Goal: Task Accomplishment & Management: Manage account settings

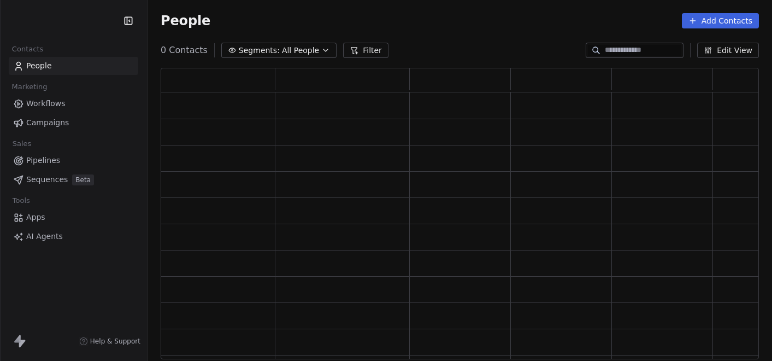
click at [56, 164] on span "Pipelines" at bounding box center [43, 160] width 34 height 11
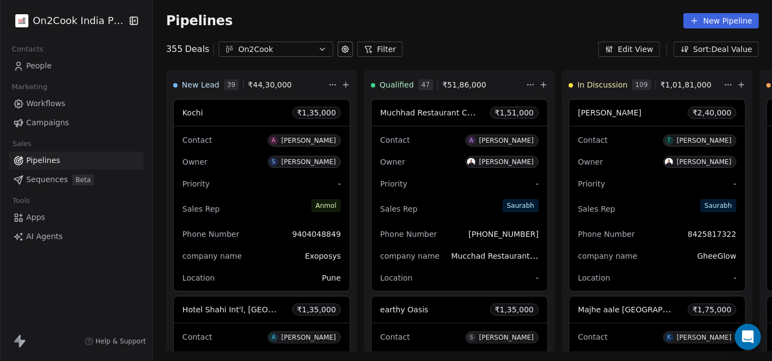
click at [318, 50] on icon "button" at bounding box center [322, 49] width 9 height 9
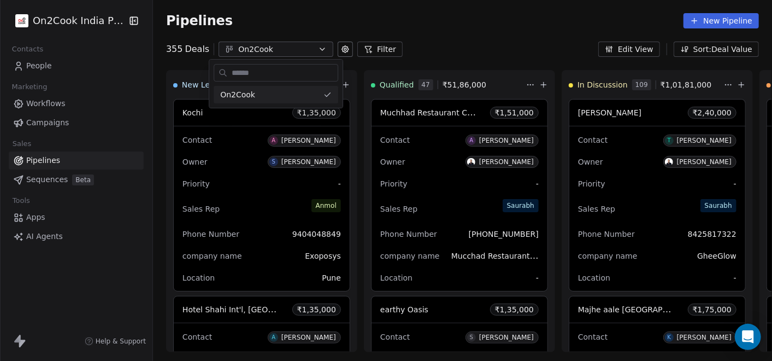
click at [371, 51] on html "On2Cook India Pvt. Ltd. Contacts People Marketing Workflows Campaigns Sales Pip…" at bounding box center [386, 180] width 772 height 361
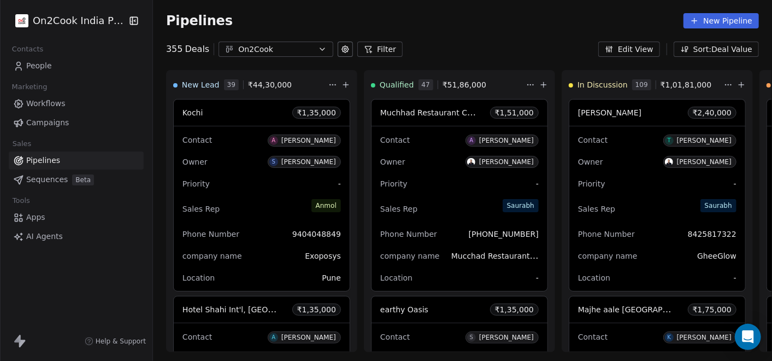
click at [371, 51] on button "Filter" at bounding box center [379, 49] width 45 height 15
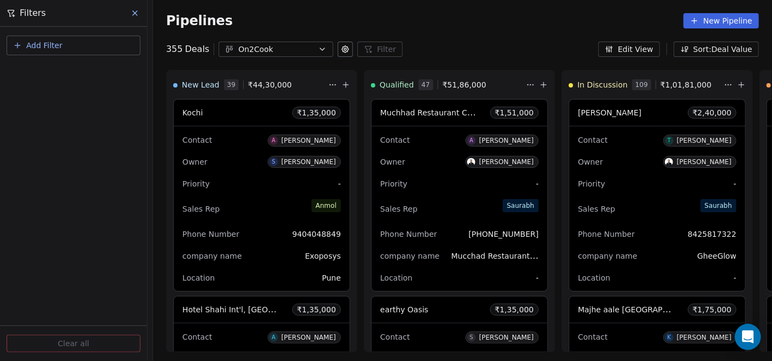
click at [122, 44] on button "Add Filter" at bounding box center [74, 46] width 134 height 20
click at [68, 73] on span "Deal properties" at bounding box center [47, 71] width 59 height 11
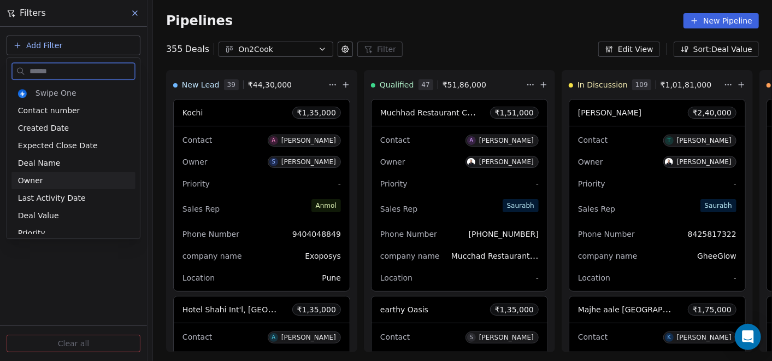
click at [63, 175] on div "Owner" at bounding box center [73, 180] width 111 height 11
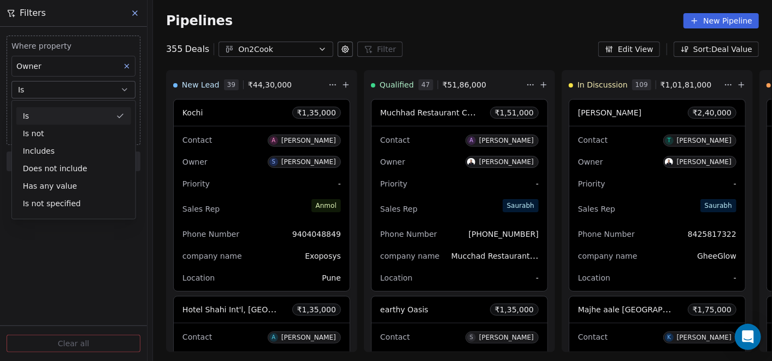
click at [62, 90] on button "Is" at bounding box center [73, 89] width 124 height 17
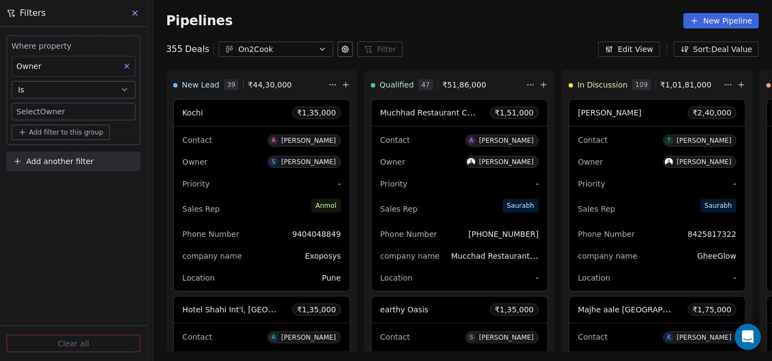
click at [60, 108] on body "On2Cook India Pvt. Ltd. Contacts People Marketing Workflows Campaigns Sales Pip…" at bounding box center [386, 180] width 772 height 361
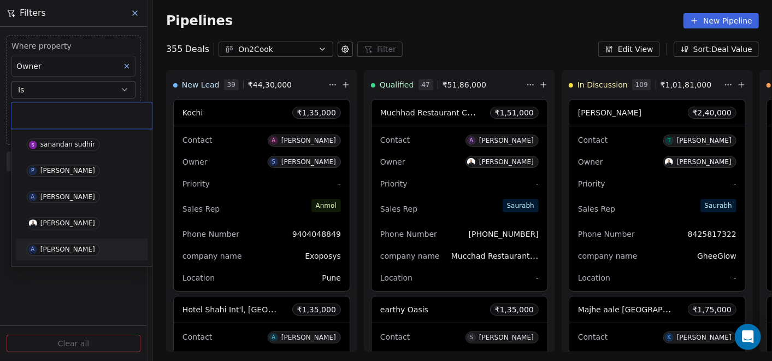
click at [70, 252] on div "[PERSON_NAME]" at bounding box center [67, 249] width 55 height 8
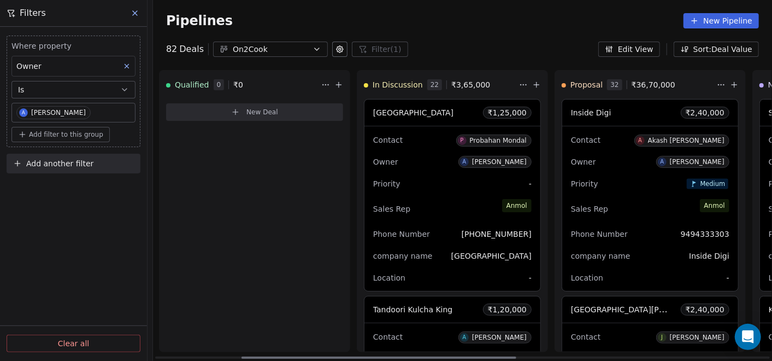
scroll to position [0, 239]
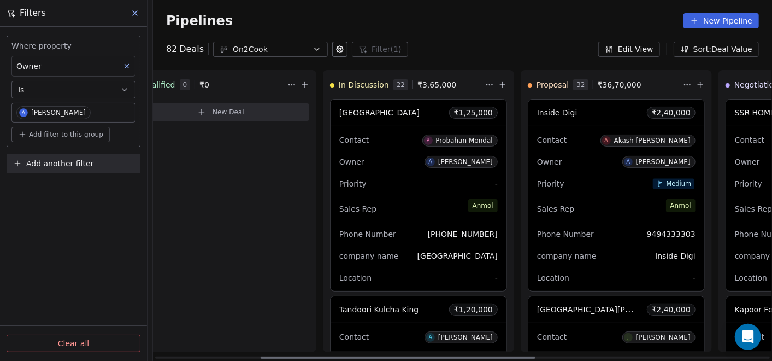
drag, startPoint x: 377, startPoint y: 355, endPoint x: 482, endPoint y: 350, distance: 105.6
click at [482, 356] on div at bounding box center [398, 357] width 275 height 2
click at [417, 236] on div "Phone Number [PHONE_NUMBER]" at bounding box center [418, 233] width 159 height 17
click at [416, 236] on div "Phone Number [PHONE_NUMBER]" at bounding box center [418, 233] width 159 height 17
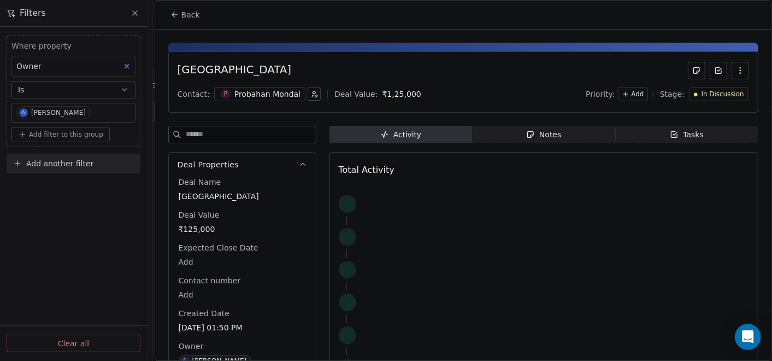
drag, startPoint x: 416, startPoint y: 236, endPoint x: 537, endPoint y: 128, distance: 161.5
click at [537, 129] on div "Notes" at bounding box center [543, 134] width 35 height 11
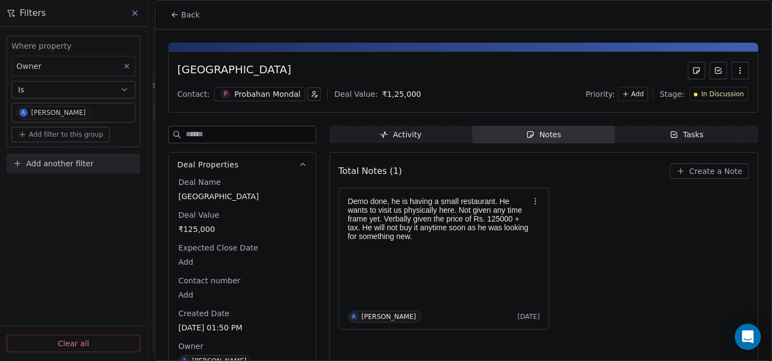
click at [171, 14] on icon at bounding box center [175, 14] width 9 height 9
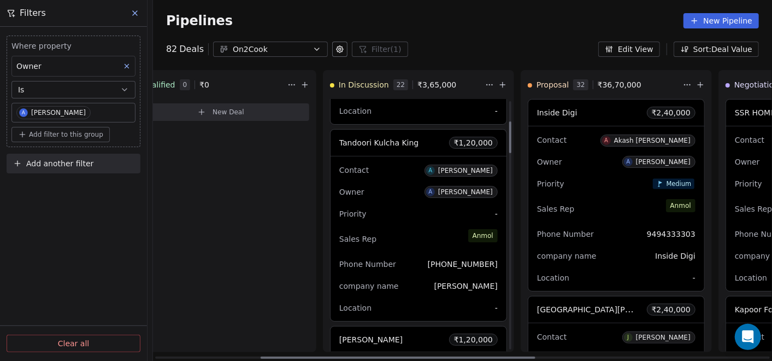
scroll to position [173, 0]
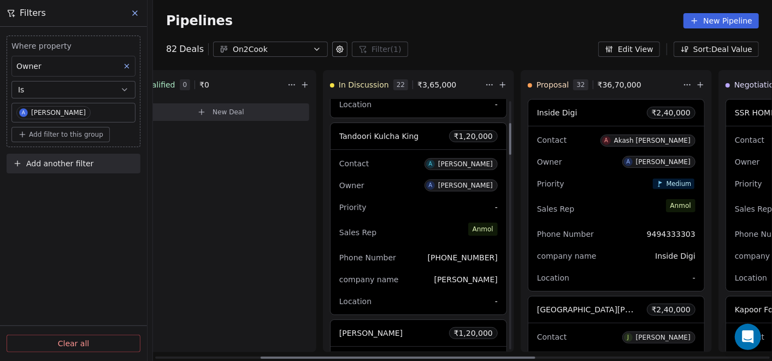
drag, startPoint x: 505, startPoint y: 126, endPoint x: 505, endPoint y: 148, distance: 21.9
click at [509, 148] on div at bounding box center [510, 139] width 2 height 32
click at [418, 213] on div "Priority -" at bounding box center [418, 206] width 159 height 17
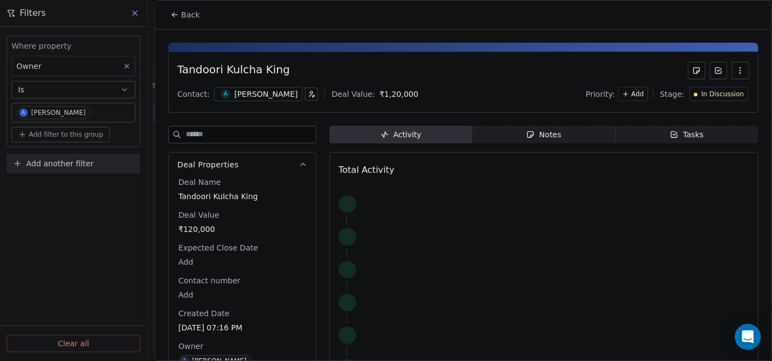
click at [525, 126] on span "Notes Notes" at bounding box center [543, 134] width 143 height 17
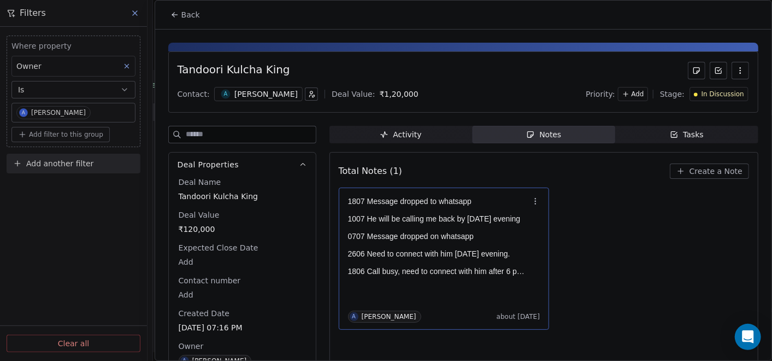
click at [474, 212] on p at bounding box center [438, 210] width 181 height 9
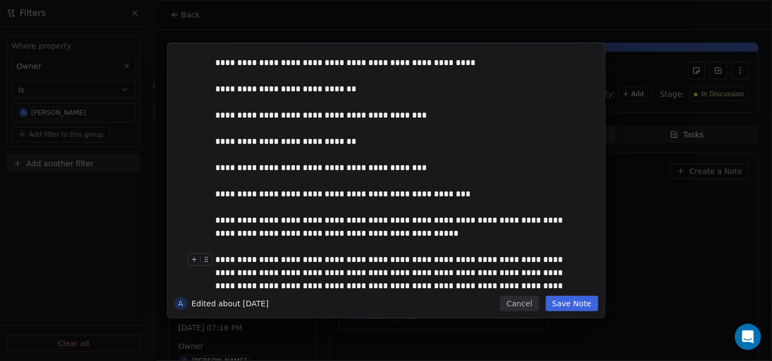
click at [589, 302] on button "Save Note" at bounding box center [572, 303] width 52 height 15
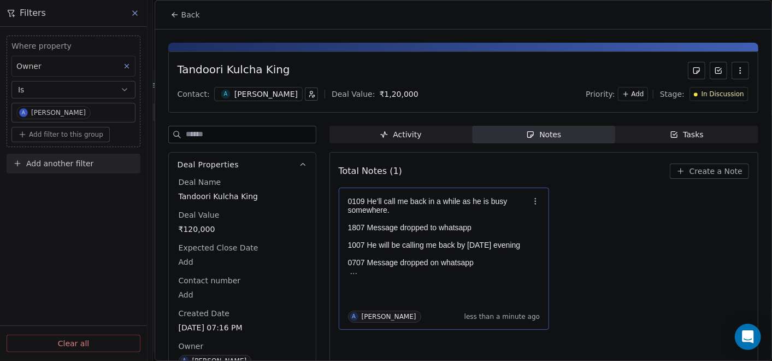
click at [173, 20] on button "Back" at bounding box center [185, 15] width 43 height 20
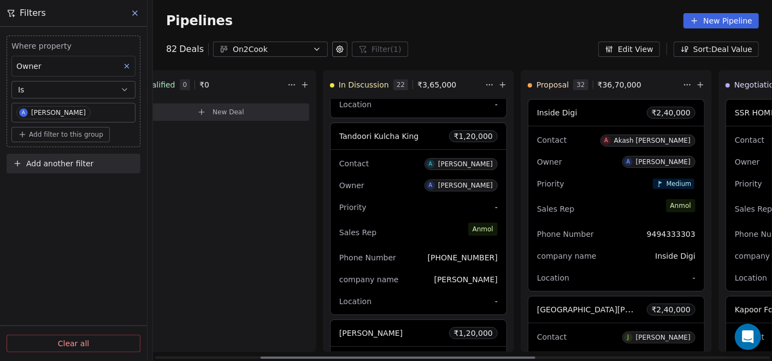
scroll to position [477, 0]
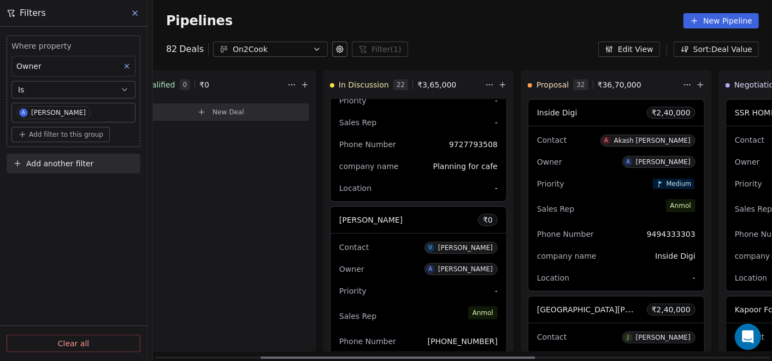
click at [397, 274] on div "Owner A [PERSON_NAME]" at bounding box center [418, 268] width 159 height 17
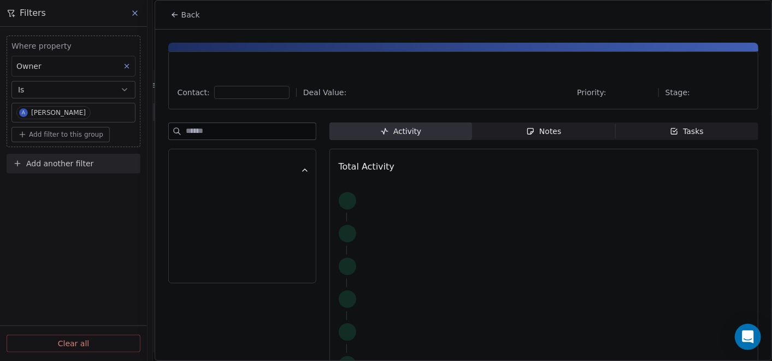
click at [550, 129] on div "Notes" at bounding box center [543, 131] width 35 height 11
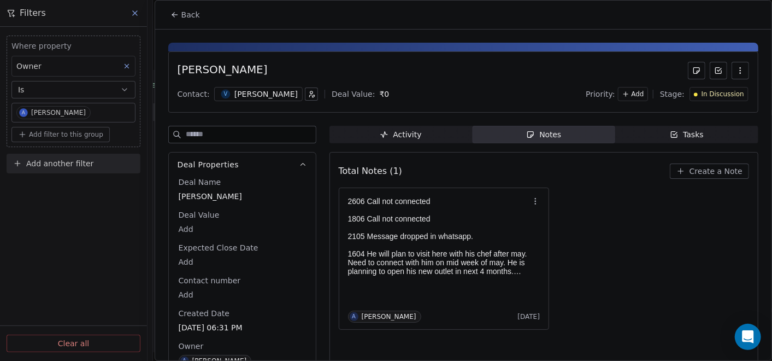
click at [400, 135] on div "Activity" at bounding box center [401, 134] width 42 height 11
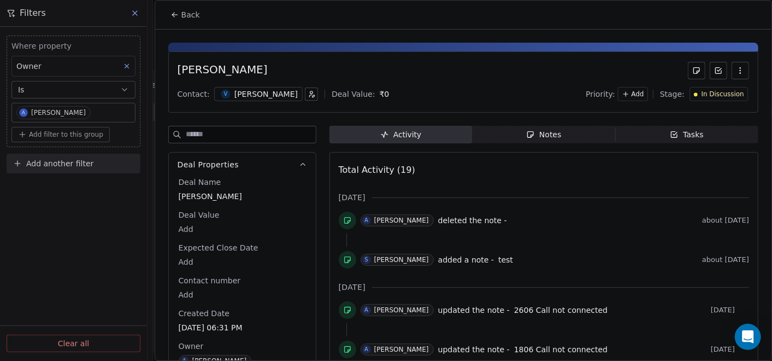
click at [534, 130] on div "Notes" at bounding box center [543, 134] width 35 height 11
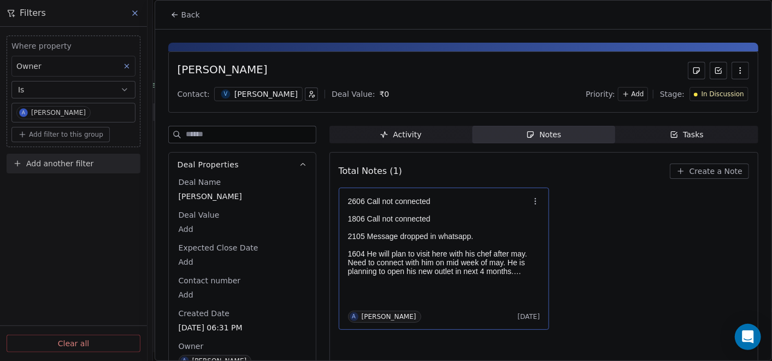
click at [472, 211] on p at bounding box center [438, 210] width 181 height 9
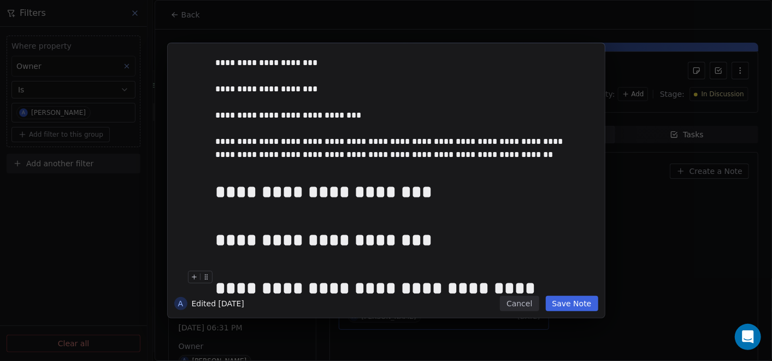
click at [525, 304] on button "Cancel" at bounding box center [519, 303] width 39 height 15
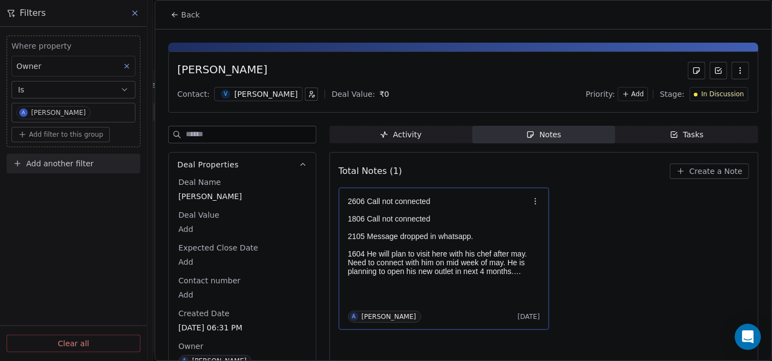
click at [173, 11] on icon at bounding box center [175, 14] width 9 height 9
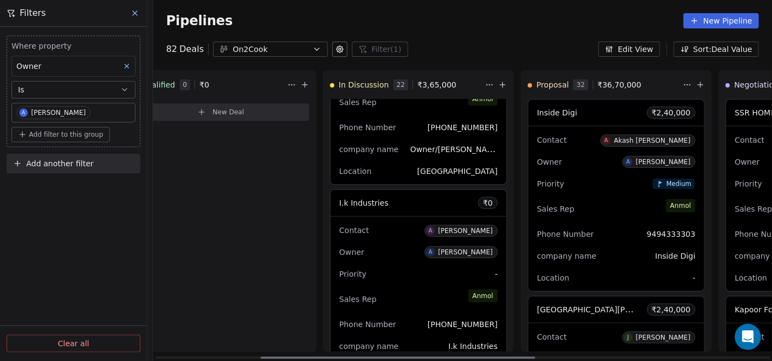
scroll to position [1388, 0]
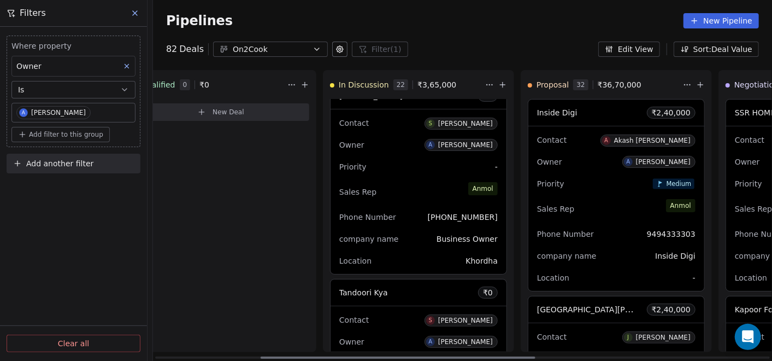
click at [409, 180] on div "Sales Rep [PERSON_NAME]" at bounding box center [418, 192] width 159 height 24
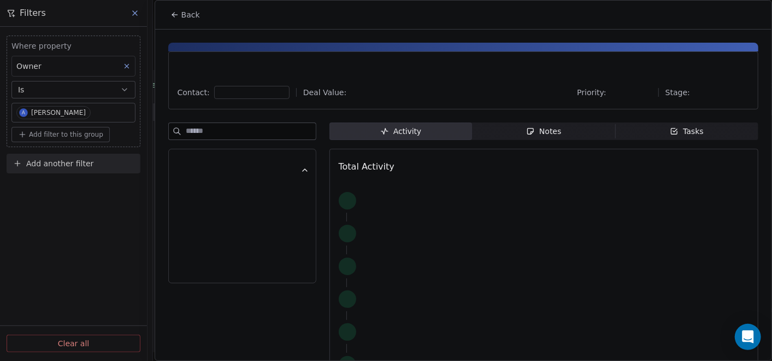
click at [540, 128] on div "Notes" at bounding box center [543, 131] width 35 height 11
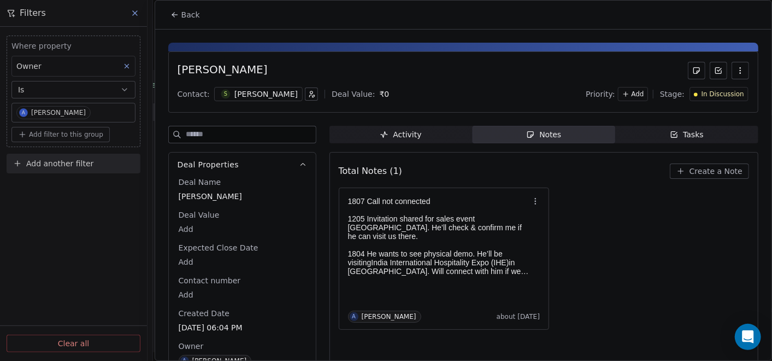
click at [175, 14] on icon at bounding box center [175, 14] width 9 height 9
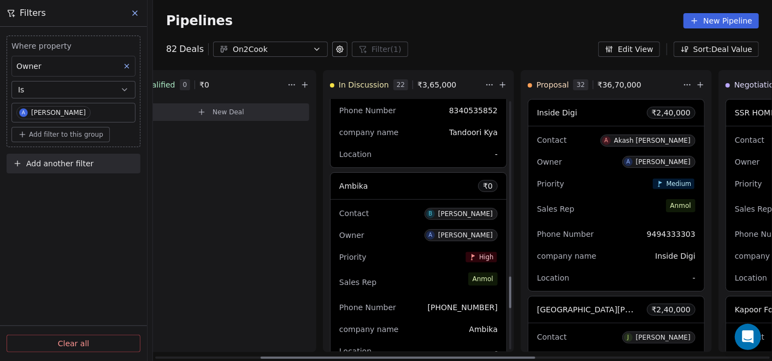
scroll to position [1388, 0]
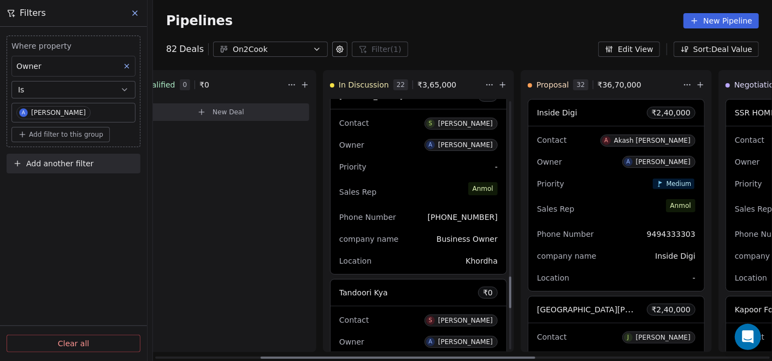
click at [427, 185] on div "Sales Rep [PERSON_NAME]" at bounding box center [418, 192] width 159 height 24
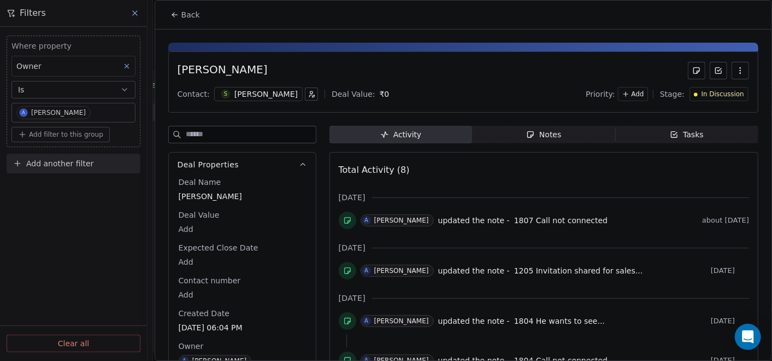
click at [179, 21] on button "Back" at bounding box center [185, 15] width 43 height 20
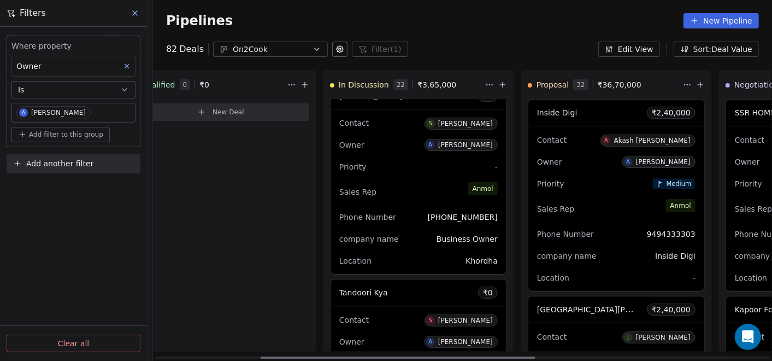
click at [417, 296] on div "Tandoori Kya ₹ 0" at bounding box center [419, 292] width 176 height 26
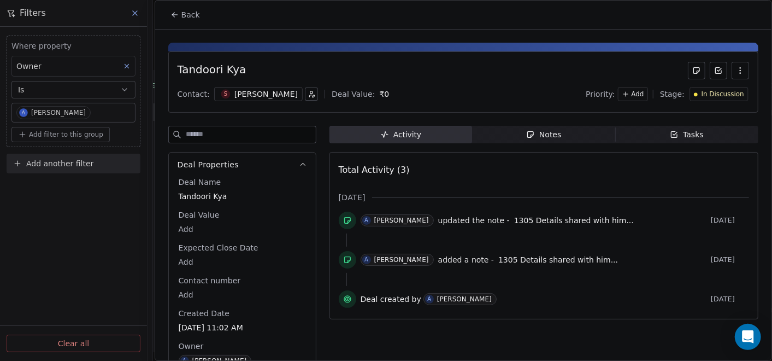
click at [512, 140] on span "Notes Notes" at bounding box center [543, 134] width 143 height 17
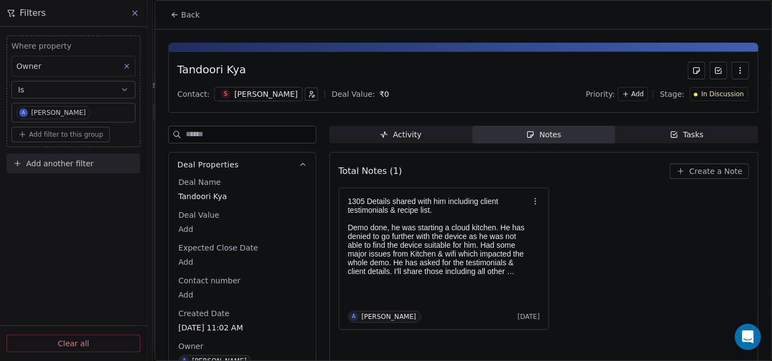
click at [168, 18] on button "Back" at bounding box center [185, 15] width 43 height 20
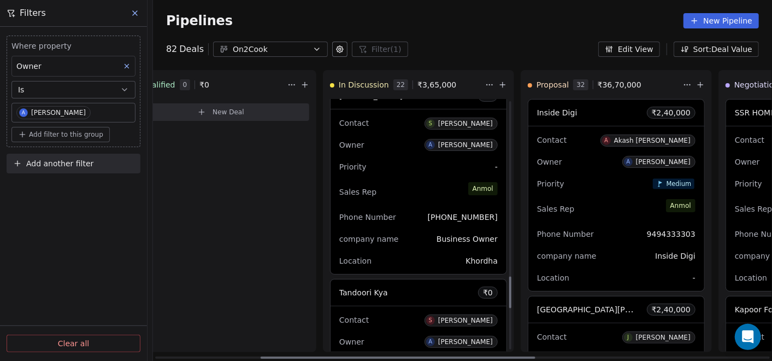
scroll to position [1691, 0]
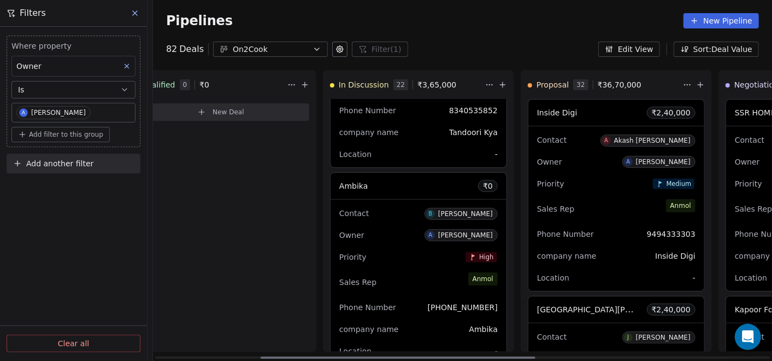
click at [393, 237] on div "Owner A [PERSON_NAME]" at bounding box center [418, 234] width 159 height 17
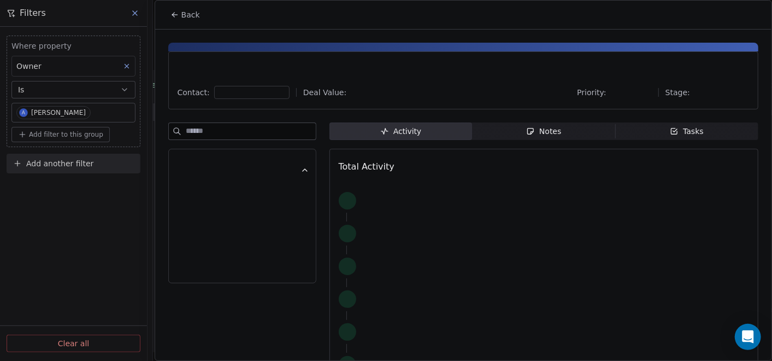
click at [517, 136] on span "Notes Notes" at bounding box center [543, 130] width 143 height 17
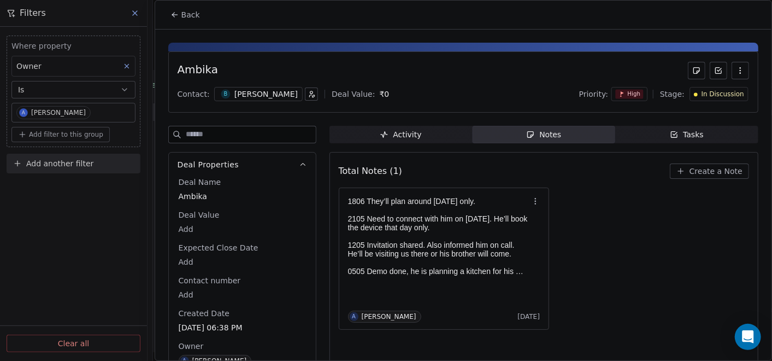
click at [179, 19] on button "Back" at bounding box center [185, 15] width 43 height 20
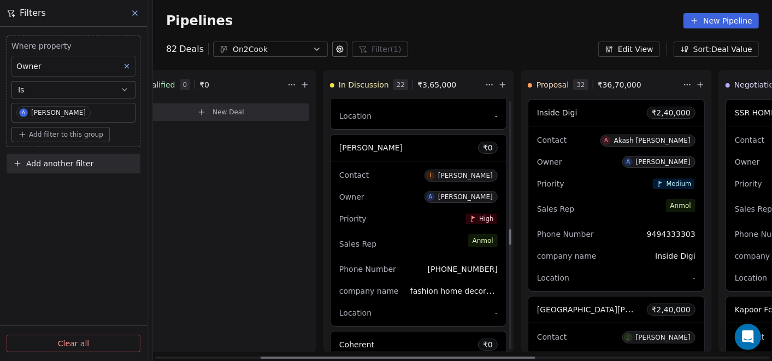
scroll to position [2016, 0]
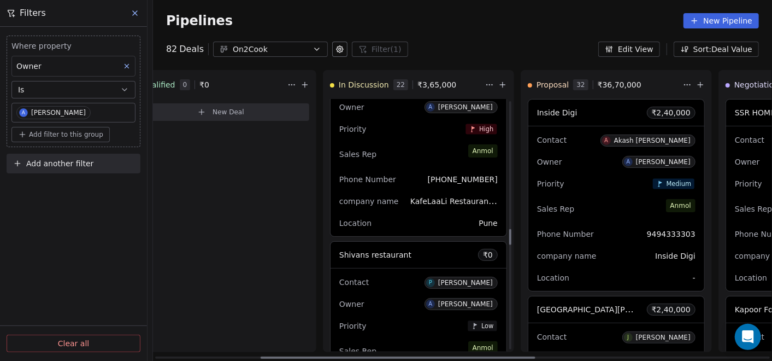
click at [402, 298] on div "Owner A [PERSON_NAME]" at bounding box center [418, 303] width 159 height 17
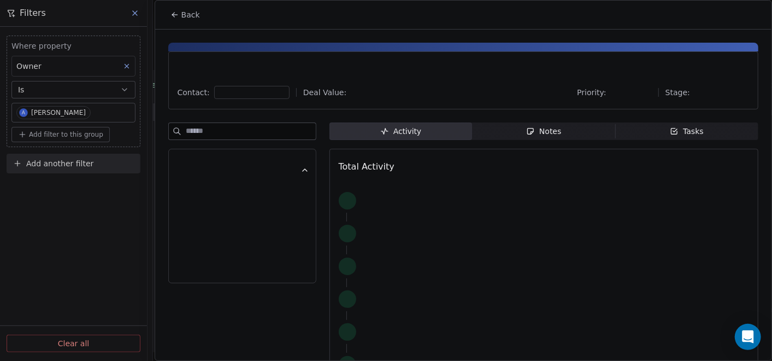
click at [555, 137] on span "Notes Notes" at bounding box center [543, 130] width 143 height 17
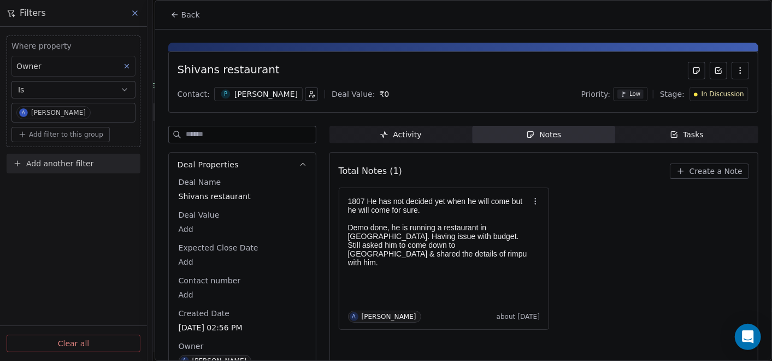
click at [175, 19] on icon at bounding box center [175, 14] width 9 height 9
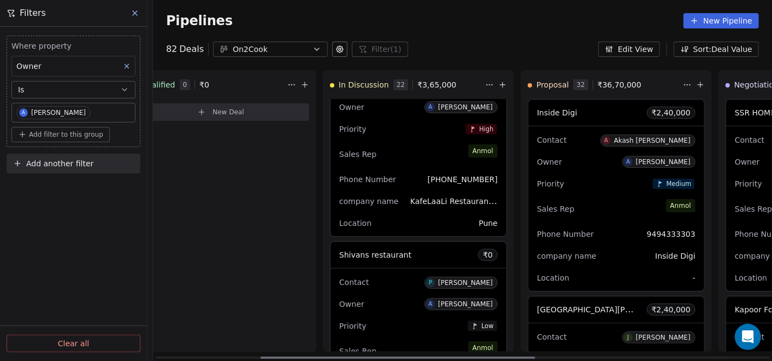
drag, startPoint x: 408, startPoint y: 300, endPoint x: 412, endPoint y: 262, distance: 37.9
click at [414, 213] on div "AP fish center ₹ 1,25,000 Contact P Probahan Mondal Owner A [PERSON_NAME] Prior…" at bounding box center [419, 225] width 190 height 253
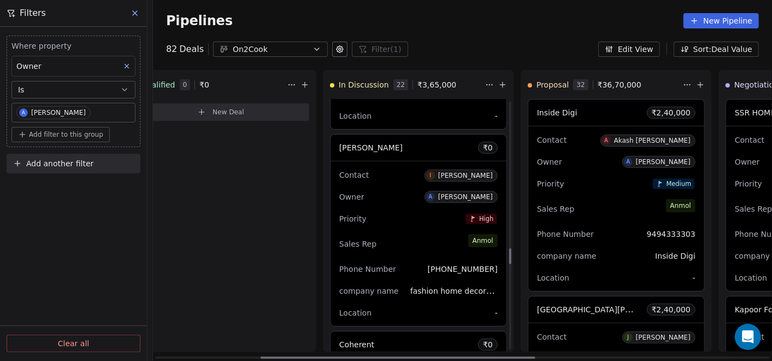
click at [414, 238] on div "Sales Rep [PERSON_NAME]" at bounding box center [418, 244] width 159 height 24
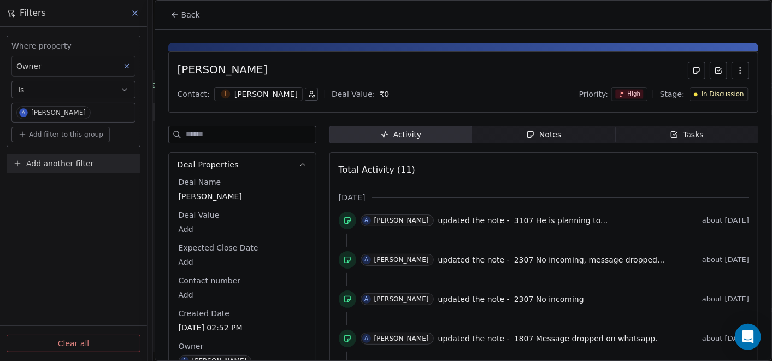
click at [531, 135] on icon "button" at bounding box center [530, 134] width 9 height 9
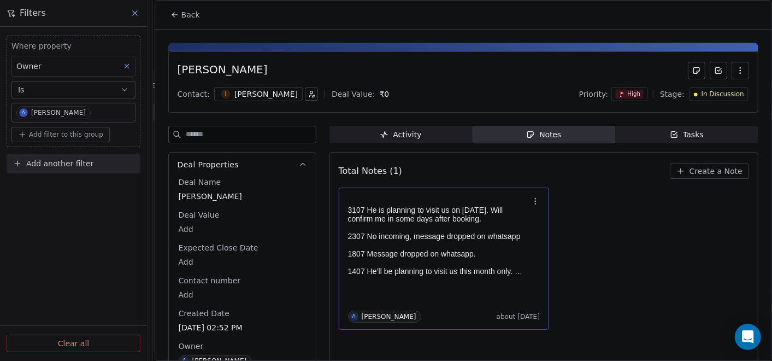
click at [457, 224] on p at bounding box center [438, 227] width 181 height 9
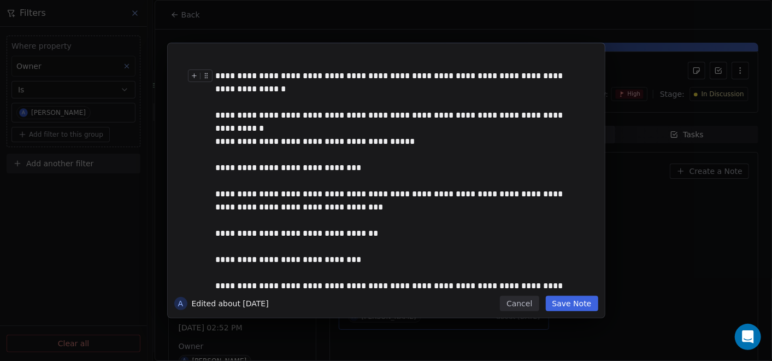
drag, startPoint x: 239, startPoint y: 80, endPoint x: 220, endPoint y: 89, distance: 20.3
click at [279, 91] on div "**********" at bounding box center [398, 82] width 365 height 26
click at [573, 306] on button "Save Note" at bounding box center [572, 303] width 52 height 15
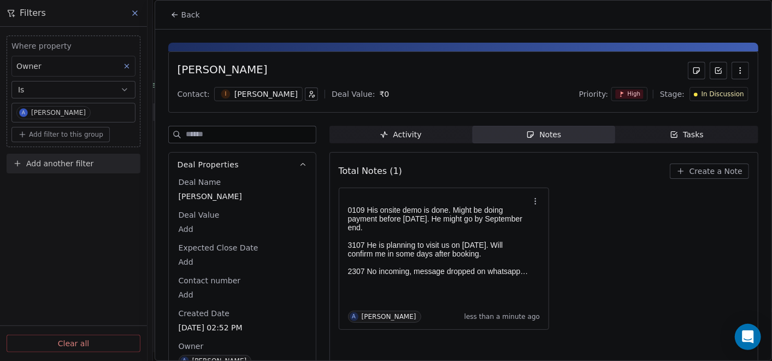
click at [176, 17] on icon at bounding box center [175, 14] width 9 height 9
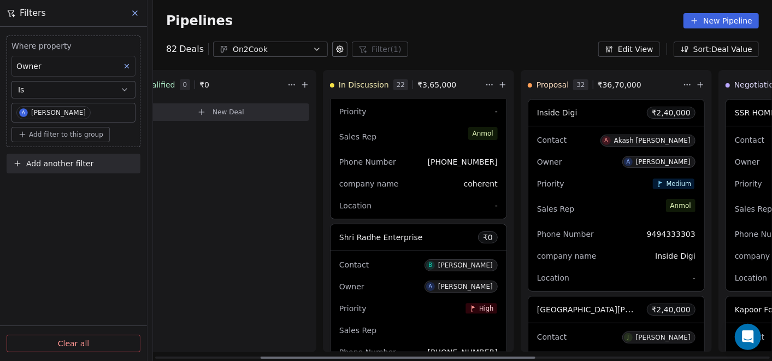
scroll to position [2927, 0]
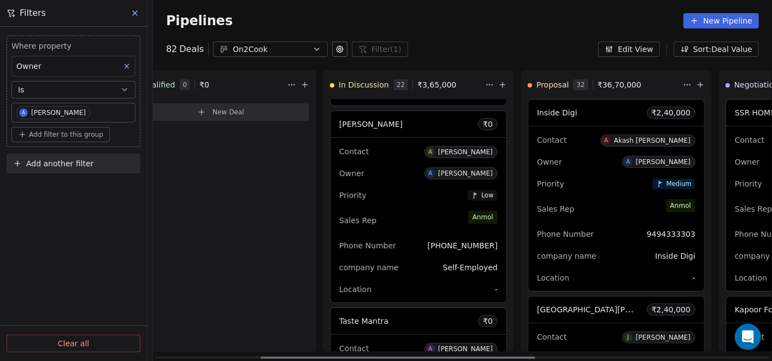
click at [421, 222] on div "Sales Rep [PERSON_NAME]" at bounding box center [418, 220] width 159 height 24
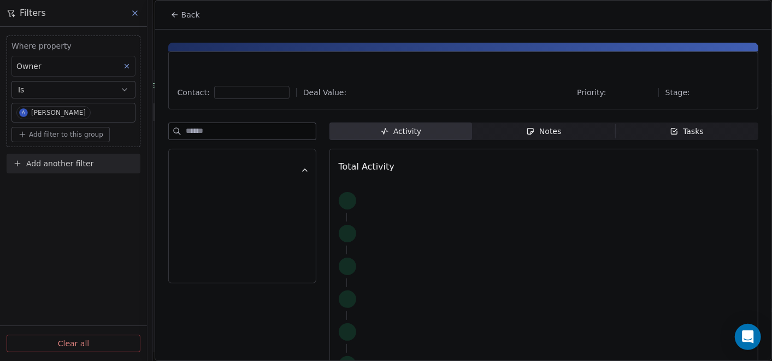
click at [525, 138] on span "Notes Notes" at bounding box center [543, 130] width 143 height 17
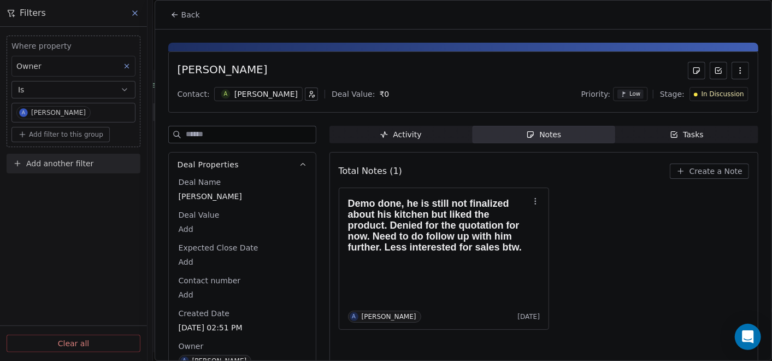
click at [175, 21] on button "Back" at bounding box center [185, 15] width 43 height 20
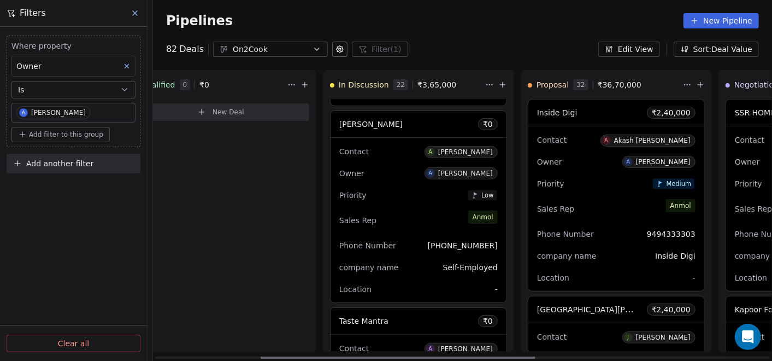
click at [447, 208] on div "Sales Rep [PERSON_NAME]" at bounding box center [418, 220] width 159 height 24
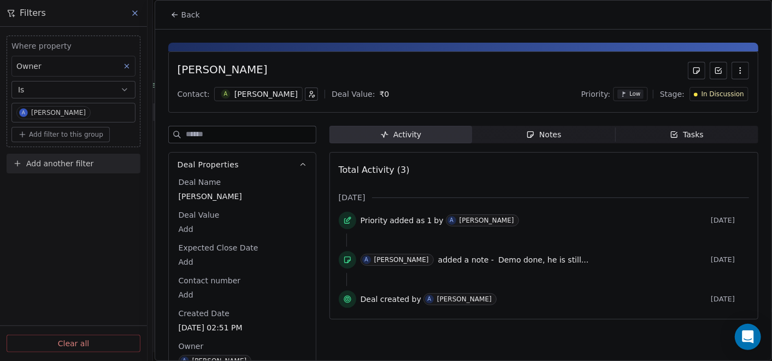
click at [504, 136] on span "Notes Notes" at bounding box center [543, 134] width 143 height 17
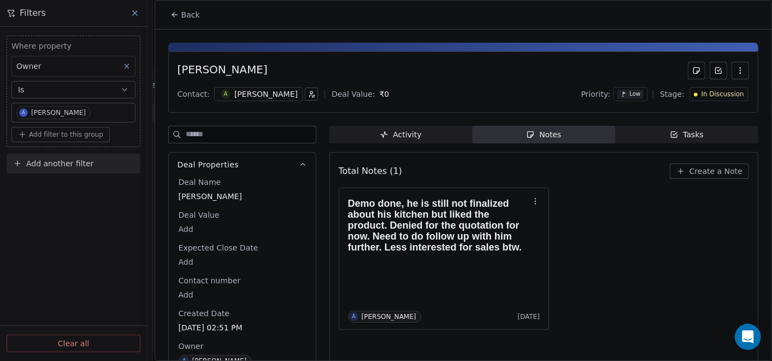
click at [172, 17] on icon at bounding box center [175, 14] width 9 height 9
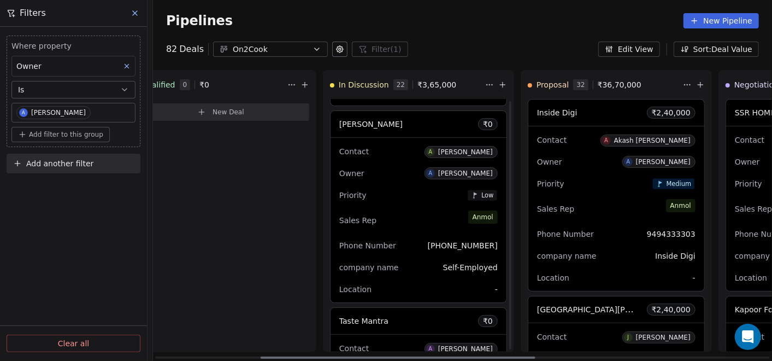
scroll to position [3231, 0]
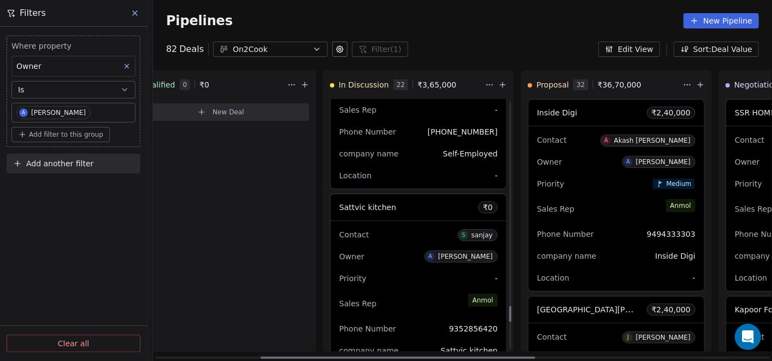
click at [403, 145] on div "company name Self-Employed" at bounding box center [418, 153] width 159 height 17
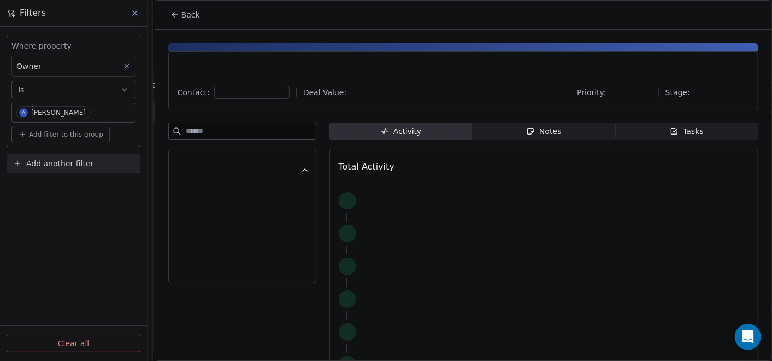
click at [546, 130] on div "Notes" at bounding box center [543, 131] width 35 height 11
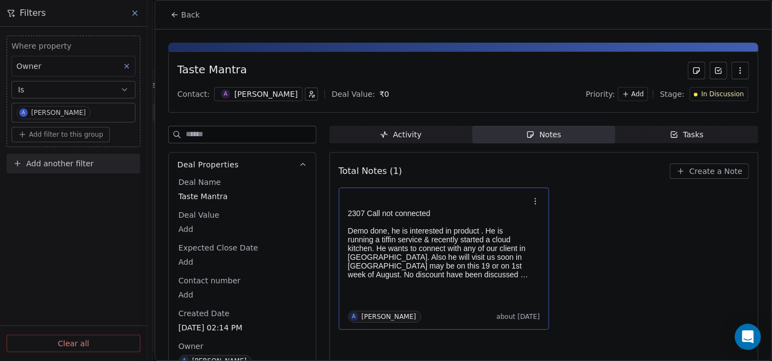
click at [453, 240] on p "Demo done, he is interested in product . He is running a tiffin service & recen…" at bounding box center [438, 252] width 181 height 52
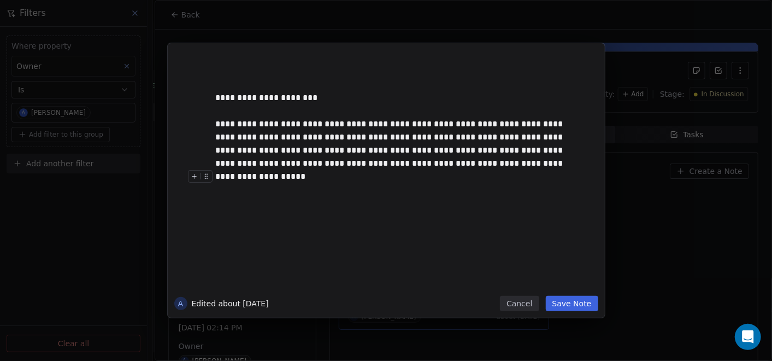
click at [467, 170] on div at bounding box center [403, 176] width 374 height 13
click at [466, 167] on div "**********" at bounding box center [398, 144] width 365 height 52
click at [578, 305] on button "Save Note" at bounding box center [572, 303] width 52 height 15
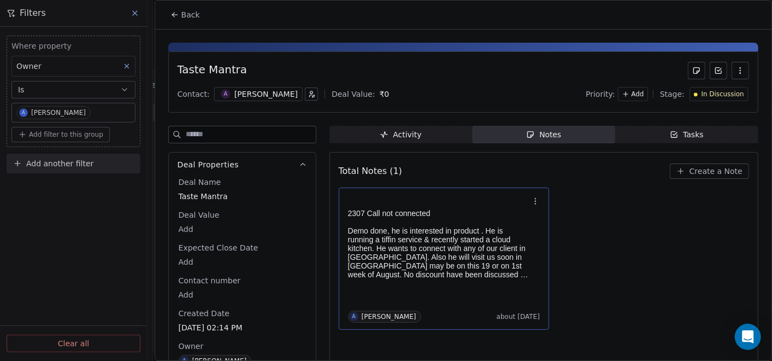
click at [398, 233] on p "Demo done, he is interested in product . He is running a tiffin service & recen…" at bounding box center [438, 252] width 181 height 52
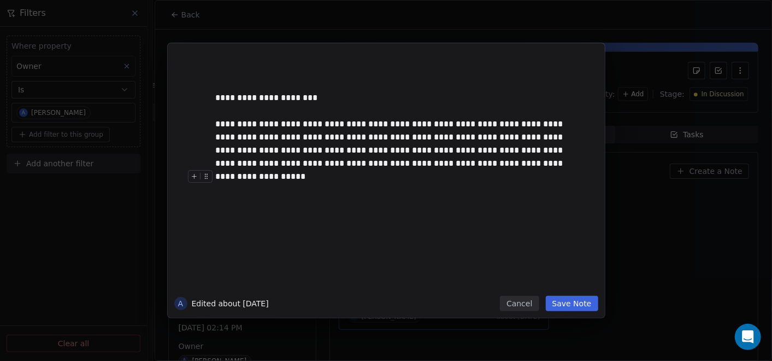
click at [555, 305] on button "Save Note" at bounding box center [572, 303] width 52 height 15
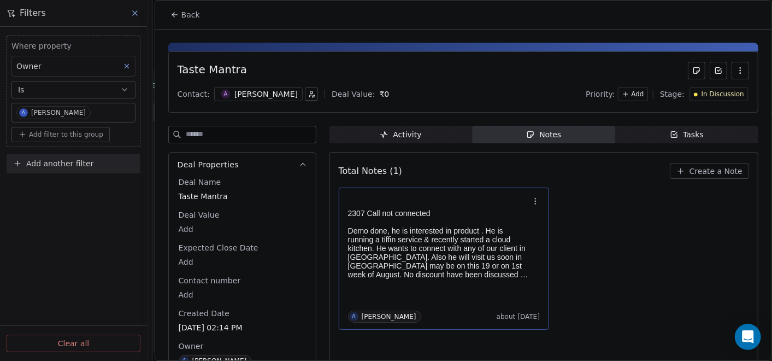
click at [418, 266] on p "Demo done, he is interested in product . He is running a tiffin service & recen…" at bounding box center [438, 252] width 181 height 52
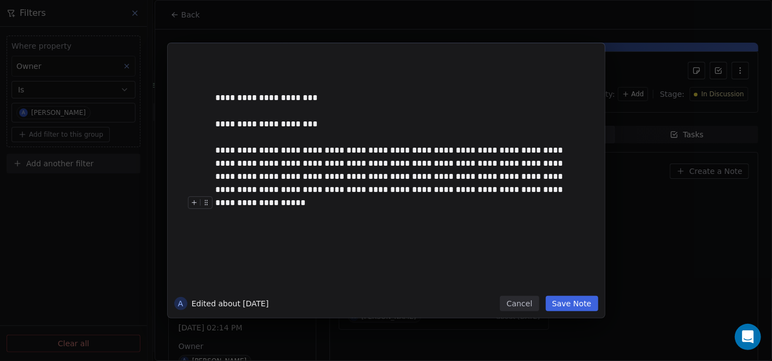
click at [562, 300] on button "Save Note" at bounding box center [572, 303] width 52 height 15
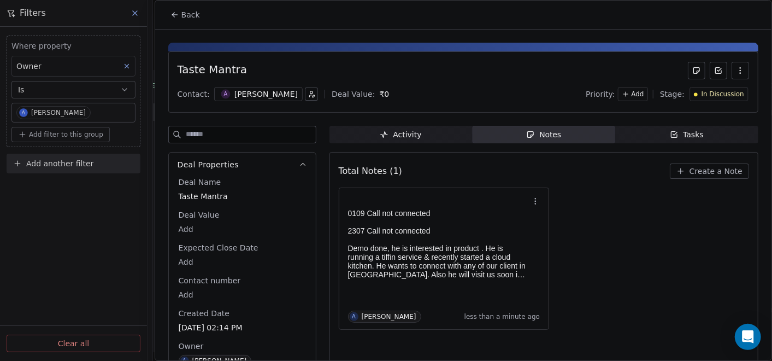
click at [173, 18] on icon at bounding box center [175, 14] width 9 height 9
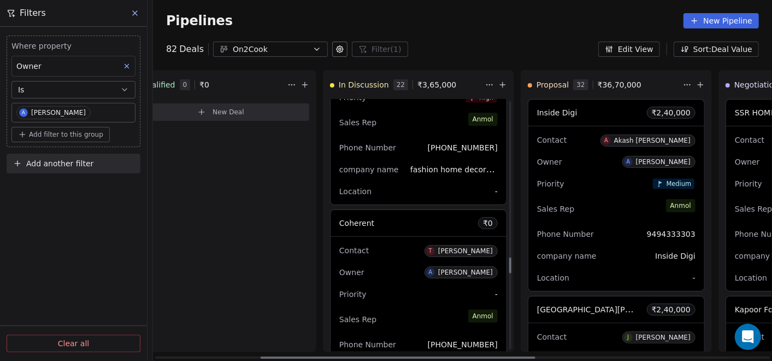
scroll to position [2502, 0]
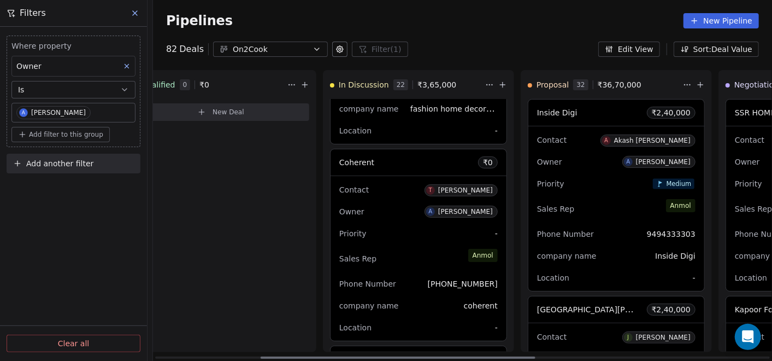
click at [406, 225] on div "Priority -" at bounding box center [418, 233] width 159 height 17
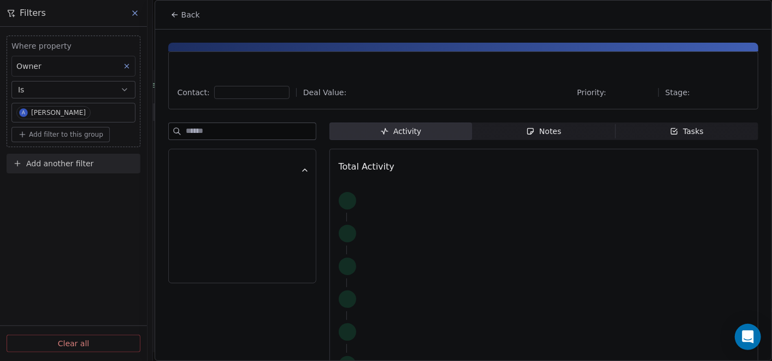
click at [526, 132] on icon "button" at bounding box center [530, 131] width 9 height 9
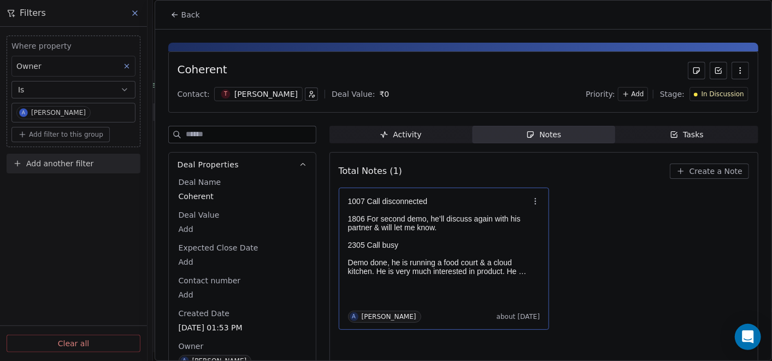
click at [365, 200] on p "1007 Call disconnected" at bounding box center [438, 201] width 181 height 9
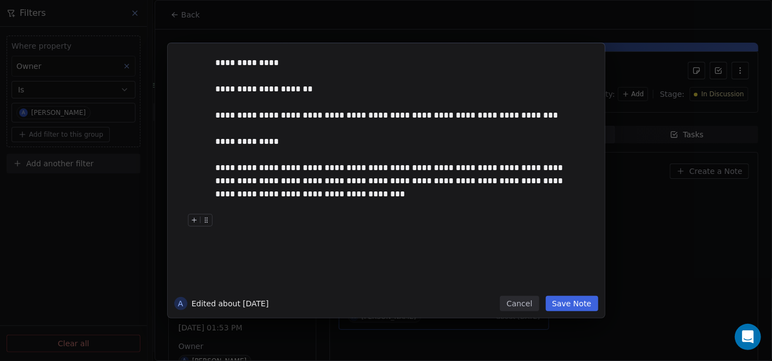
click at [584, 306] on button "Save Note" at bounding box center [572, 303] width 52 height 15
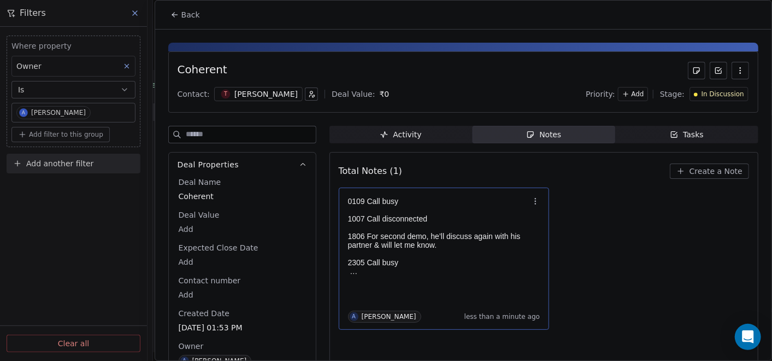
click at [178, 11] on icon at bounding box center [175, 14] width 9 height 9
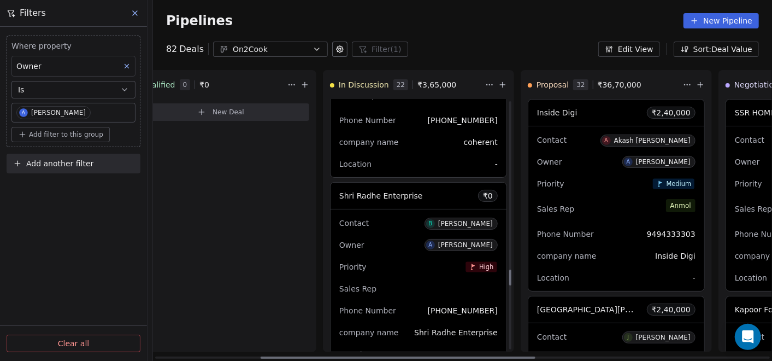
scroll to position [2684, 0]
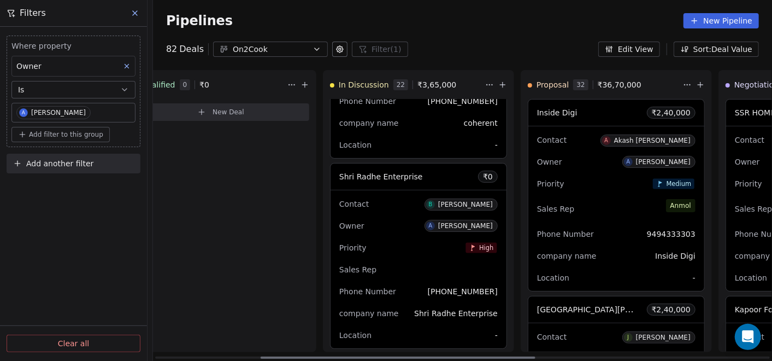
click at [413, 219] on div "Owner A [PERSON_NAME]" at bounding box center [418, 225] width 159 height 17
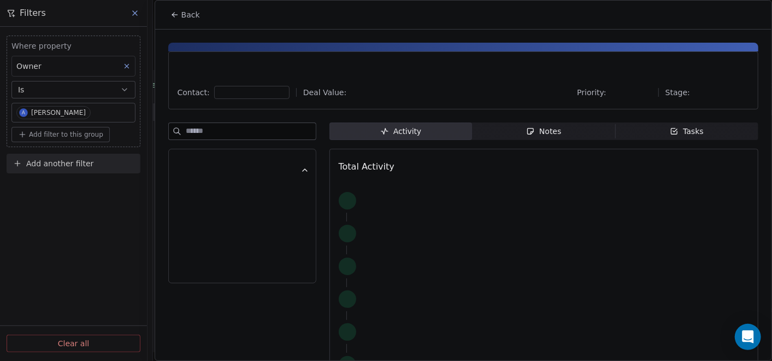
click at [511, 123] on span "Notes Notes" at bounding box center [543, 130] width 143 height 17
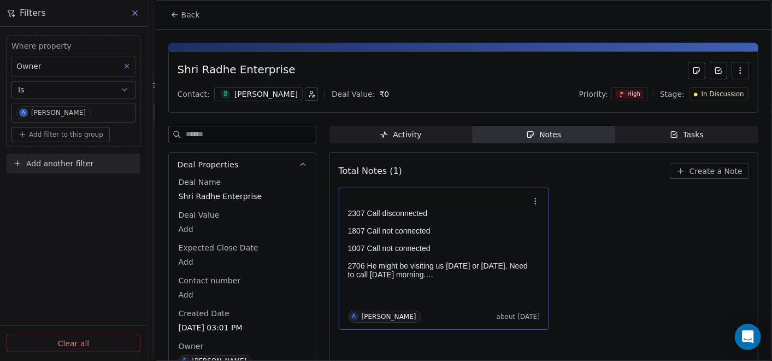
click at [458, 226] on p "1807 Call not connected" at bounding box center [438, 230] width 181 height 9
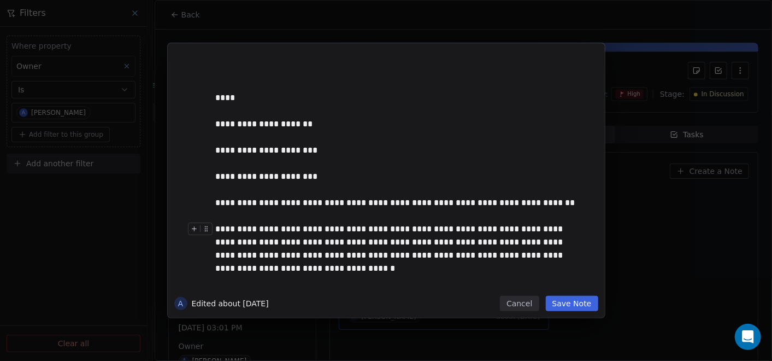
click at [532, 298] on button "Cancel" at bounding box center [519, 303] width 39 height 15
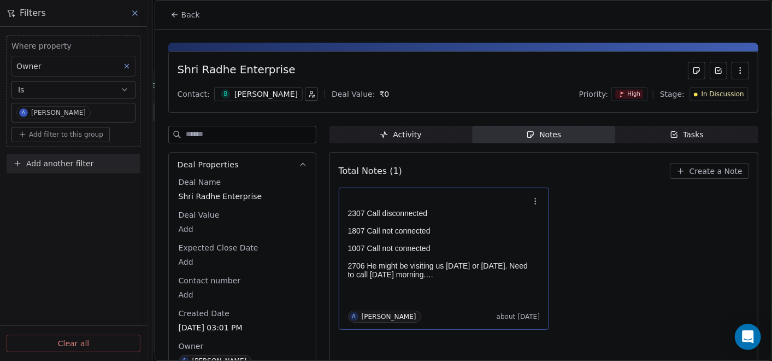
click at [179, 10] on button "Back" at bounding box center [185, 15] width 43 height 20
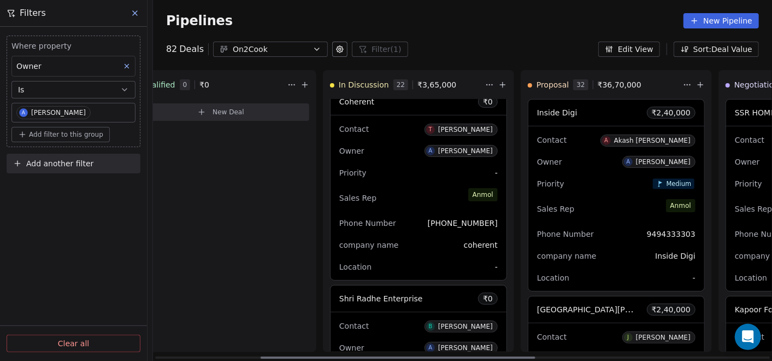
scroll to position [2624, 0]
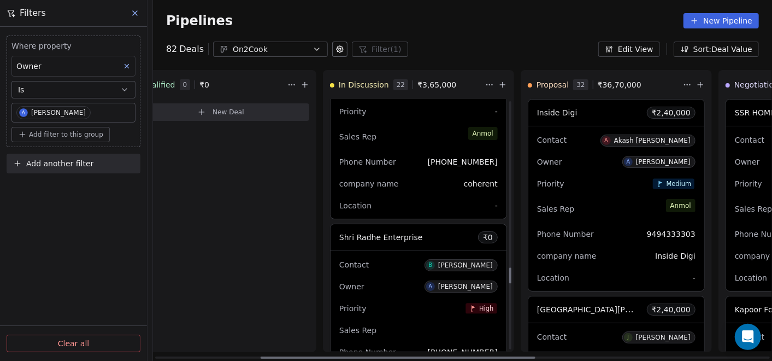
click at [400, 255] on div "Contact B [PERSON_NAME]" at bounding box center [418, 264] width 159 height 18
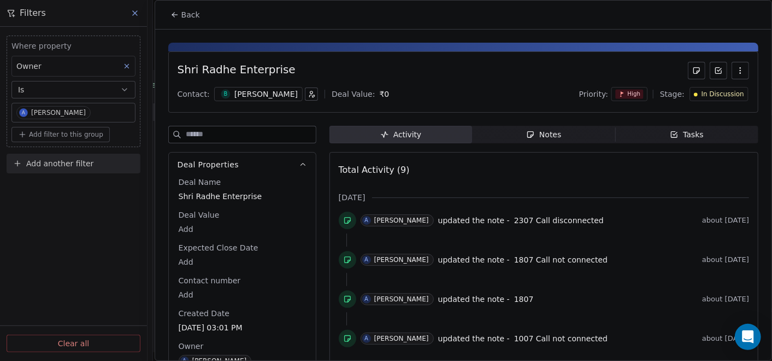
click at [506, 133] on span "Notes Notes" at bounding box center [543, 134] width 143 height 17
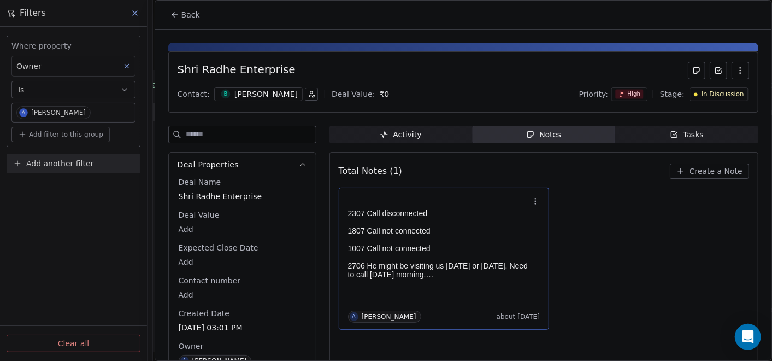
click at [406, 195] on div "2307 Call disconnected 1807 Call not connected 1007 Call not connected 2706 He …" at bounding box center [444, 238] width 192 height 86
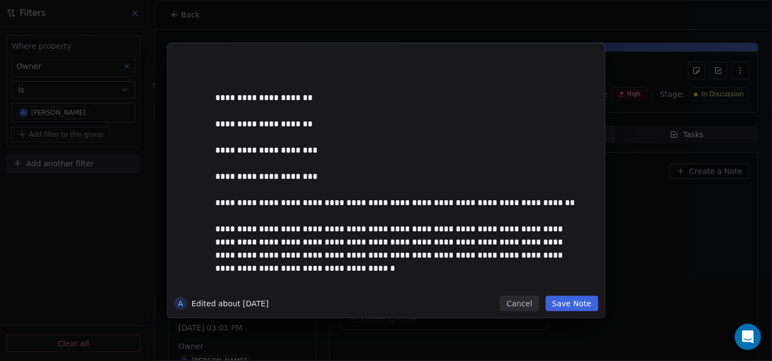
drag, startPoint x: 503, startPoint y: 360, endPoint x: 564, endPoint y: 300, distance: 85.0
click at [564, 300] on button "Save Note" at bounding box center [572, 303] width 52 height 15
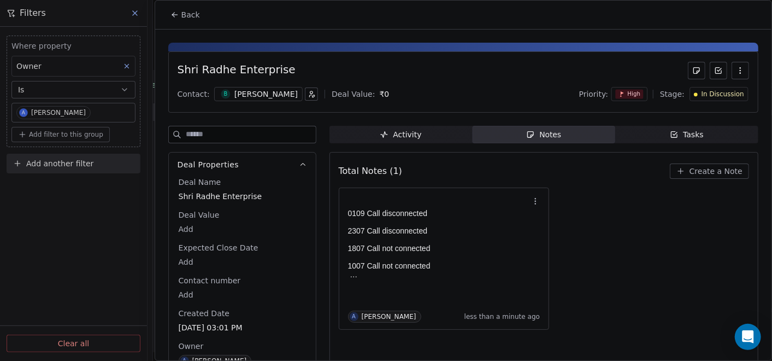
click at [175, 17] on icon at bounding box center [175, 14] width 9 height 9
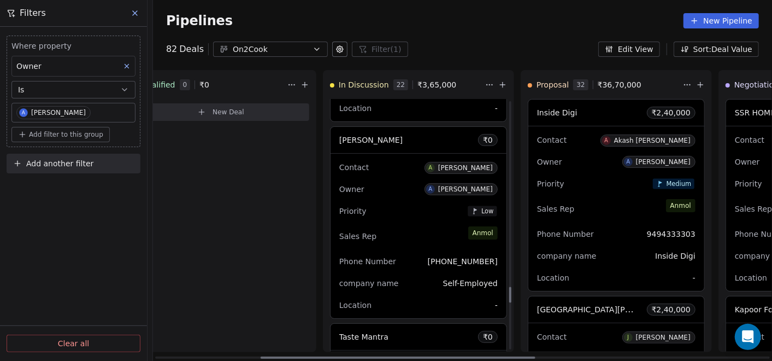
scroll to position [2927, 0]
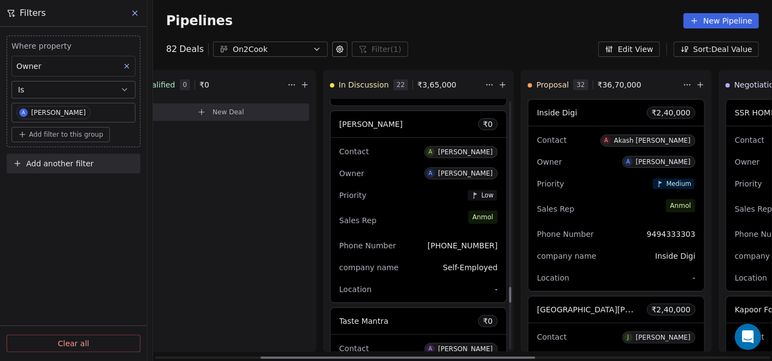
click at [400, 259] on div "company name Self-Employed" at bounding box center [418, 267] width 159 height 17
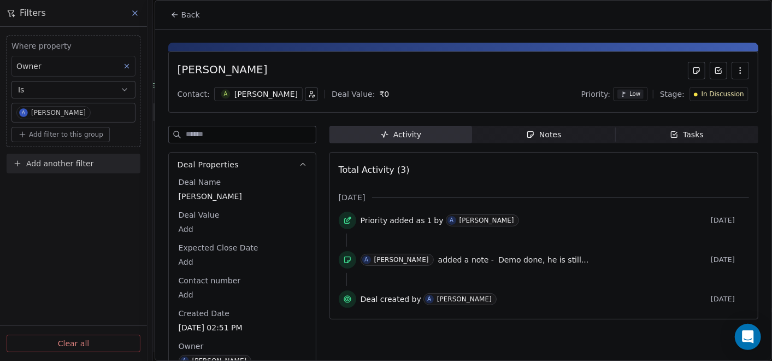
click at [527, 138] on div "Notes" at bounding box center [543, 134] width 35 height 11
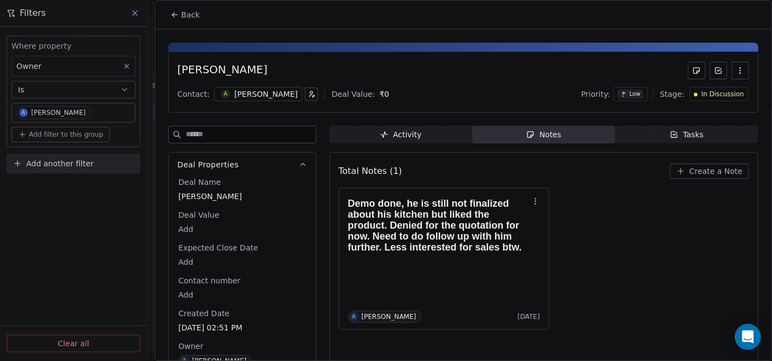
click at [173, 14] on icon at bounding box center [173, 14] width 2 height 2
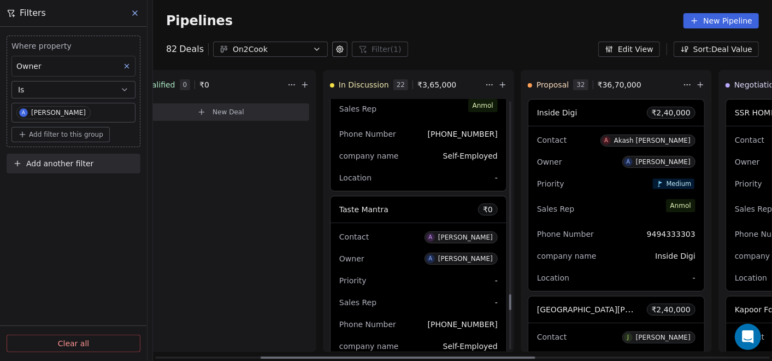
scroll to position [3048, 0]
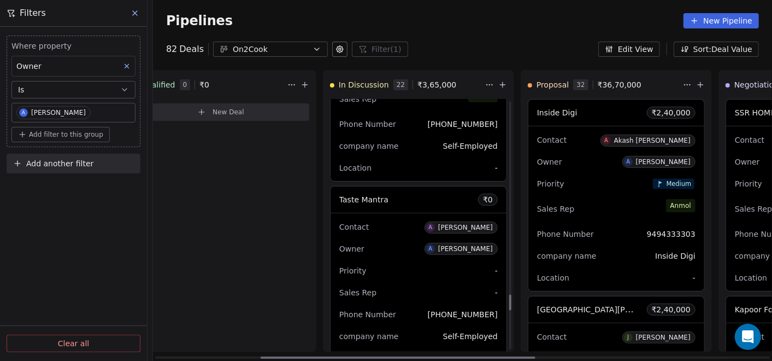
click at [395, 267] on div "Priority -" at bounding box center [418, 270] width 159 height 17
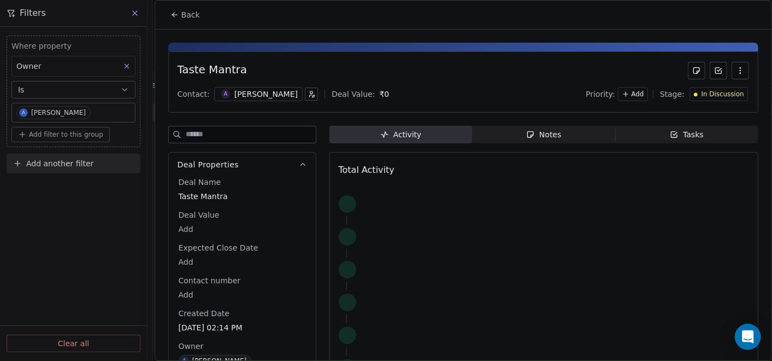
click at [521, 131] on span "Notes Notes" at bounding box center [543, 134] width 143 height 17
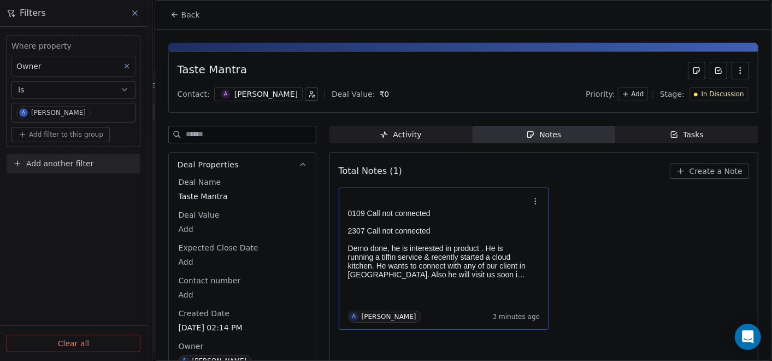
click at [451, 281] on div "0109 Call not connected 2307 Call not connected Demo done, he is interested in …" at bounding box center [444, 259] width 192 height 128
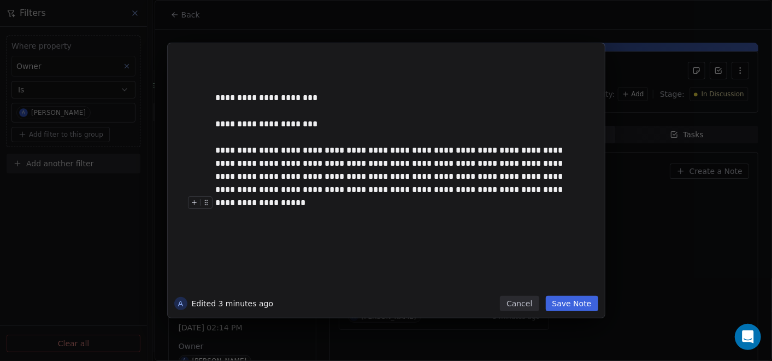
click at [521, 310] on button "Cancel" at bounding box center [519, 303] width 39 height 15
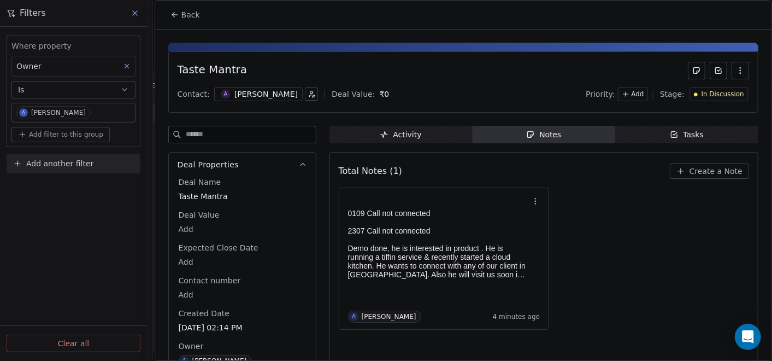
click at [174, 23] on button "Back" at bounding box center [185, 15] width 43 height 20
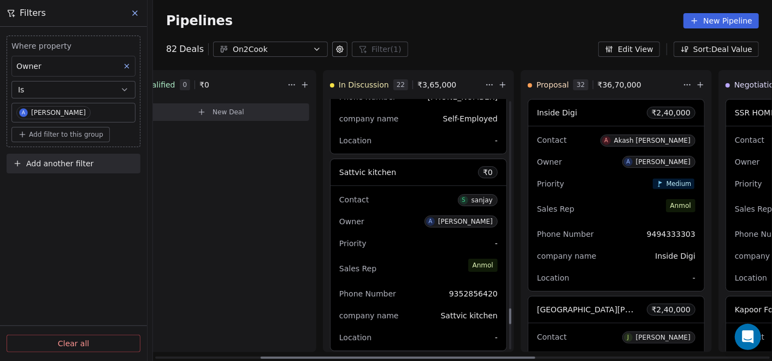
scroll to position [3292, 0]
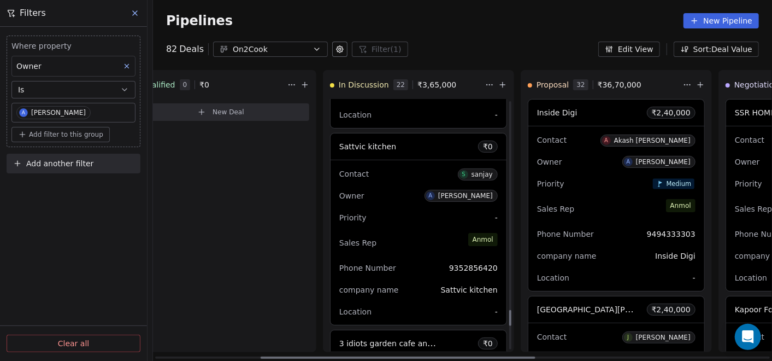
click at [394, 231] on div "Sales Rep [PERSON_NAME]" at bounding box center [418, 243] width 159 height 24
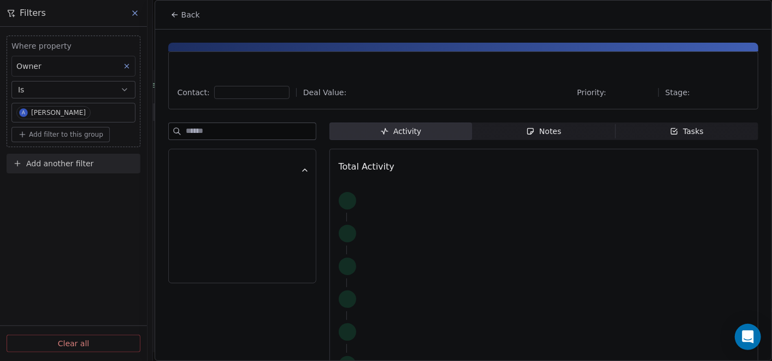
click at [498, 132] on span "Notes Notes" at bounding box center [543, 130] width 143 height 17
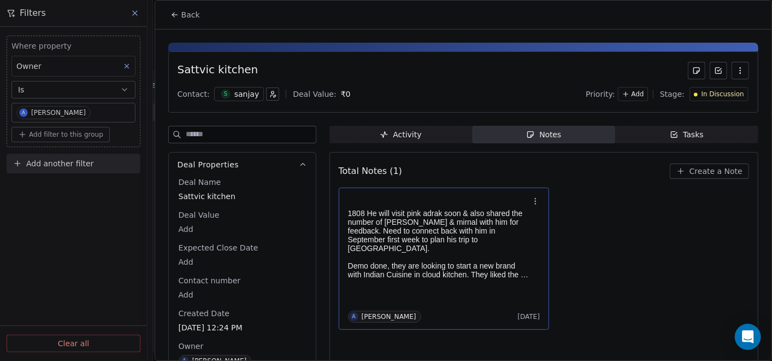
click at [492, 253] on p at bounding box center [438, 257] width 181 height 9
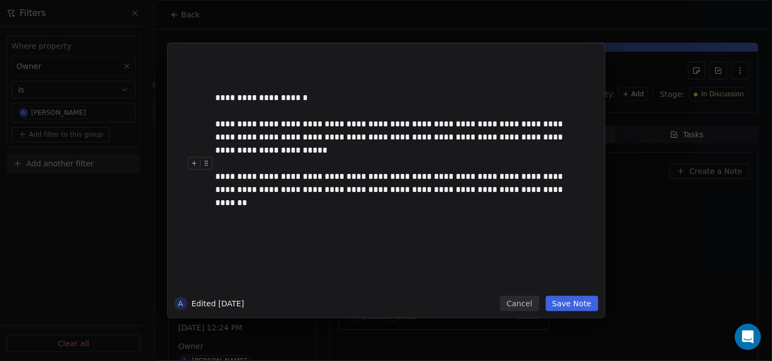
click at [578, 304] on button "Save Note" at bounding box center [572, 303] width 52 height 15
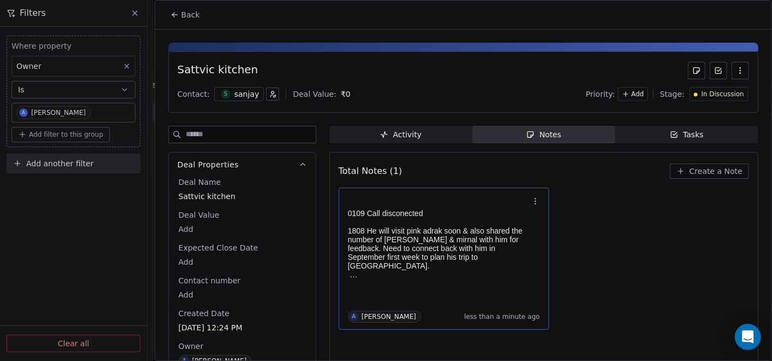
click at [171, 14] on icon at bounding box center [175, 14] width 9 height 9
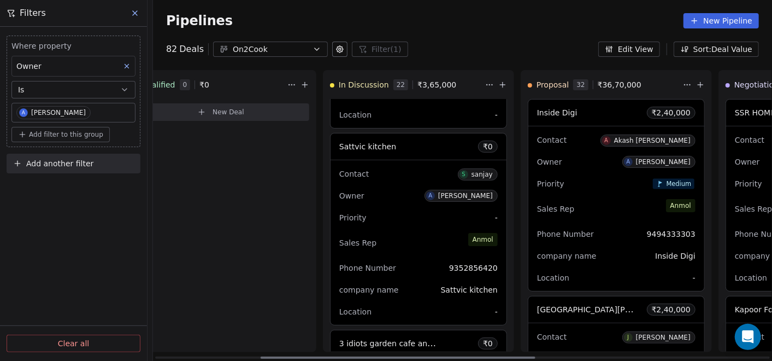
click at [438, 241] on div "Sales Rep [PERSON_NAME]" at bounding box center [418, 243] width 159 height 24
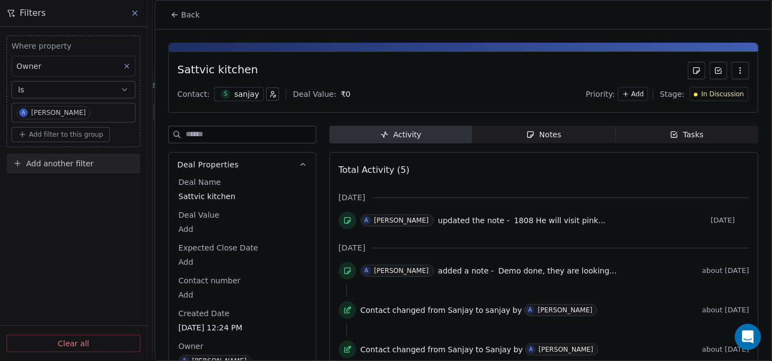
click at [511, 137] on span "Notes Notes" at bounding box center [543, 134] width 143 height 17
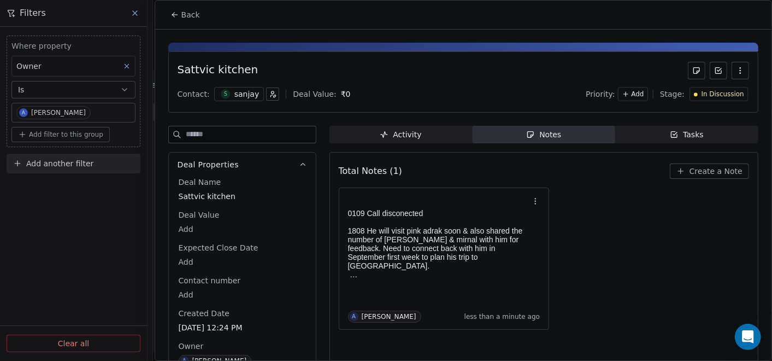
click at [180, 11] on button "Back" at bounding box center [185, 15] width 43 height 20
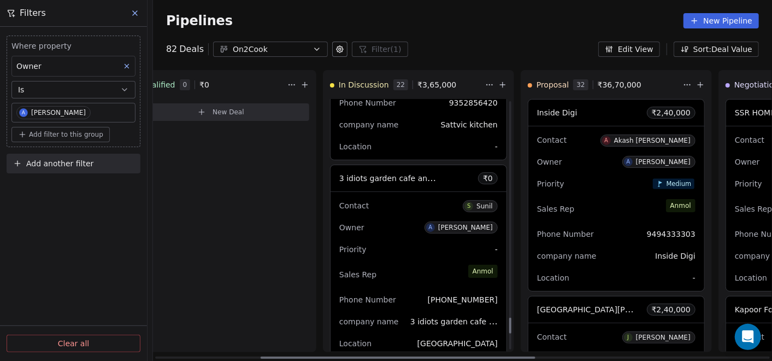
scroll to position [3474, 0]
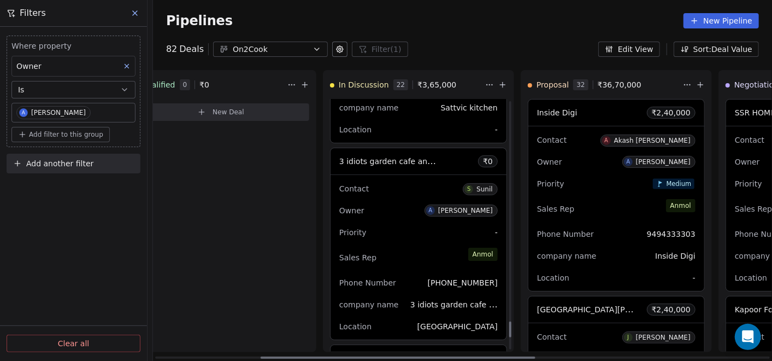
click at [432, 245] on div "Sales Rep [PERSON_NAME]" at bounding box center [418, 257] width 159 height 24
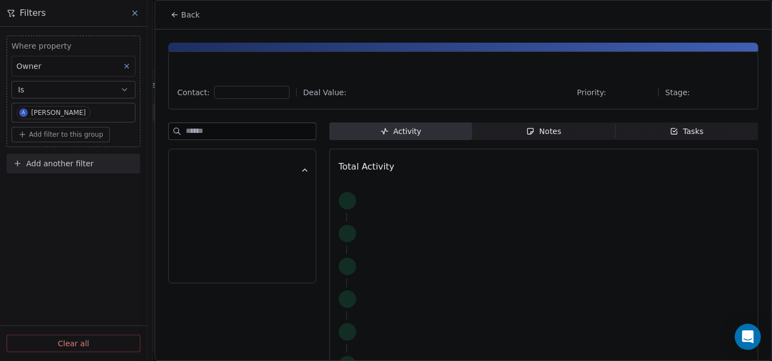
click at [544, 133] on div "Notes" at bounding box center [543, 131] width 35 height 11
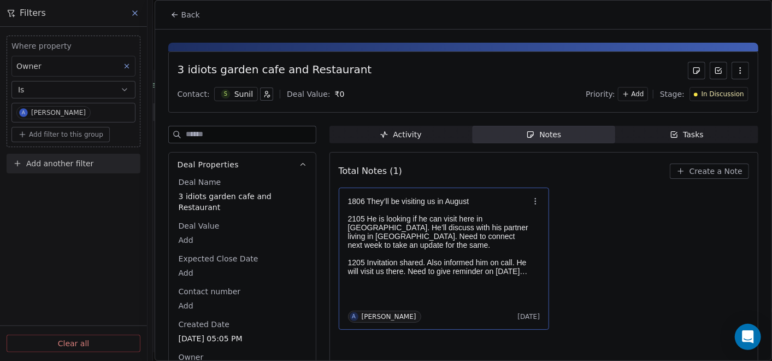
click at [426, 222] on p "2105 He is looking if he can visit here in [GEOGRAPHIC_DATA]. He’ll discuss wit…" at bounding box center [438, 231] width 181 height 35
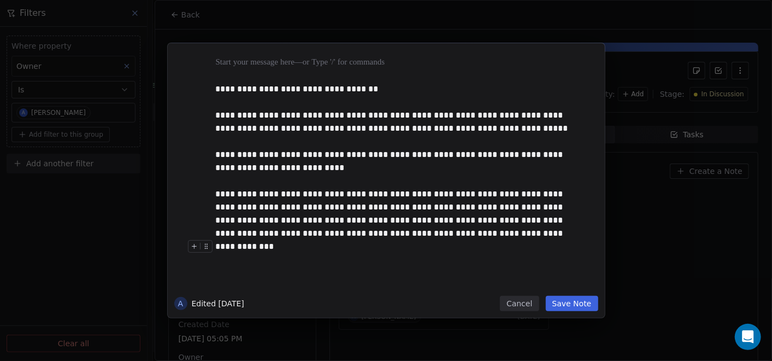
click at [521, 304] on button "Cancel" at bounding box center [519, 303] width 39 height 15
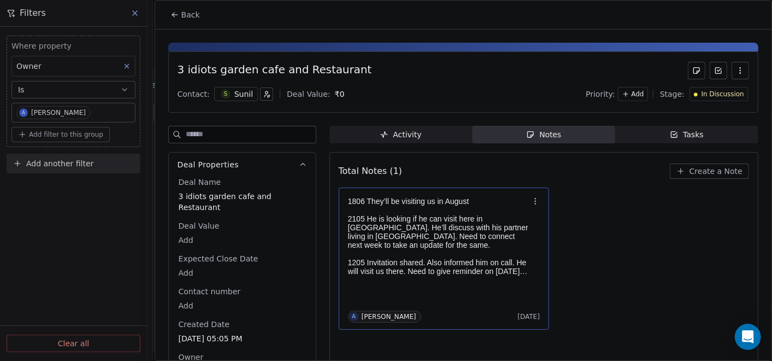
click at [411, 217] on p "2105 He is looking if he can visit here in [GEOGRAPHIC_DATA]. He’ll discuss wit…" at bounding box center [438, 231] width 181 height 35
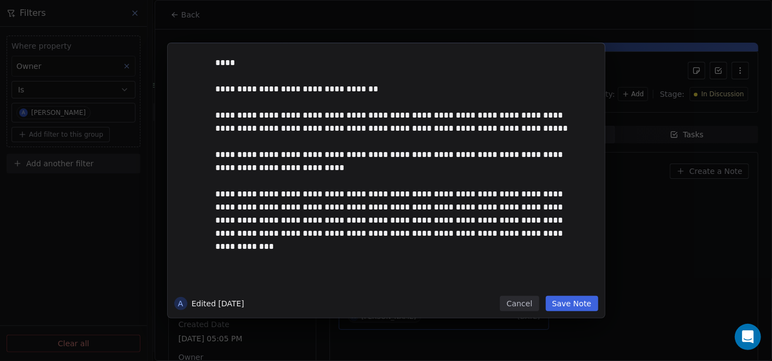
click at [529, 304] on button "Cancel" at bounding box center [519, 303] width 39 height 15
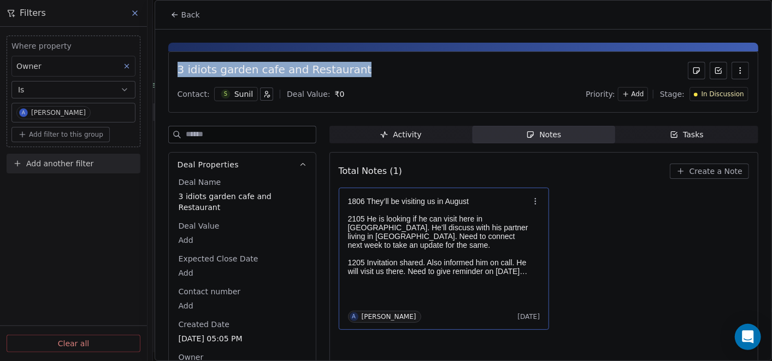
drag, startPoint x: 179, startPoint y: 70, endPoint x: 369, endPoint y: 70, distance: 189.7
click at [369, 70] on div "3 idiots garden cafe and Restaurant" at bounding box center [464, 70] width 572 height 17
copy div "3 idiots garden cafe and Restaurant"
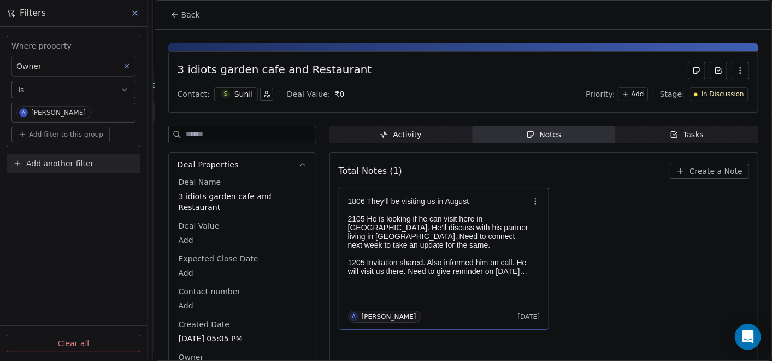
click at [513, 260] on p "1205 Invitation shared. Also informed him on call. He will visit us there. Need…" at bounding box center [438, 266] width 181 height 17
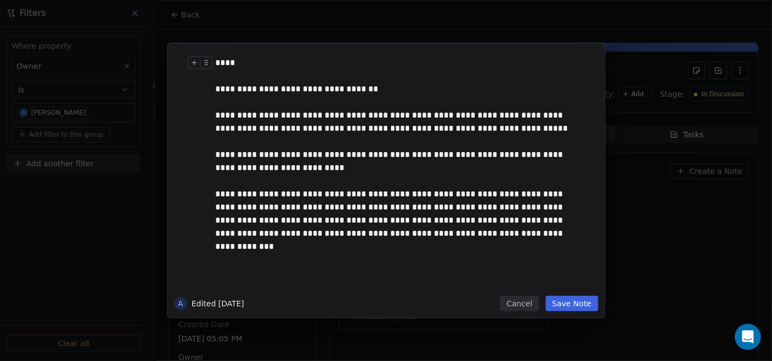
click at [289, 60] on div "****" at bounding box center [398, 62] width 365 height 13
click at [404, 67] on div "****" at bounding box center [398, 62] width 365 height 13
click at [412, 71] on div at bounding box center [403, 75] width 374 height 13
click at [398, 67] on div "****" at bounding box center [398, 62] width 365 height 13
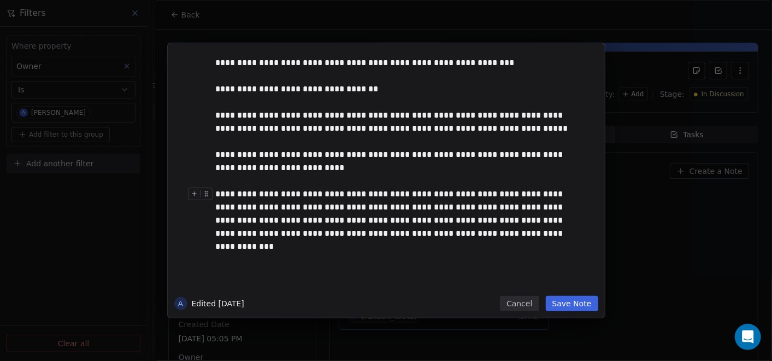
click at [579, 304] on button "Save Note" at bounding box center [572, 303] width 52 height 15
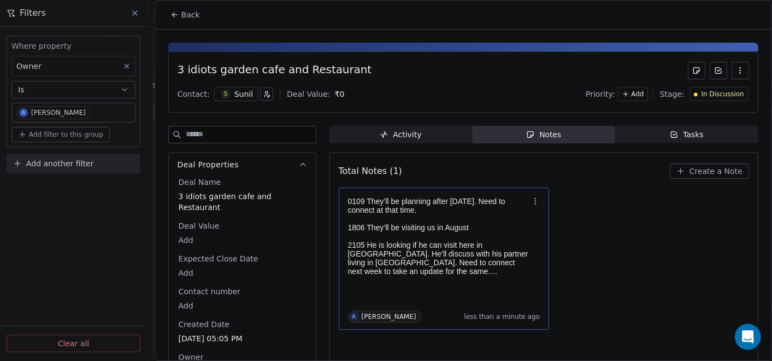
click at [194, 11] on span "Back" at bounding box center [190, 14] width 19 height 11
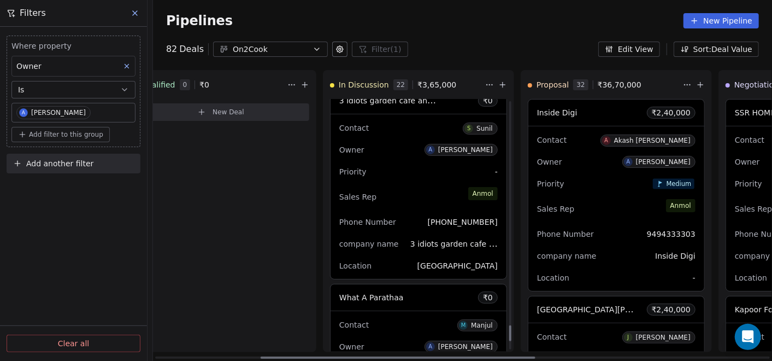
scroll to position [3595, 0]
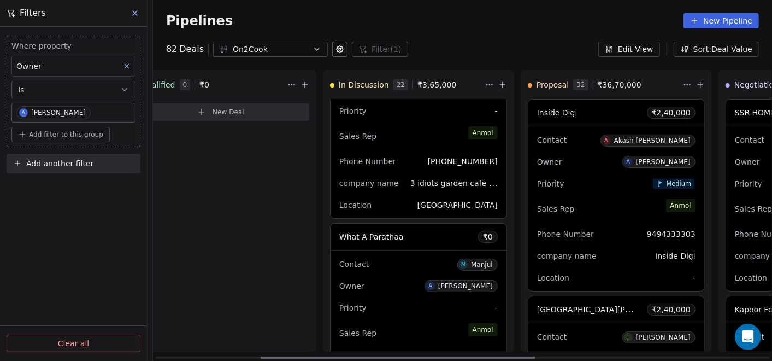
click at [425, 299] on div "Priority -" at bounding box center [418, 307] width 159 height 17
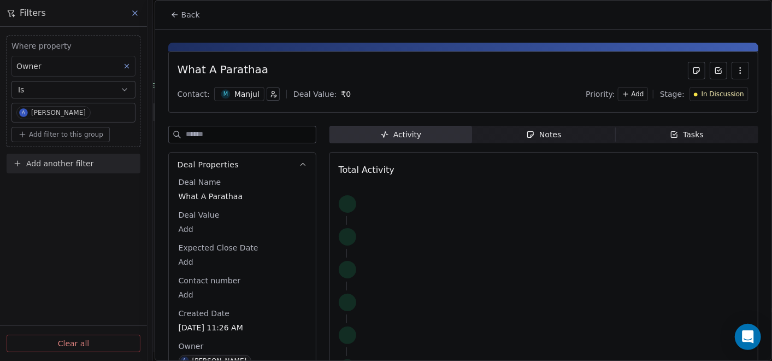
click at [537, 133] on div "Notes" at bounding box center [543, 134] width 35 height 11
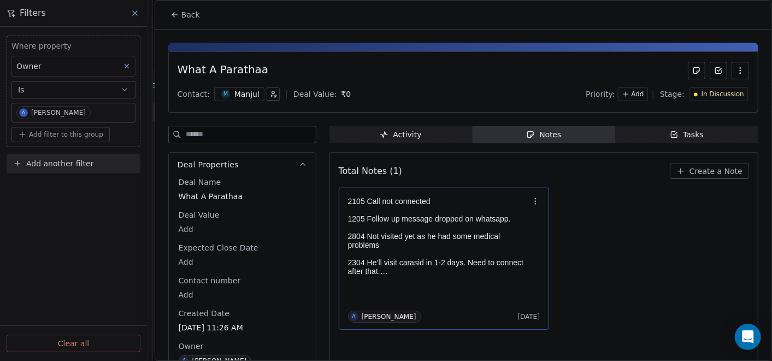
click at [429, 234] on p "2804 Not visited yet as he had some medical problems" at bounding box center [438, 240] width 181 height 17
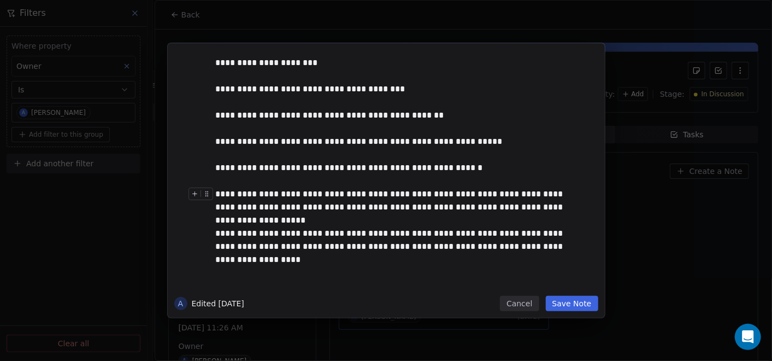
click at [378, 207] on div "**********" at bounding box center [398, 200] width 365 height 26
click at [217, 60] on div "**********" at bounding box center [398, 62] width 365 height 13
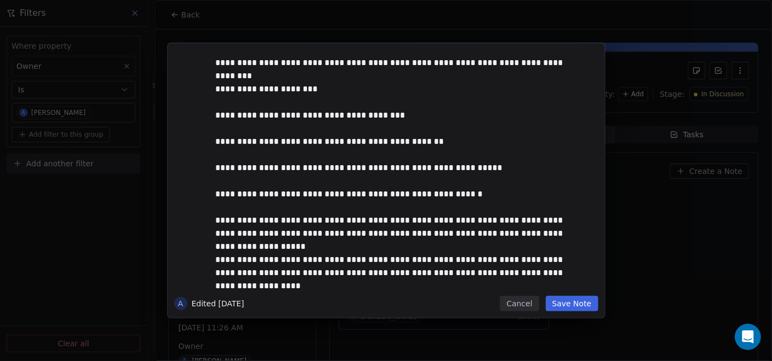
click at [574, 310] on button "Save Note" at bounding box center [572, 303] width 52 height 15
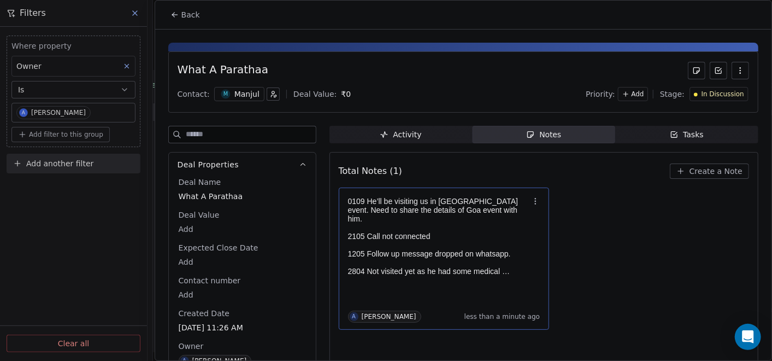
click at [174, 13] on icon at bounding box center [175, 14] width 9 height 9
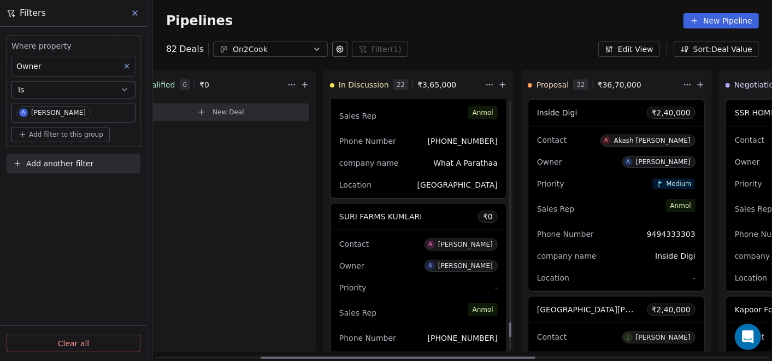
scroll to position [3838, 0]
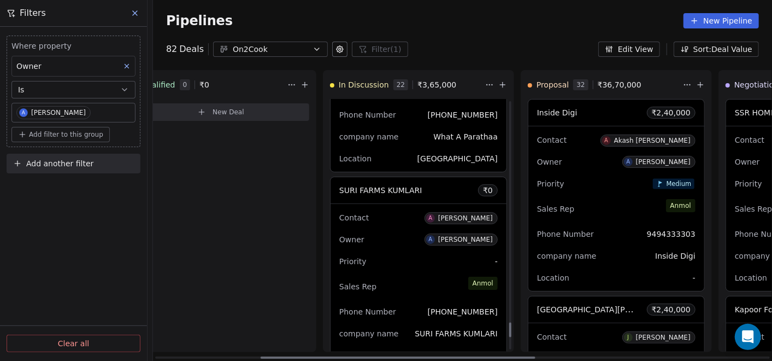
click at [432, 274] on div "Sales Rep [PERSON_NAME]" at bounding box center [418, 286] width 159 height 24
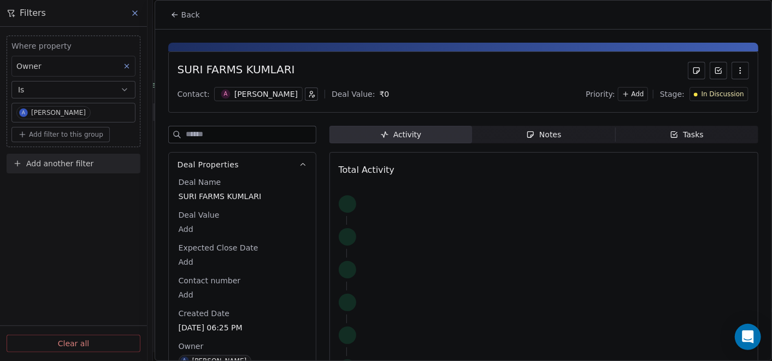
click at [493, 134] on span "Notes Notes" at bounding box center [543, 134] width 143 height 17
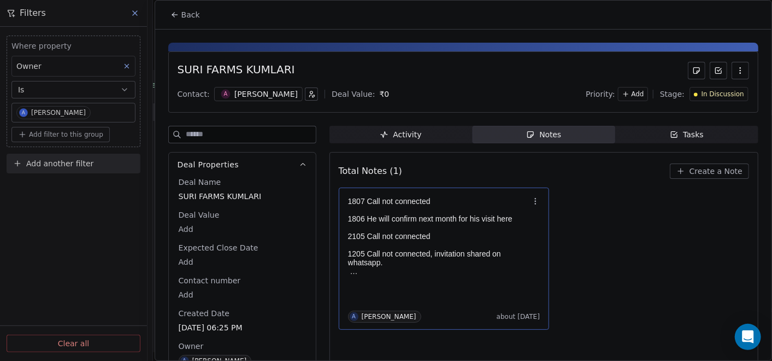
click at [454, 273] on p at bounding box center [438, 271] width 181 height 9
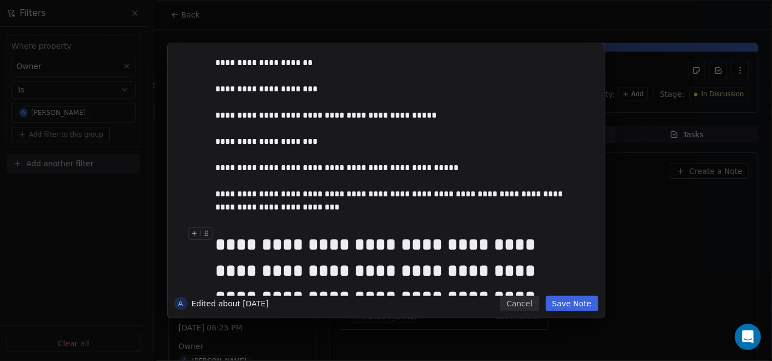
click at [562, 311] on div "**********" at bounding box center [386, 180] width 437 height 274
click at [577, 310] on button "Save Note" at bounding box center [572, 303] width 52 height 15
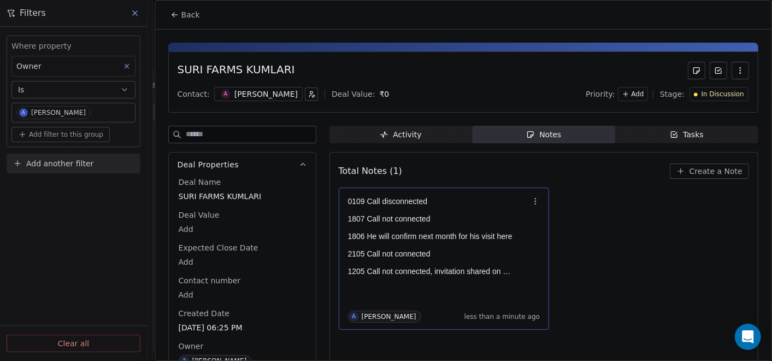
click at [172, 17] on icon at bounding box center [175, 14] width 9 height 9
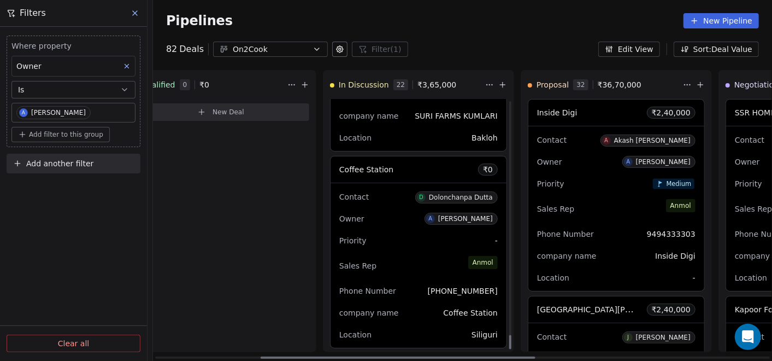
scroll to position [4078, 0]
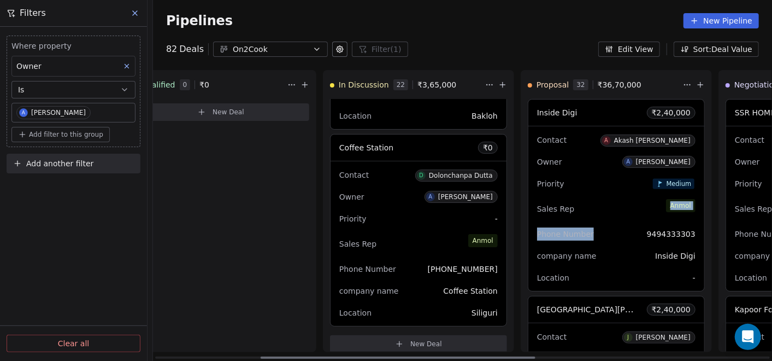
click at [624, 222] on div "Contact A [PERSON_NAME] Owner A [PERSON_NAME] Priority Medium Sales Rep [PERSON…" at bounding box center [617, 208] width 176 height 165
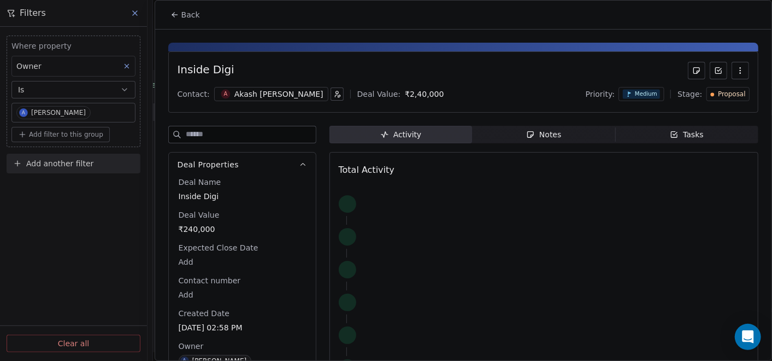
drag, startPoint x: 624, startPoint y: 222, endPoint x: 559, endPoint y: 134, distance: 109.4
click at [559, 134] on span "Notes Notes" at bounding box center [543, 134] width 143 height 17
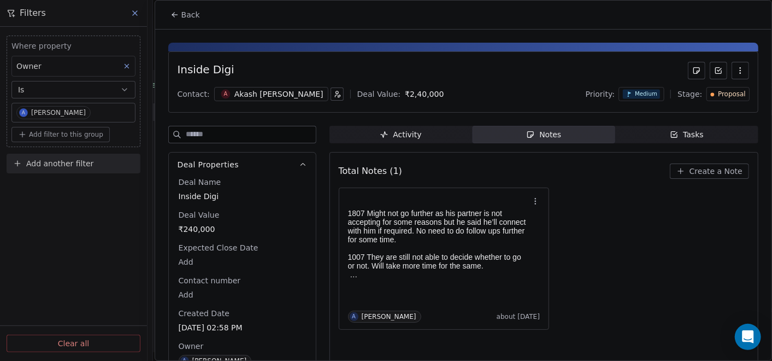
click at [172, 15] on icon at bounding box center [175, 14] width 9 height 9
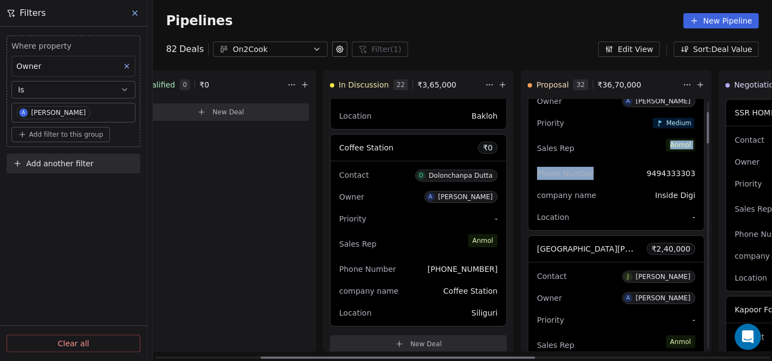
scroll to position [121, 0]
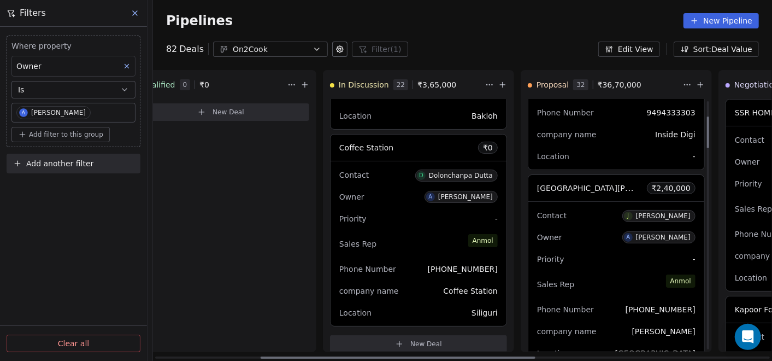
click at [595, 256] on div "Priority -" at bounding box center [616, 258] width 159 height 17
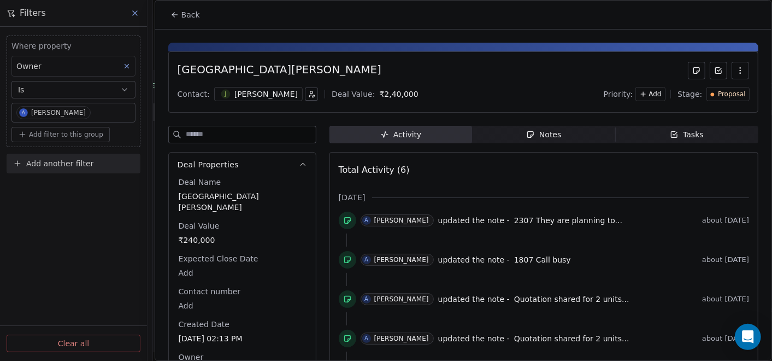
click at [520, 137] on span "Notes Notes" at bounding box center [543, 134] width 143 height 17
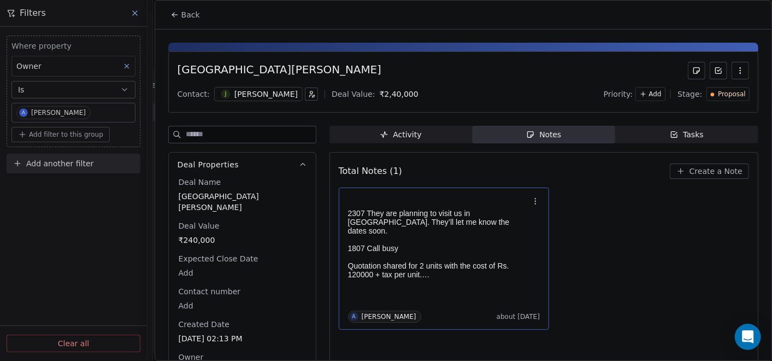
click at [445, 288] on p "Demo done, they are already having a hotel with 25-26 rooms with a restaurant o…" at bounding box center [438, 292] width 181 height 9
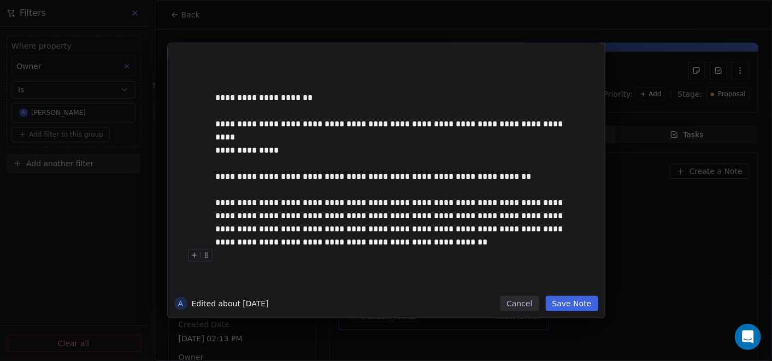
click at [582, 307] on button "Save Note" at bounding box center [572, 303] width 52 height 15
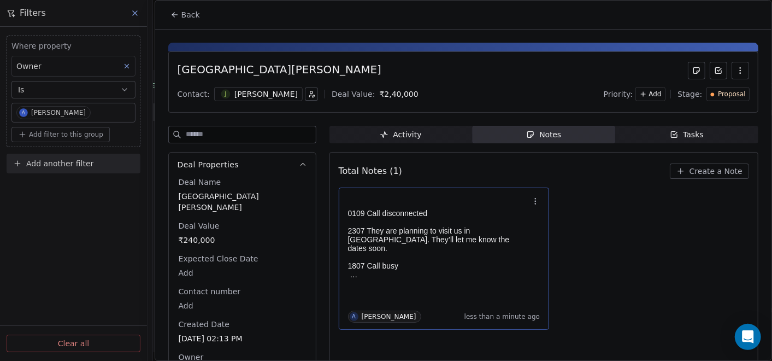
click at [175, 11] on icon at bounding box center [175, 14] width 9 height 9
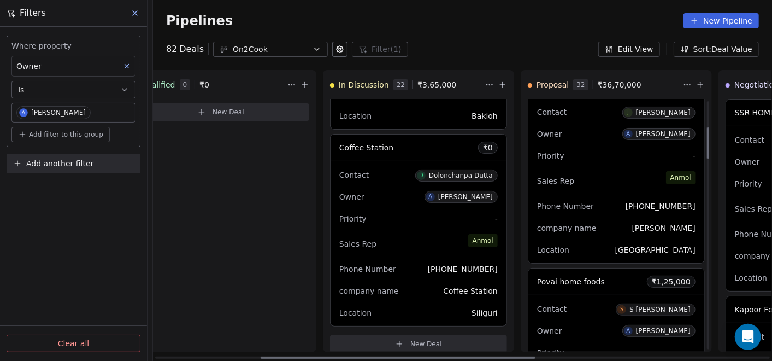
scroll to position [243, 0]
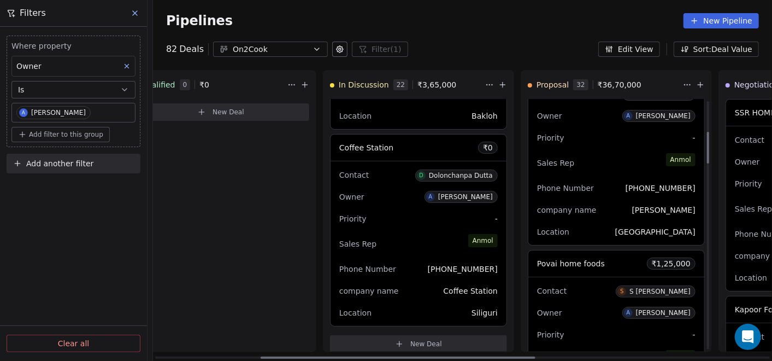
click at [583, 201] on div "company name [PERSON_NAME]" at bounding box center [616, 209] width 159 height 17
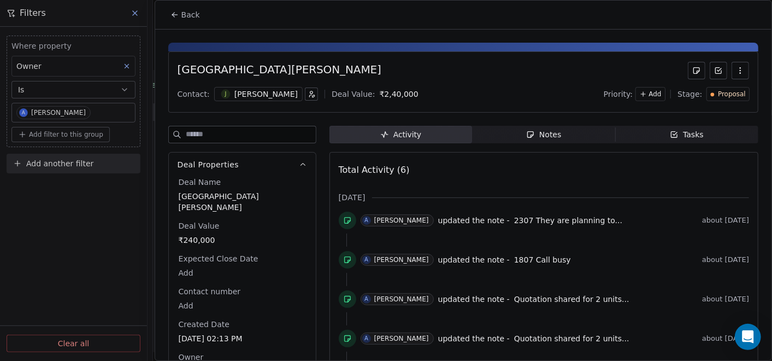
click at [566, 137] on span "Notes Notes" at bounding box center [543, 134] width 143 height 17
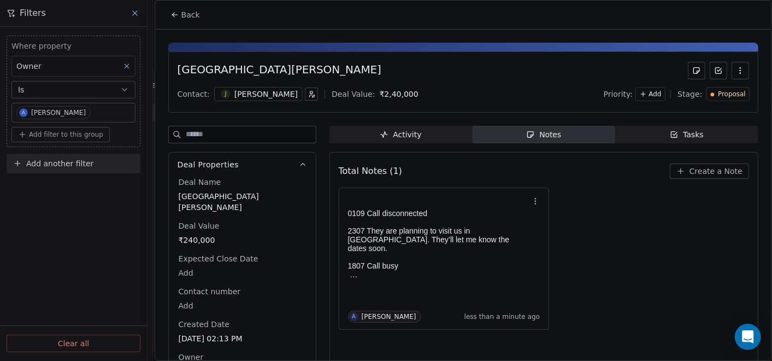
click at [167, 16] on button "Back" at bounding box center [185, 15] width 43 height 20
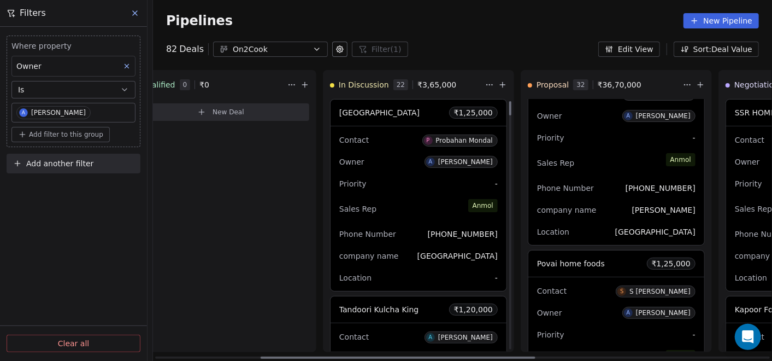
drag, startPoint x: 506, startPoint y: 250, endPoint x: 498, endPoint y: 102, distance: 148.3
click at [509, 102] on div at bounding box center [510, 108] width 2 height 14
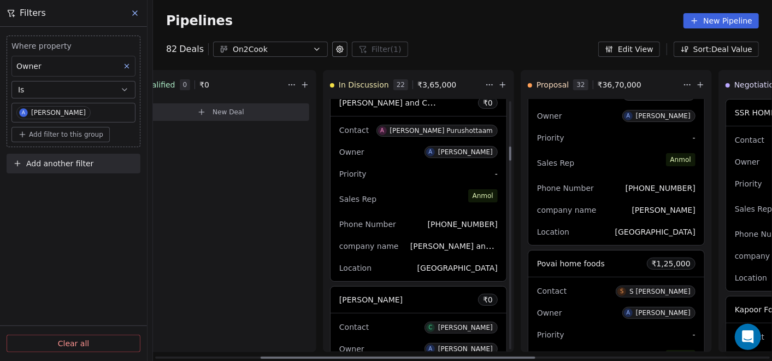
scroll to position [789, 0]
click at [391, 230] on div "Phone Number [PHONE_NUMBER]" at bounding box center [418, 224] width 159 height 17
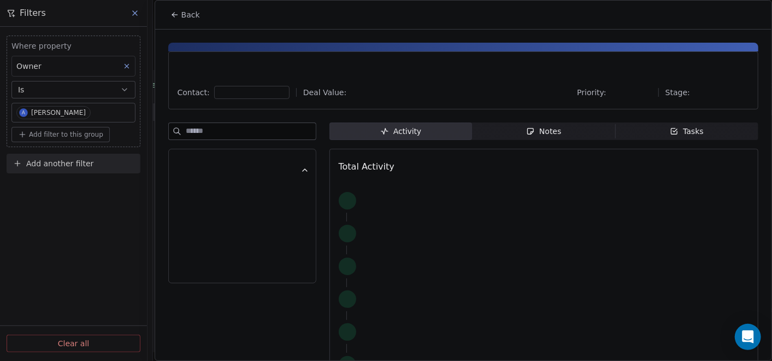
click at [556, 128] on span "Notes Notes" at bounding box center [543, 130] width 143 height 17
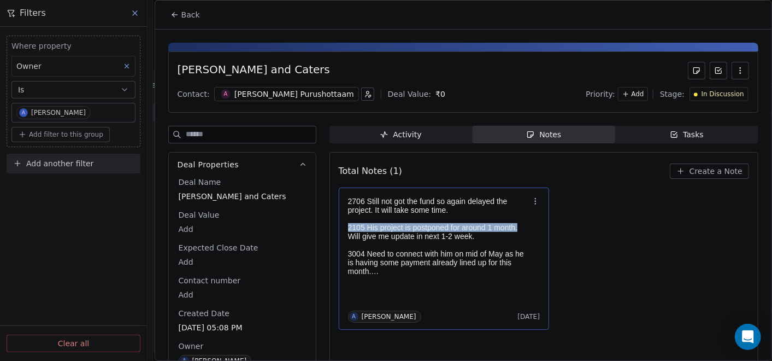
click at [519, 224] on div "2706 Still not got the fund so again delayed the project. It will take some tim…" at bounding box center [438, 236] width 181 height 79
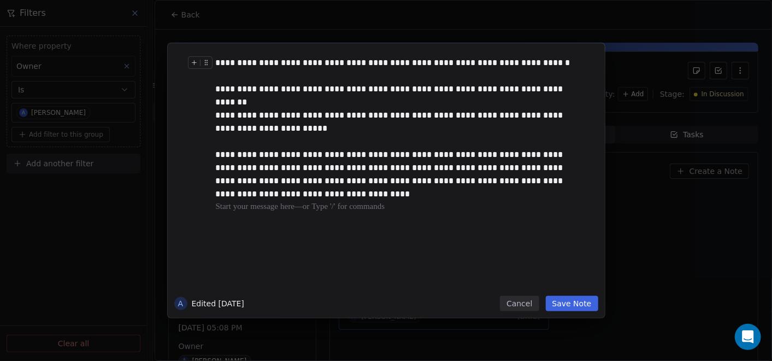
click at [216, 57] on div at bounding box center [202, 65] width 29 height 19
click at [219, 66] on div "**********" at bounding box center [398, 62] width 365 height 13
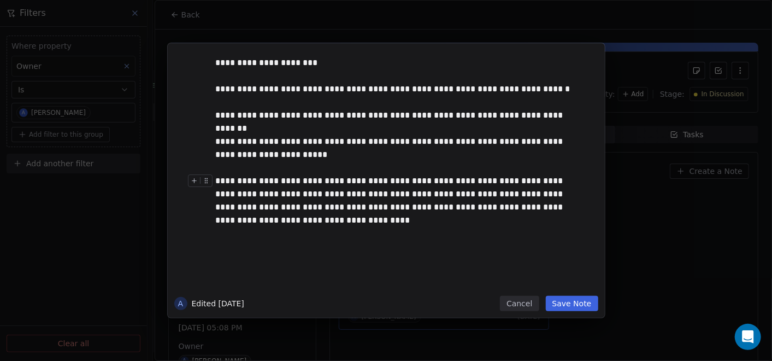
click at [581, 305] on button "Save Note" at bounding box center [572, 303] width 52 height 15
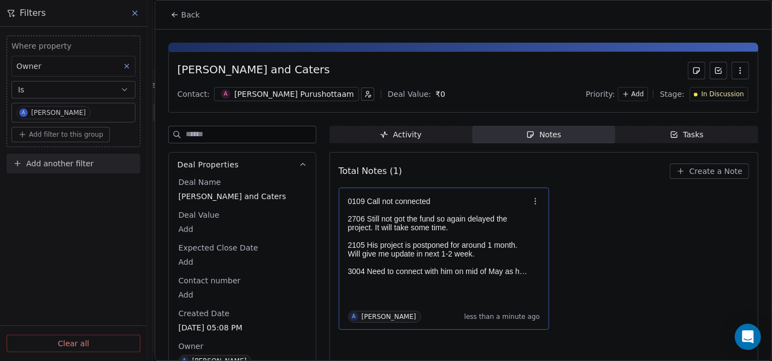
click at [446, 197] on p "0109 Call not connected" at bounding box center [438, 201] width 181 height 9
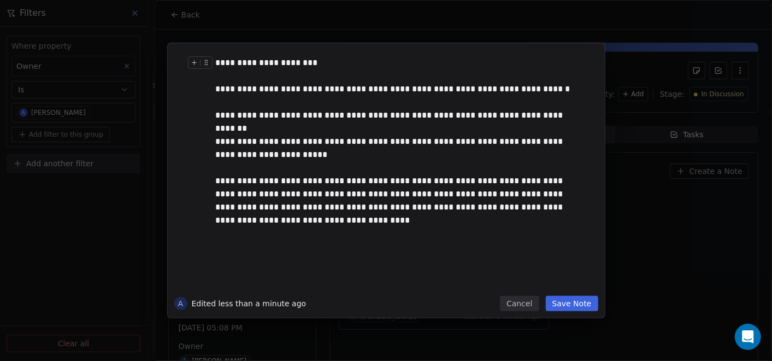
click at [353, 66] on div "**********" at bounding box center [398, 62] width 365 height 13
click at [577, 298] on button "Save Note" at bounding box center [572, 303] width 52 height 15
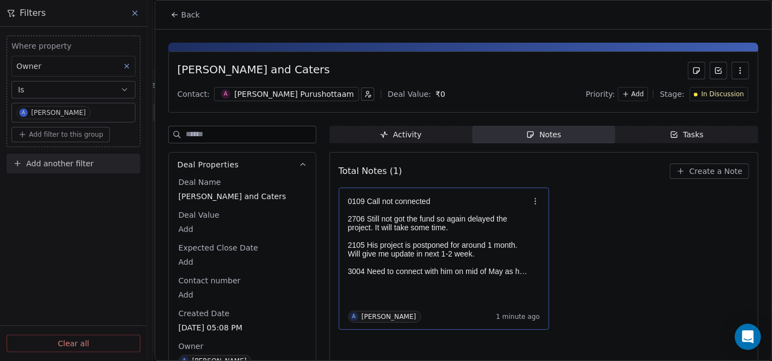
click at [186, 17] on span "Back" at bounding box center [190, 14] width 19 height 11
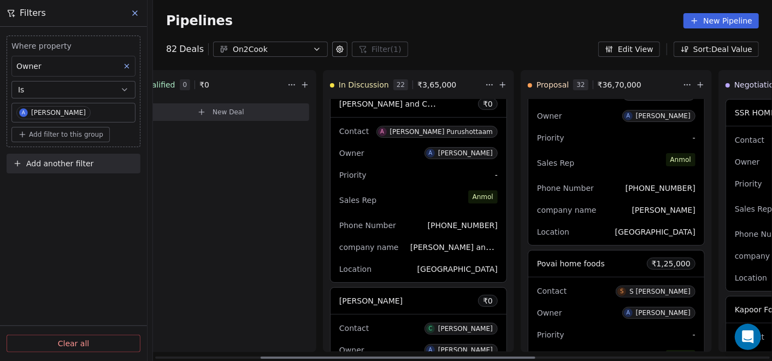
scroll to position [850, 0]
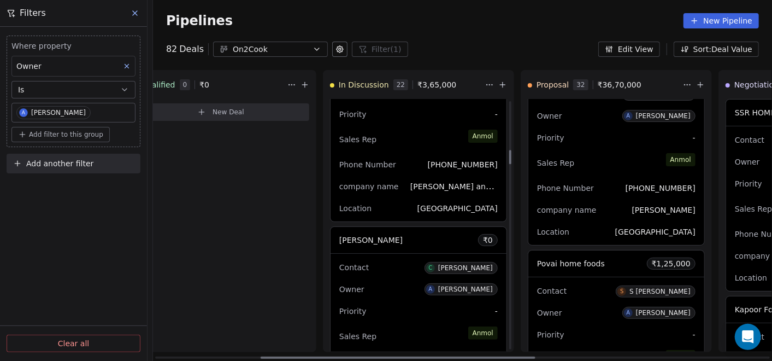
click at [403, 312] on div "Priority -" at bounding box center [418, 310] width 159 height 17
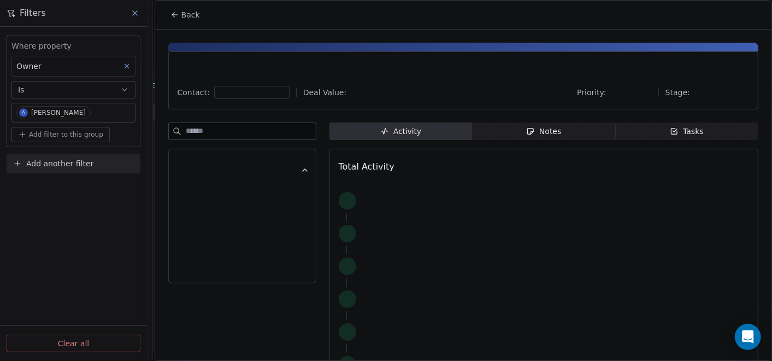
click at [569, 131] on span "Notes Notes" at bounding box center [543, 130] width 143 height 17
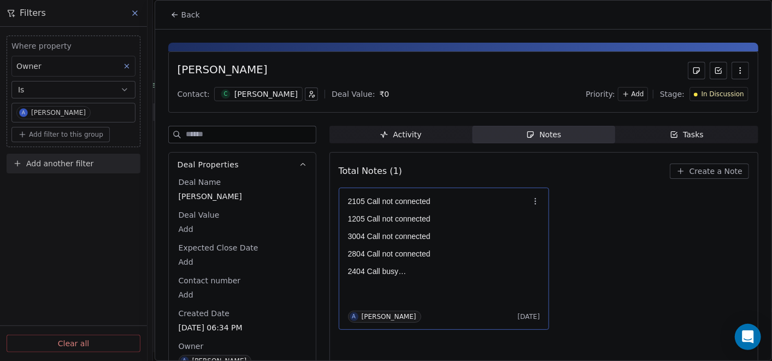
click at [464, 275] on div "2105 Call not connected 1205 Call not connected 3004 Call not connected 2804 Ca…" at bounding box center [444, 236] width 192 height 83
click at [464, 274] on div "2105 Call not connected 1205 Call not connected 3004 Call not connected 2804 Ca…" at bounding box center [444, 236] width 192 height 83
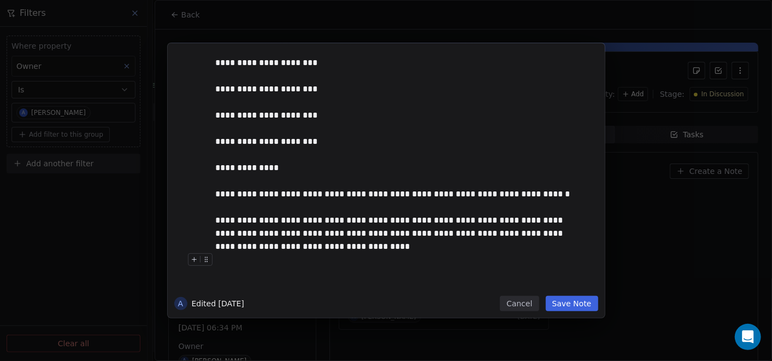
click at [576, 305] on button "Save Note" at bounding box center [572, 303] width 52 height 15
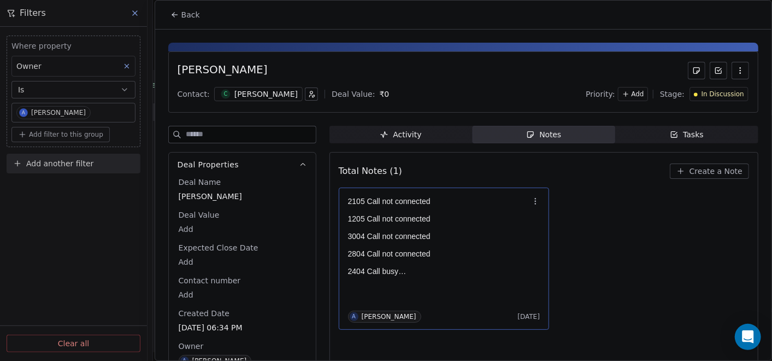
click at [436, 219] on p "1205 Call not connected" at bounding box center [438, 218] width 181 height 9
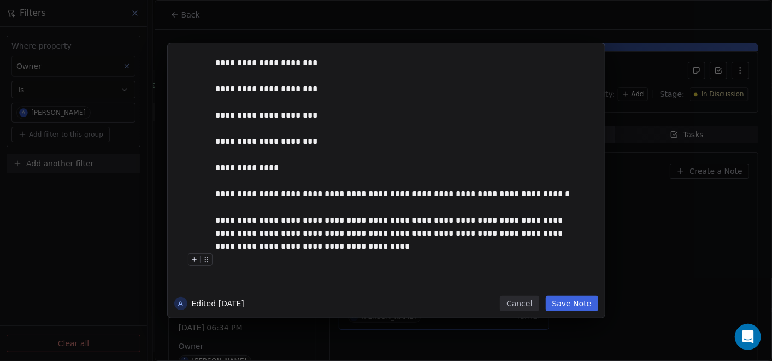
click at [586, 300] on button "Save Note" at bounding box center [572, 303] width 52 height 15
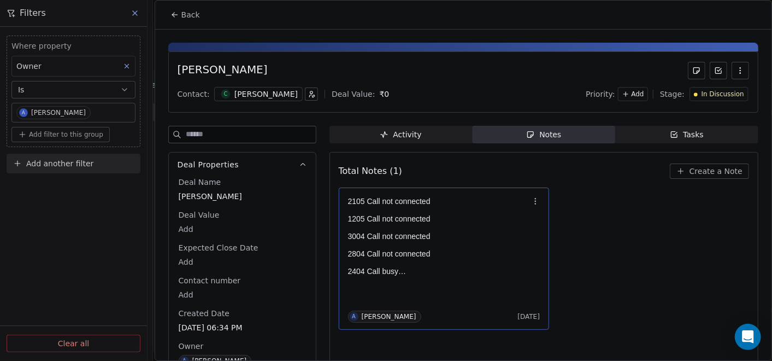
click at [167, 21] on button "Back" at bounding box center [185, 15] width 43 height 20
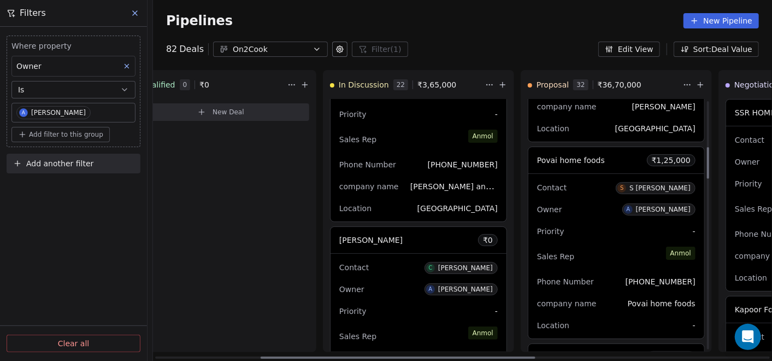
scroll to position [364, 0]
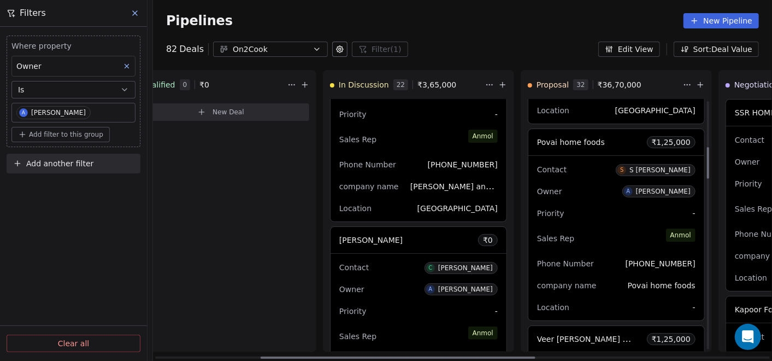
click at [601, 232] on div "Sales Rep [PERSON_NAME]" at bounding box center [616, 238] width 159 height 24
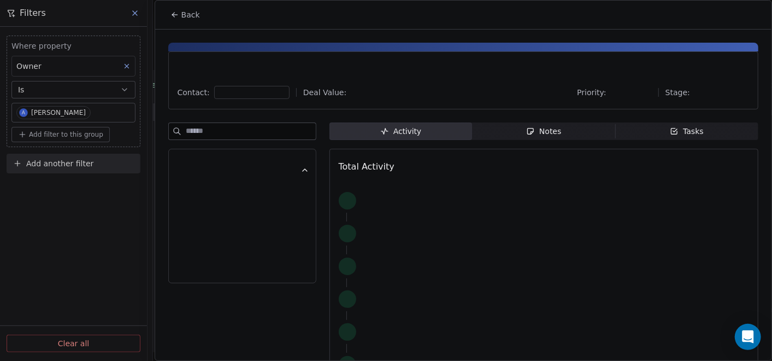
click at [554, 132] on div "Notes" at bounding box center [543, 131] width 35 height 11
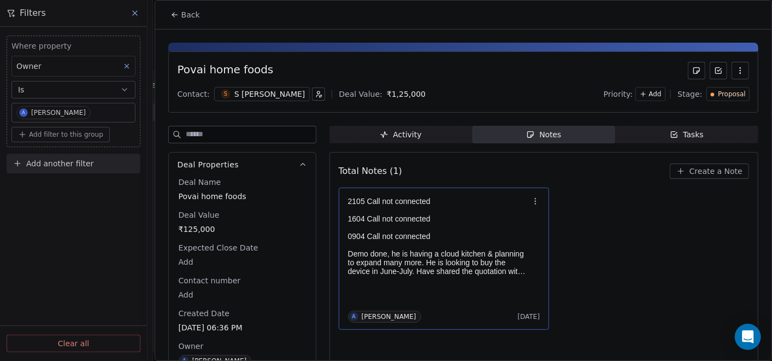
click at [482, 232] on p "0904 Call not connected" at bounding box center [438, 236] width 181 height 9
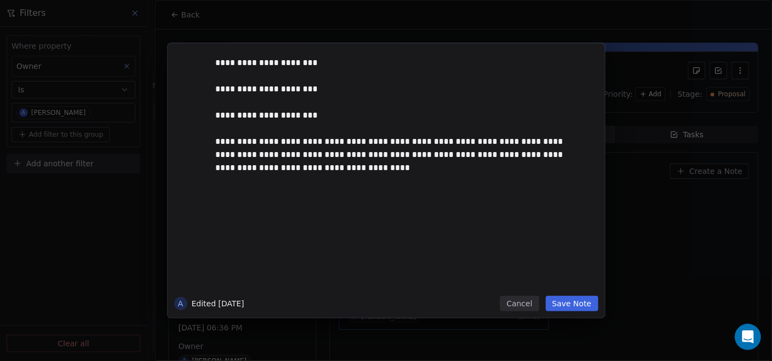
click at [559, 308] on button "Save Note" at bounding box center [572, 303] width 52 height 15
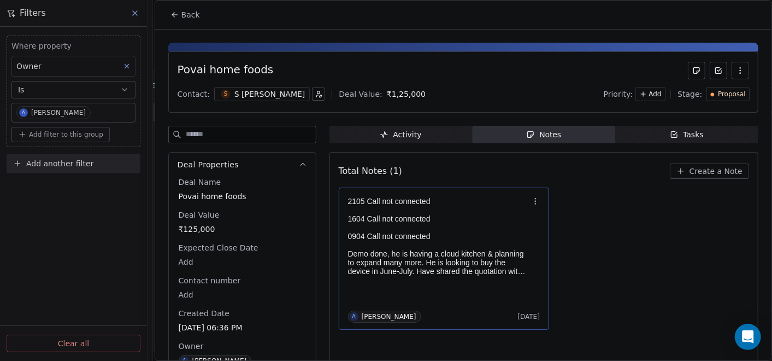
click at [173, 21] on button "Back" at bounding box center [185, 15] width 43 height 20
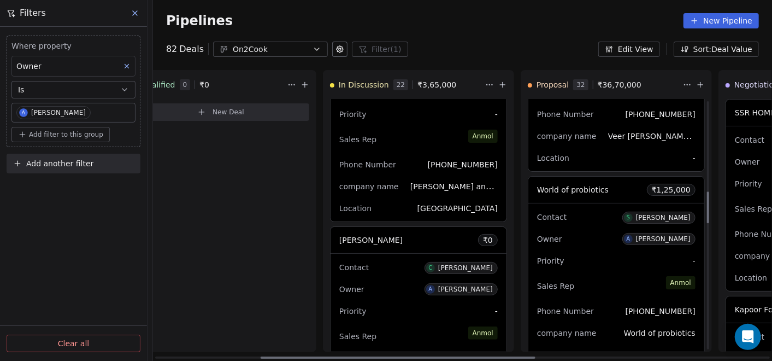
scroll to position [729, 0]
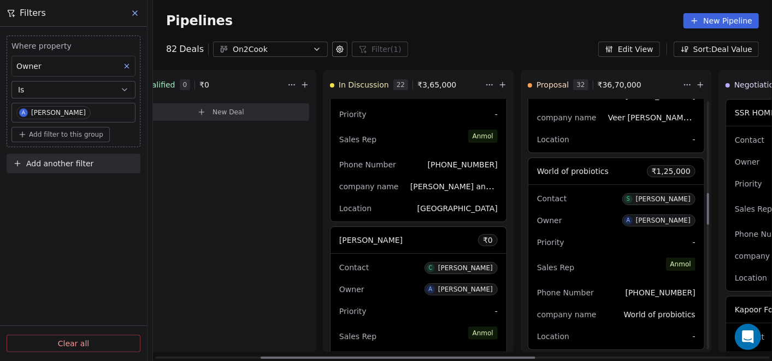
click at [600, 236] on div "Priority -" at bounding box center [616, 241] width 159 height 17
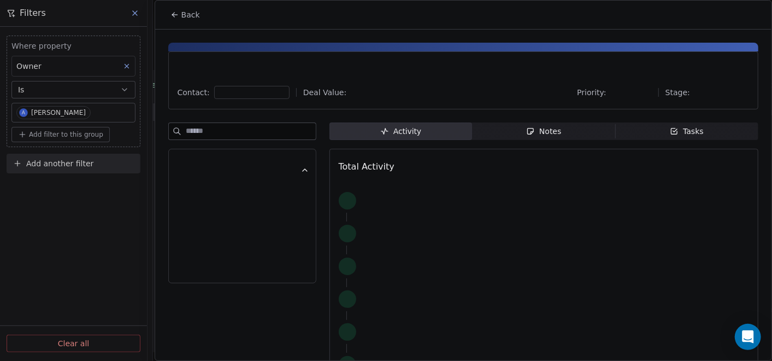
click at [538, 132] on div "Notes" at bounding box center [543, 131] width 35 height 11
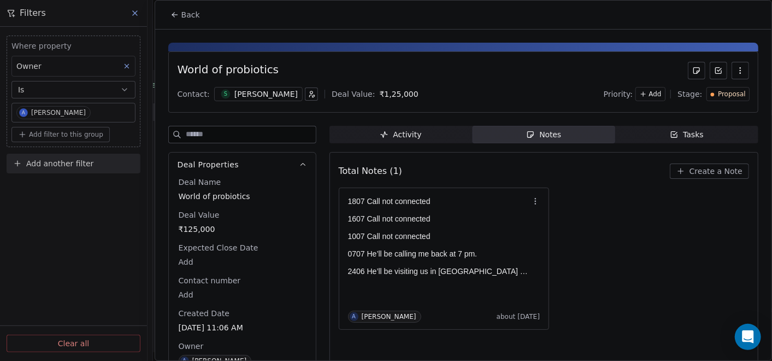
click at [173, 11] on icon at bounding box center [175, 14] width 9 height 9
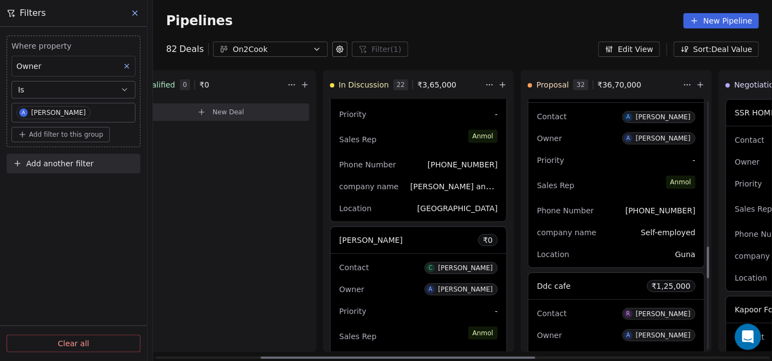
scroll to position [1275, 0]
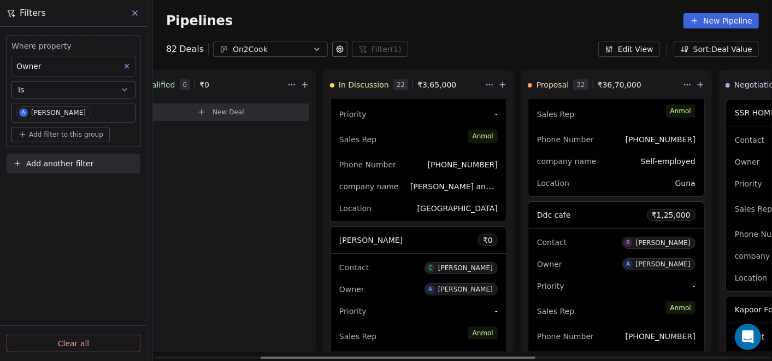
click at [612, 255] on div "Owner A [PERSON_NAME]" at bounding box center [616, 263] width 159 height 17
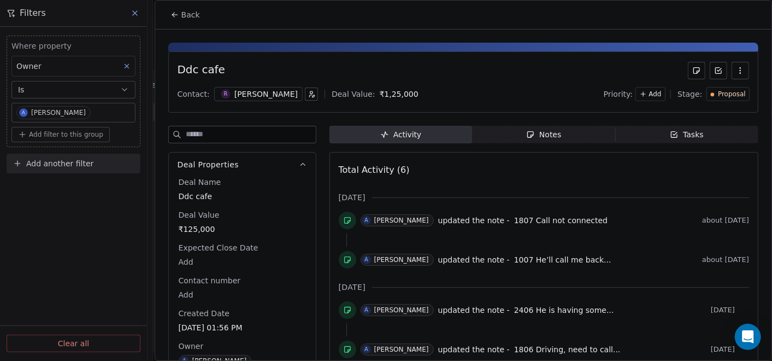
click at [537, 141] on span "Notes Notes" at bounding box center [543, 134] width 143 height 17
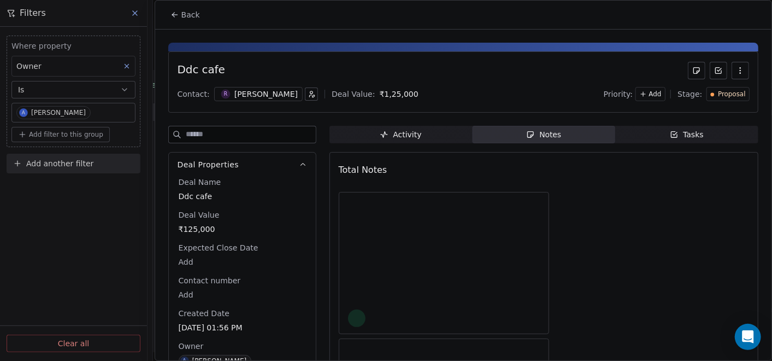
click at [542, 131] on div "Notes" at bounding box center [543, 134] width 35 height 11
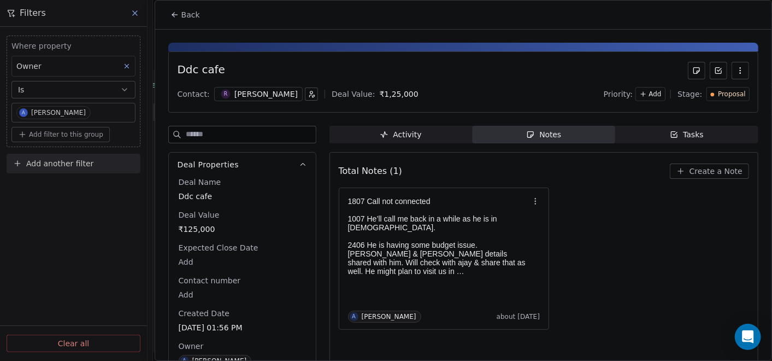
click at [178, 17] on icon at bounding box center [175, 14] width 9 height 9
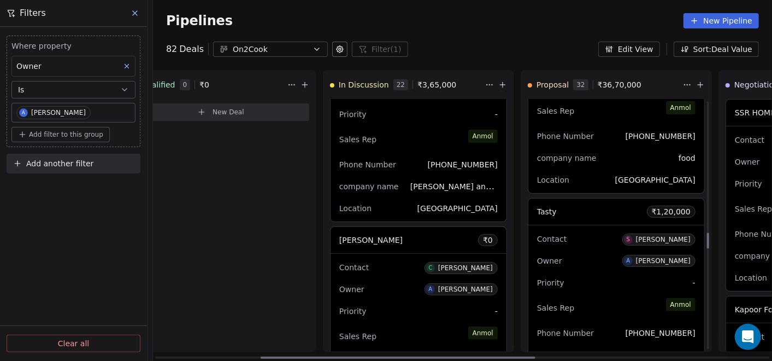
scroll to position [2084, 0]
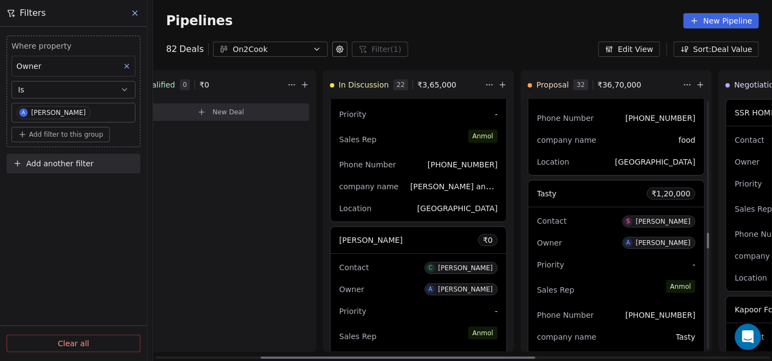
click at [626, 262] on div "Priority -" at bounding box center [616, 264] width 159 height 17
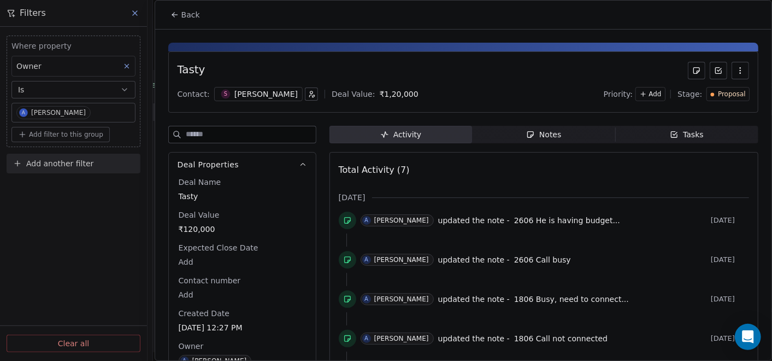
click at [554, 137] on div "Notes" at bounding box center [543, 134] width 35 height 11
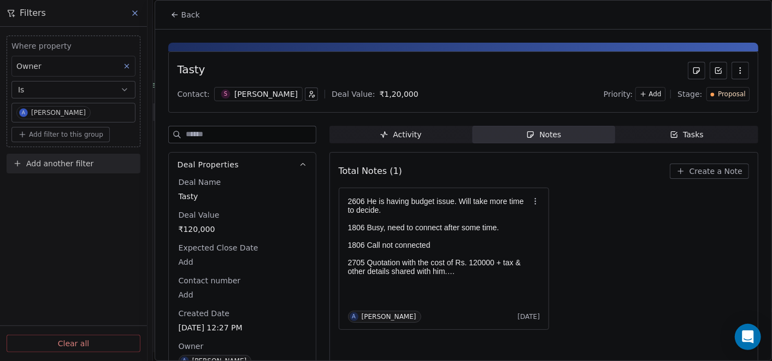
click at [176, 6] on button "Back" at bounding box center [185, 15] width 43 height 20
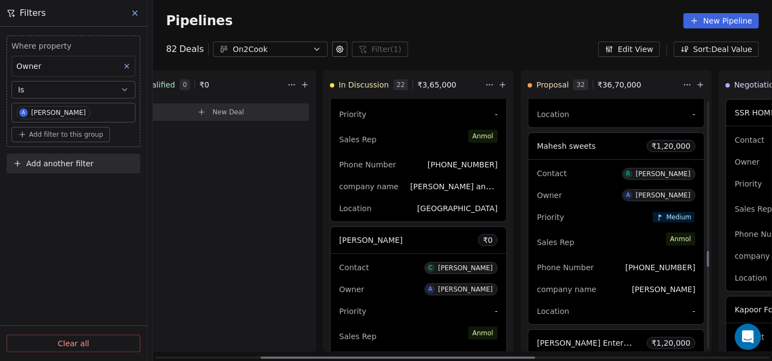
scroll to position [2388, 0]
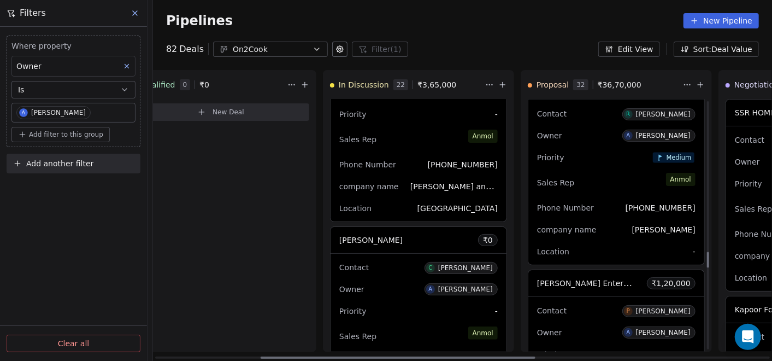
click at [615, 188] on div "Sales Rep [PERSON_NAME]" at bounding box center [616, 183] width 159 height 24
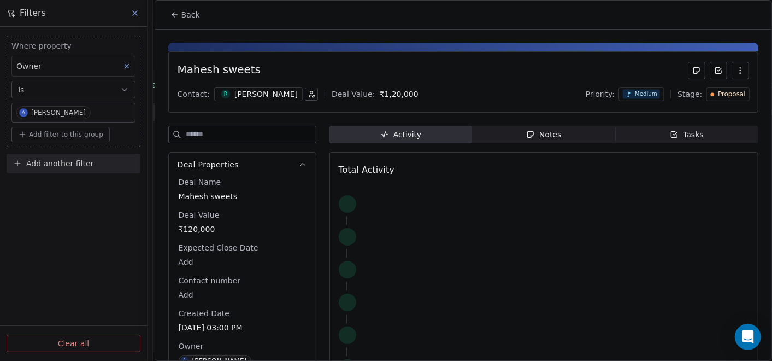
click at [535, 123] on div "Mahesh sweets Contact: R [PERSON_NAME] Deal Value: ₹ 1,20,000 Priority: Medium …" at bounding box center [463, 216] width 617 height 373
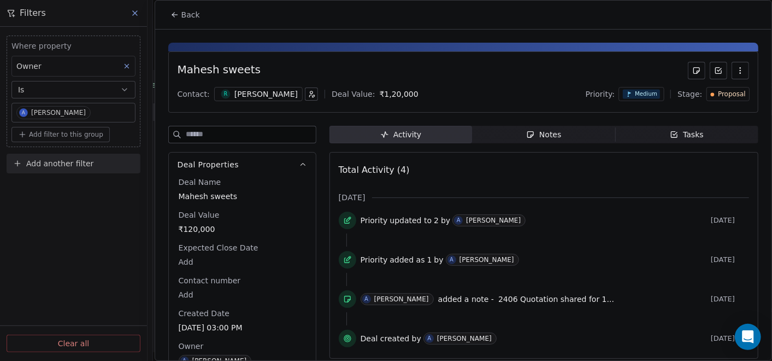
click at [535, 130] on div "Notes" at bounding box center [543, 134] width 35 height 11
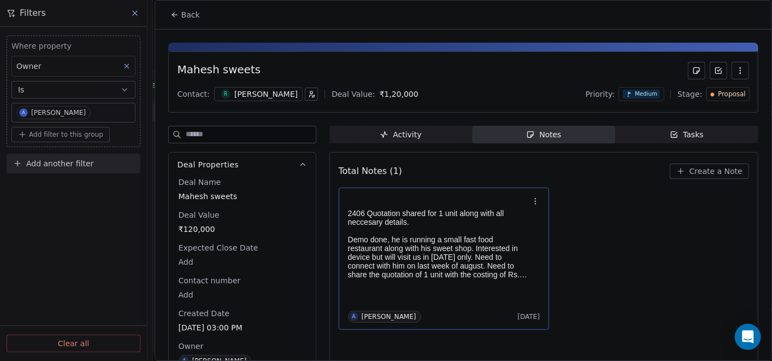
click at [427, 235] on p "Demo done, he is running a small fast food restaurant along with his sweet shop…" at bounding box center [438, 257] width 181 height 44
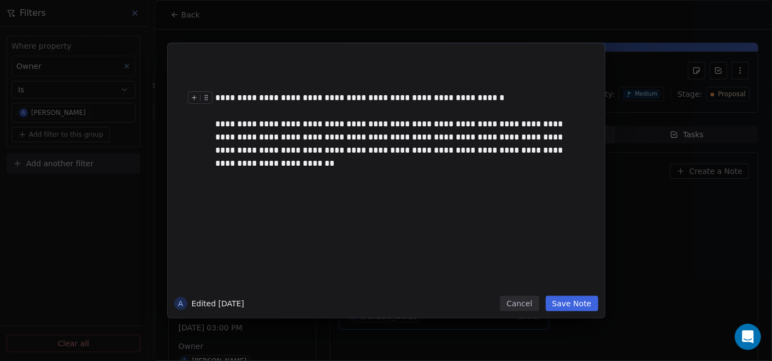
click at [216, 95] on div at bounding box center [202, 100] width 29 height 19
click at [217, 96] on div "**********" at bounding box center [398, 97] width 365 height 13
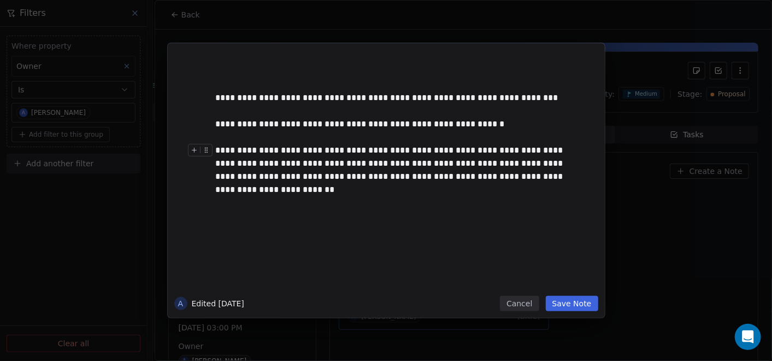
click at [593, 305] on button "Save Note" at bounding box center [572, 303] width 52 height 15
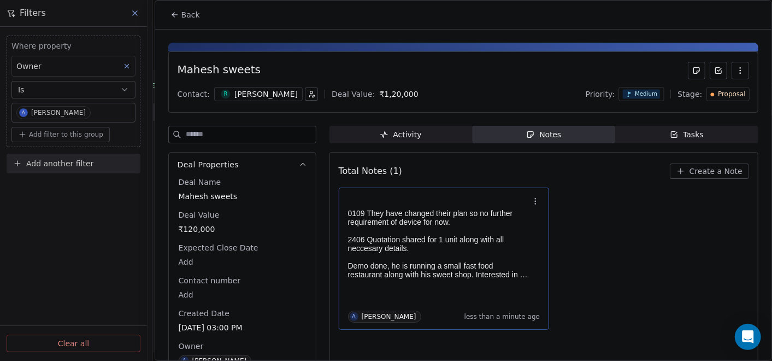
click at [722, 90] on span "Proposal" at bounding box center [732, 94] width 28 height 9
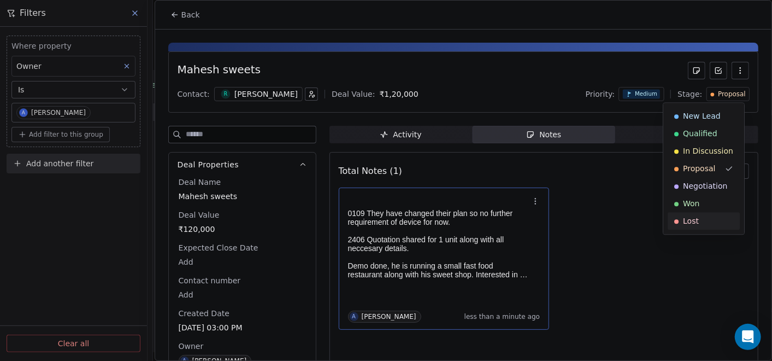
click at [714, 225] on div "Lost" at bounding box center [704, 220] width 59 height 11
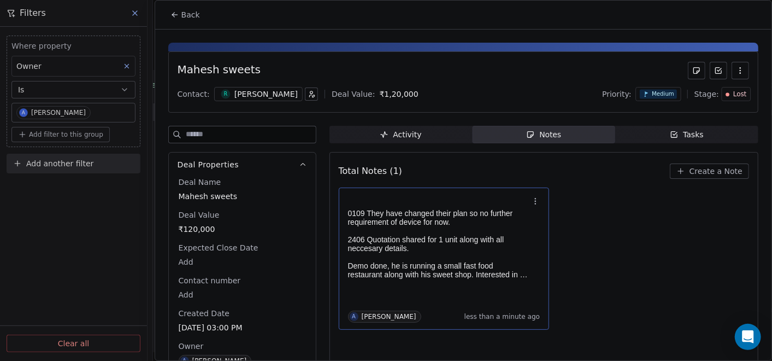
click at [186, 14] on span "Back" at bounding box center [190, 14] width 19 height 11
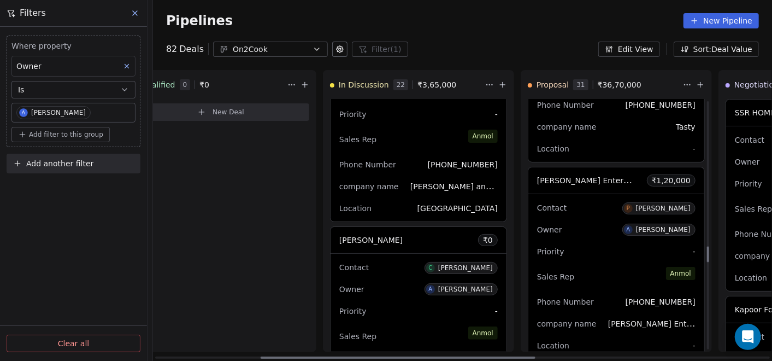
scroll to position [2313, 0]
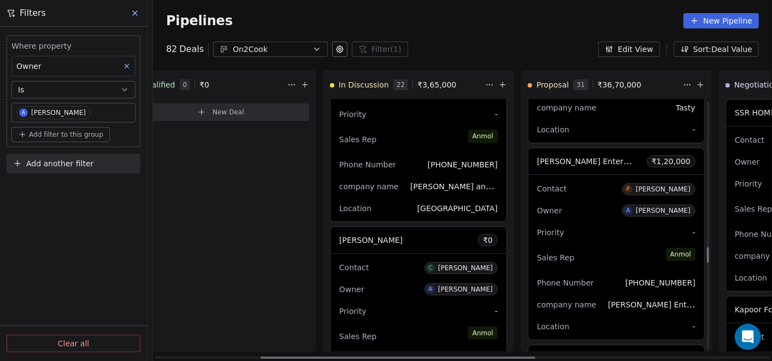
click at [604, 226] on div "Priority -" at bounding box center [616, 232] width 159 height 17
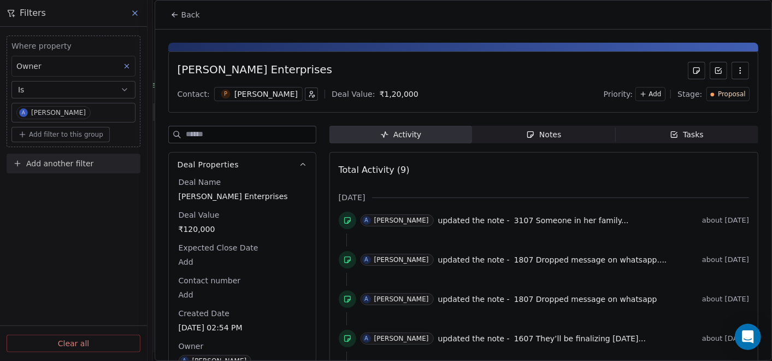
click at [537, 137] on div "Notes" at bounding box center [543, 134] width 35 height 11
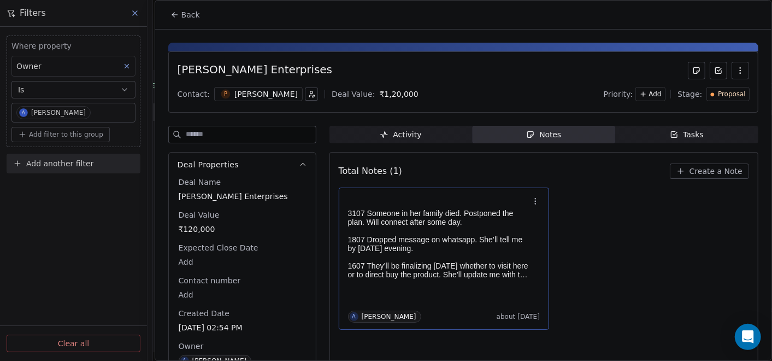
click at [410, 192] on div "3107 Someone in her family died. Postponed the plan. Will connect after some da…" at bounding box center [444, 258] width 211 height 142
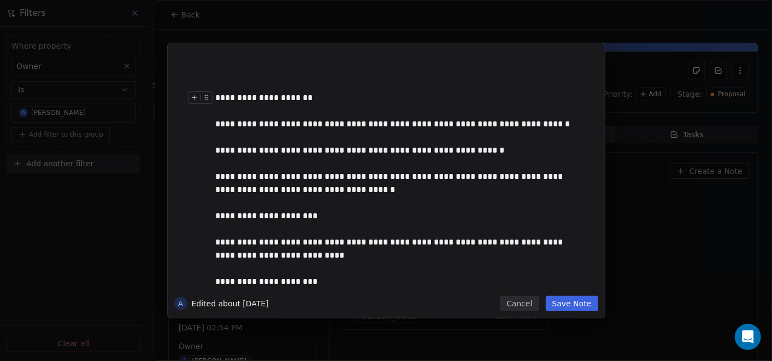
click at [411, 95] on div "**********" at bounding box center [398, 97] width 365 height 13
click at [584, 309] on button "Save Note" at bounding box center [572, 303] width 52 height 15
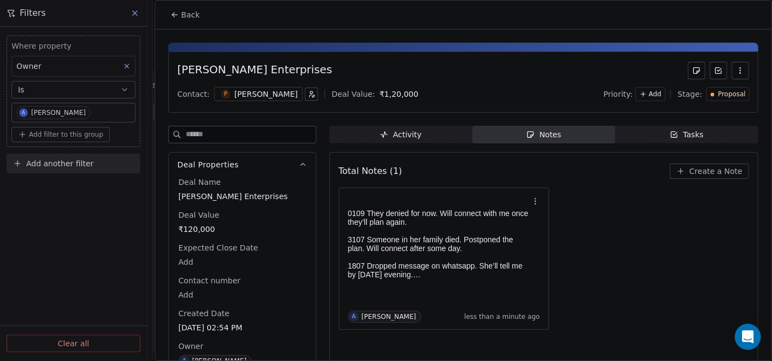
click at [711, 95] on div "Proposal" at bounding box center [728, 94] width 35 height 9
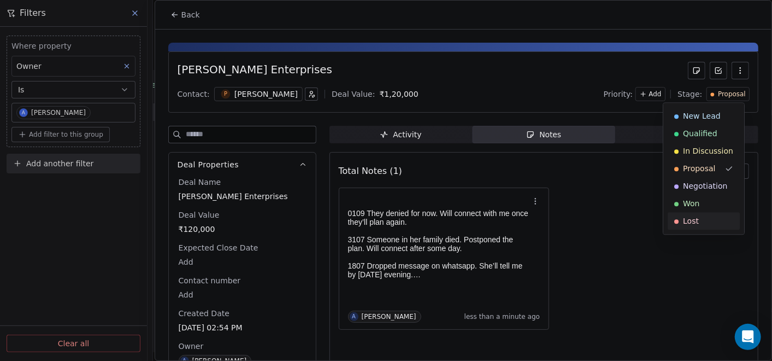
click at [717, 221] on div "Lost" at bounding box center [704, 220] width 59 height 11
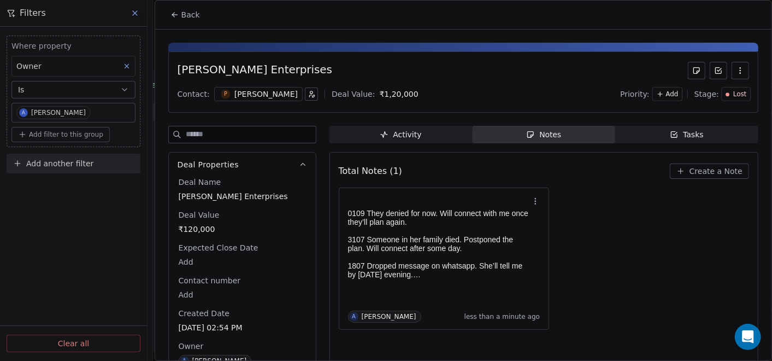
click at [168, 13] on button "Back" at bounding box center [185, 15] width 43 height 20
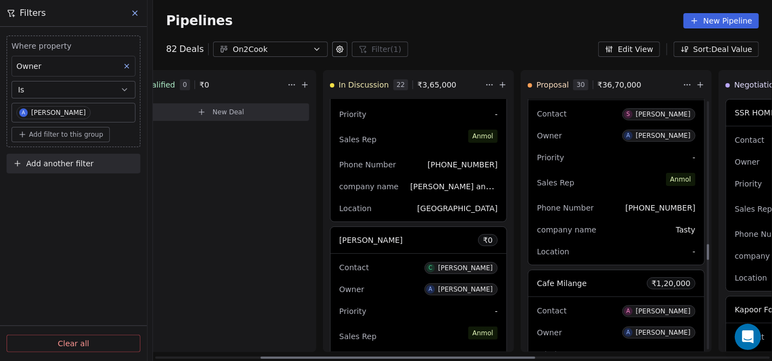
scroll to position [2313, 0]
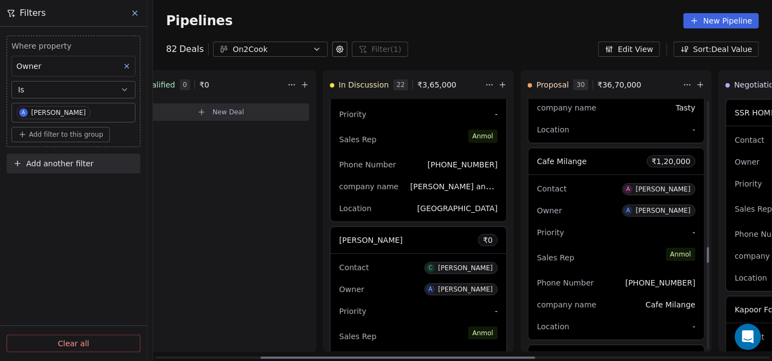
click at [600, 257] on div "Sales Rep [PERSON_NAME]" at bounding box center [616, 257] width 159 height 24
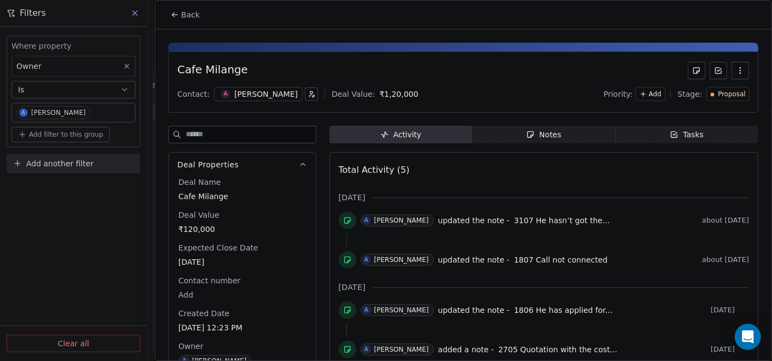
click at [551, 145] on div "Activity Activity Notes Notes Tasks Tasks Total Activity (5) [DATE] A [PERSON_N…" at bounding box center [544, 276] width 429 height 301
click at [550, 138] on div "Notes" at bounding box center [543, 134] width 35 height 11
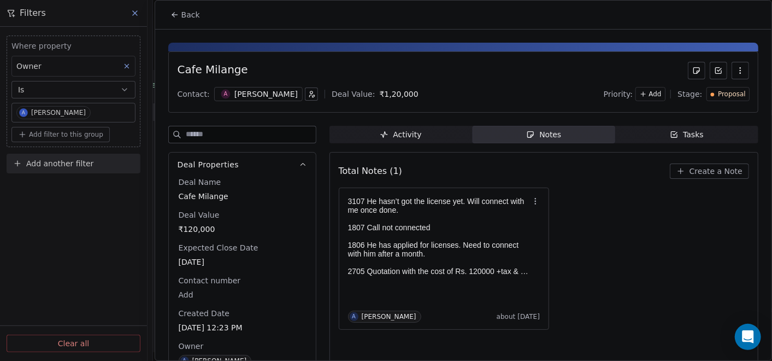
click at [172, 20] on button "Back" at bounding box center [185, 15] width 43 height 20
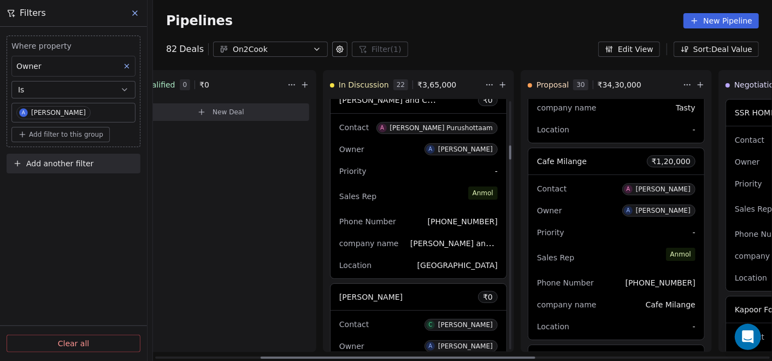
scroll to position [769, 0]
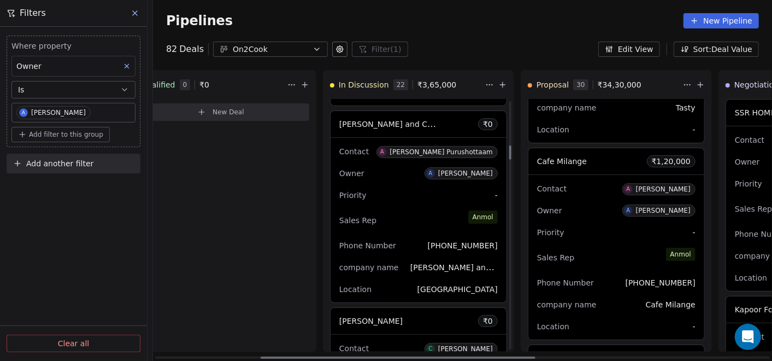
click at [421, 205] on div "Contact A [PERSON_NAME] Purushottaam Owner A [PERSON_NAME] Priority - Sales Rep…" at bounding box center [419, 220] width 176 height 165
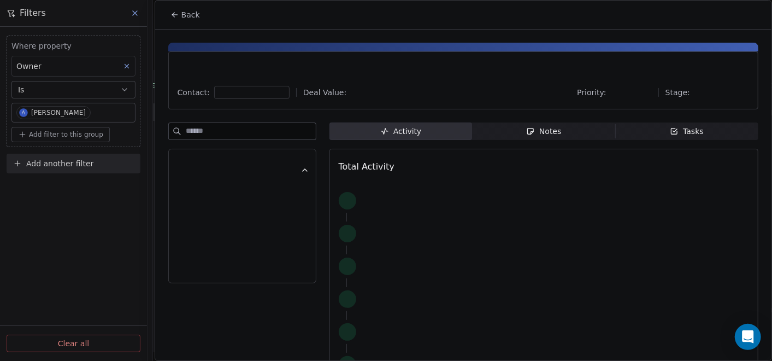
click at [550, 131] on div "Notes" at bounding box center [543, 131] width 35 height 11
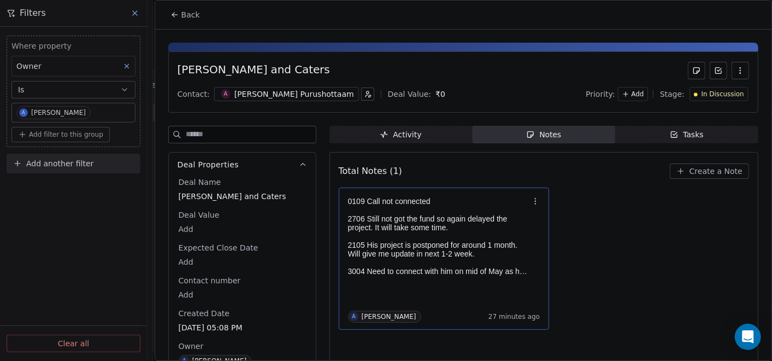
click at [460, 198] on p "0109 Call not connected" at bounding box center [438, 201] width 181 height 9
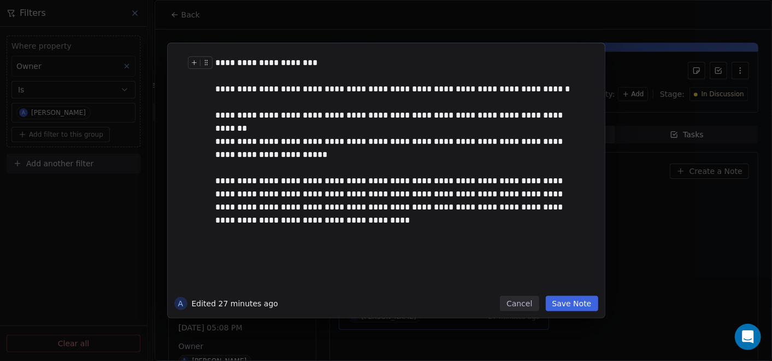
click at [312, 67] on div "**********" at bounding box center [398, 62] width 365 height 13
click at [398, 66] on div "**********" at bounding box center [398, 62] width 365 height 13
click at [580, 308] on button "Save Note" at bounding box center [572, 303] width 52 height 15
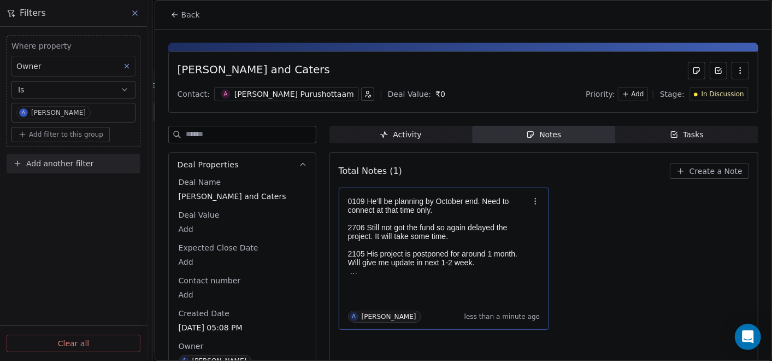
click at [174, 19] on icon at bounding box center [175, 14] width 9 height 9
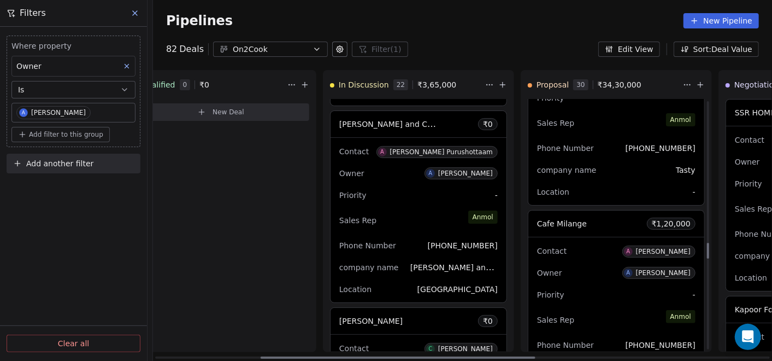
scroll to position [2252, 0]
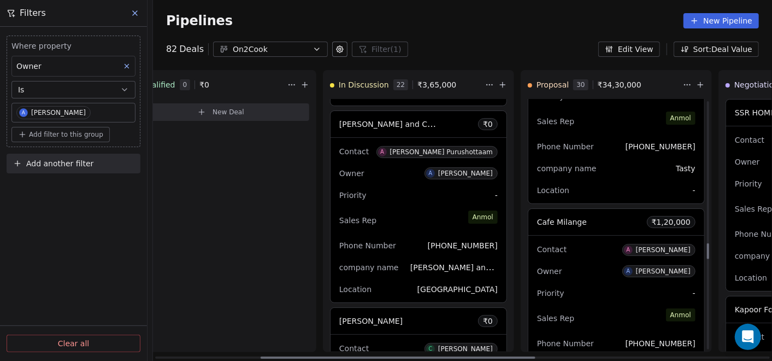
drag, startPoint x: 601, startPoint y: 290, endPoint x: 609, endPoint y: 292, distance: 8.5
click at [533, 290] on div "New Lead 0 ₹ 0 New Deal Qualified 0 ₹ 0 New Deal In Discussion 22 ₹ 3,65,000 AP…" at bounding box center [223, 215] width 619 height 291
click at [609, 292] on div "Priority -" at bounding box center [616, 292] width 159 height 17
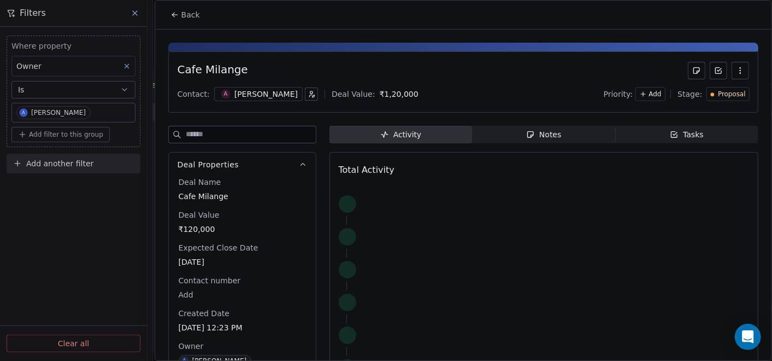
click at [558, 133] on span "Notes Notes" at bounding box center [543, 134] width 143 height 17
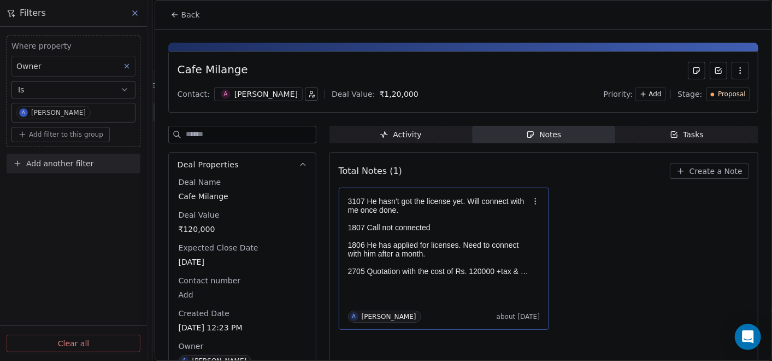
click at [477, 228] on p "1807 Call not connected" at bounding box center [438, 227] width 181 height 9
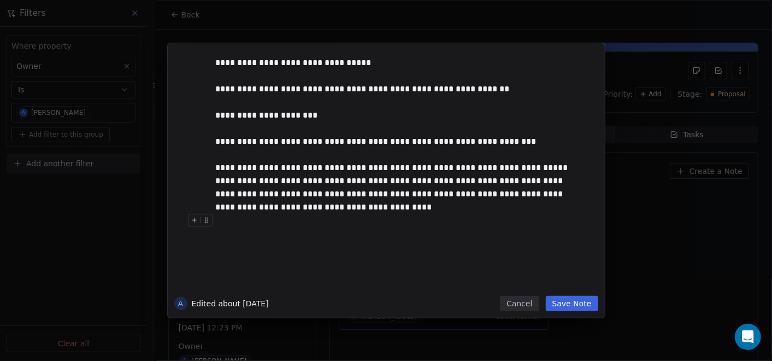
drag, startPoint x: 593, startPoint y: 300, endPoint x: 599, endPoint y: 300, distance: 6.0
click at [593, 300] on button "Save Note" at bounding box center [572, 303] width 52 height 15
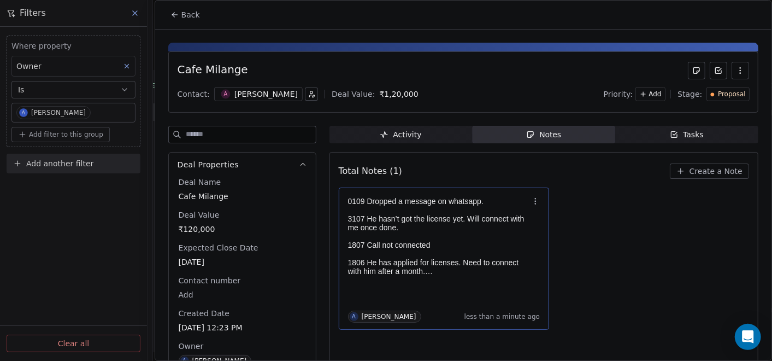
click at [181, 14] on span "Back" at bounding box center [190, 14] width 19 height 11
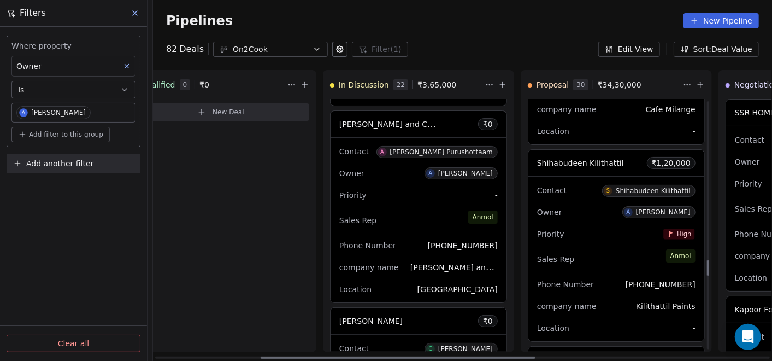
scroll to position [2515, 0]
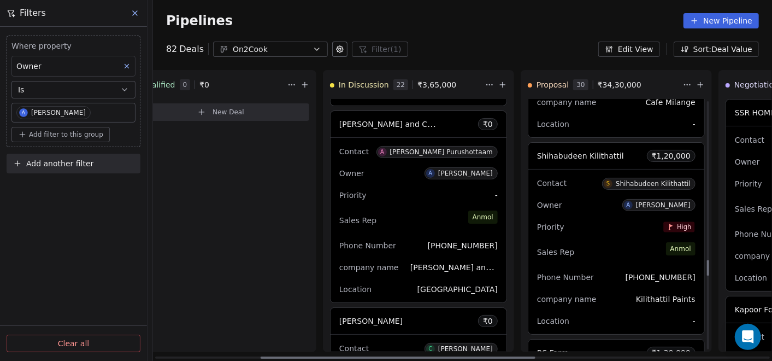
click at [606, 283] on div "Contact S Shihabudeen Kilithattil Owner A [PERSON_NAME] Priority High Sales Rep…" at bounding box center [617, 251] width 176 height 165
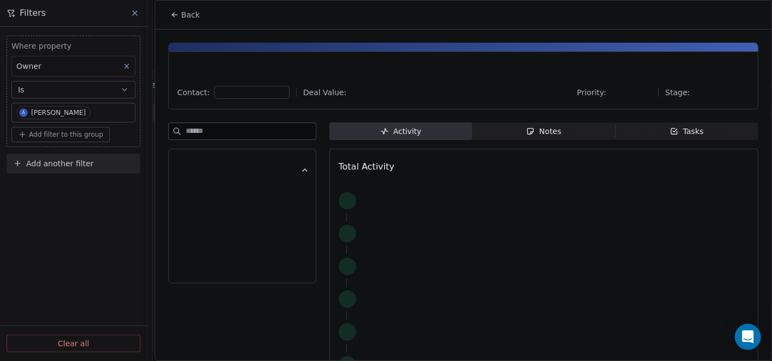
click at [556, 132] on div "Notes" at bounding box center [543, 131] width 35 height 11
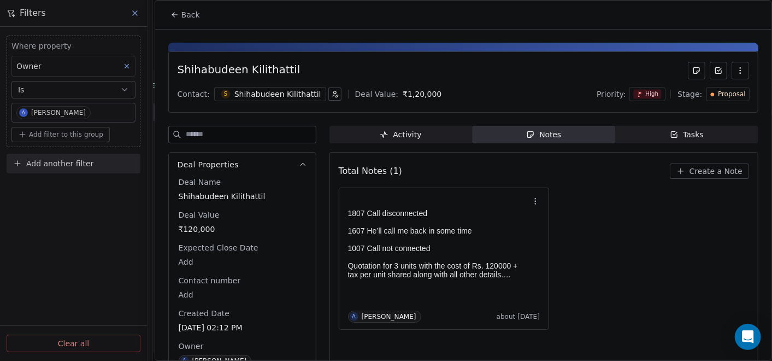
click at [183, 14] on span "Back" at bounding box center [190, 14] width 19 height 11
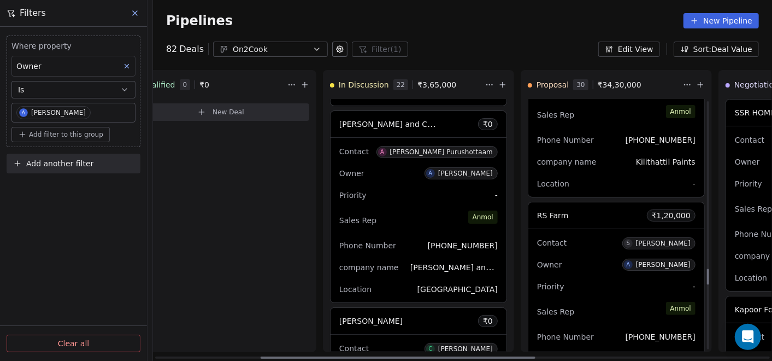
scroll to position [2656, 0]
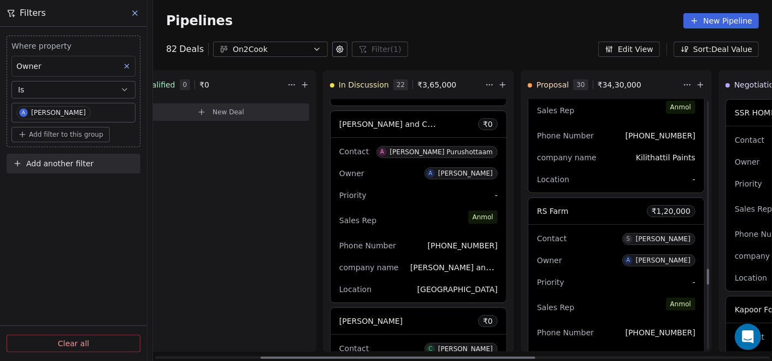
drag, startPoint x: 611, startPoint y: 292, endPoint x: 582, endPoint y: 294, distance: 28.4
click at [533, 295] on div "New Lead 0 ₹ 0 New Deal Qualified 0 ₹ 0 New Deal In Discussion 22 ₹ 3,65,000 AP…" at bounding box center [223, 215] width 619 height 291
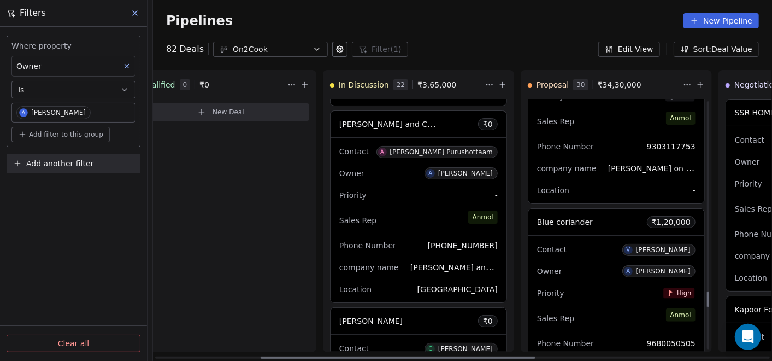
scroll to position [3041, 0]
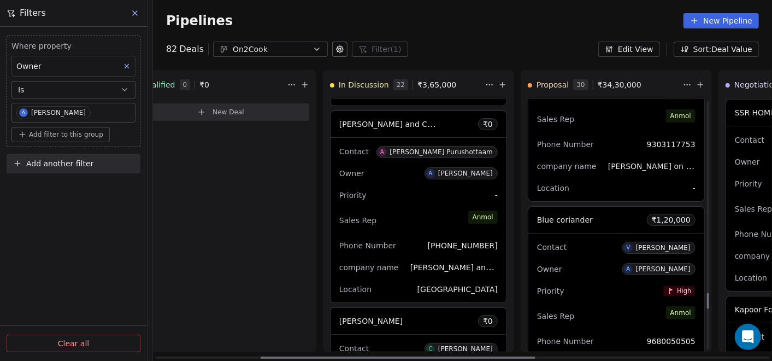
click at [599, 261] on div "Owner A [PERSON_NAME]" at bounding box center [616, 268] width 159 height 17
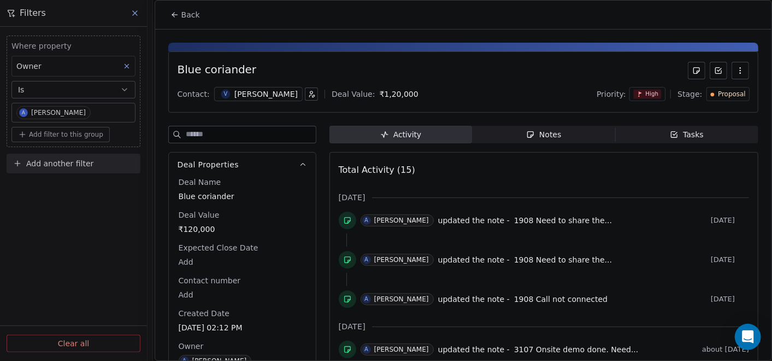
scroll to position [3041, 0]
click at [530, 136] on icon "button" at bounding box center [530, 134] width 9 height 9
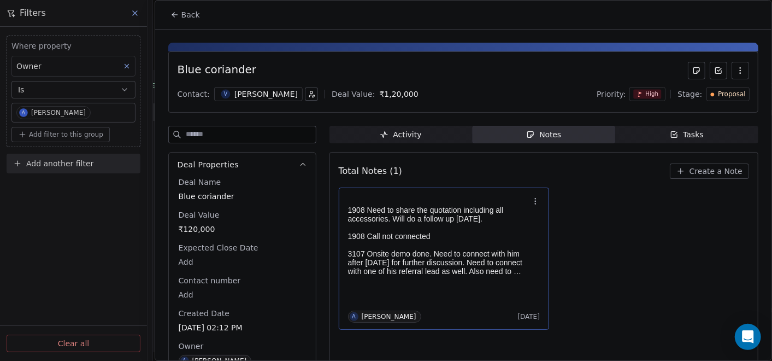
click at [389, 243] on p at bounding box center [438, 245] width 181 height 9
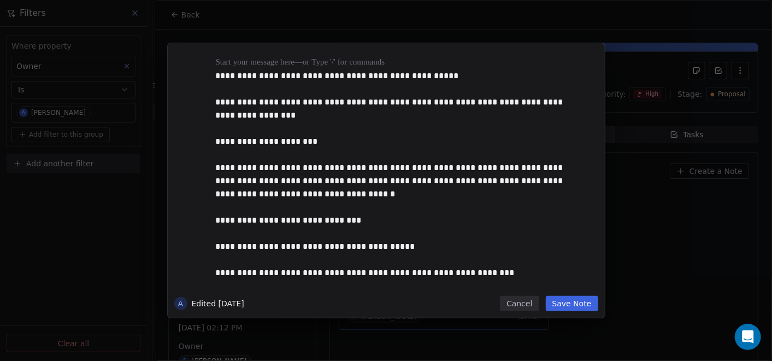
click at [584, 300] on button "Save Note" at bounding box center [572, 303] width 52 height 15
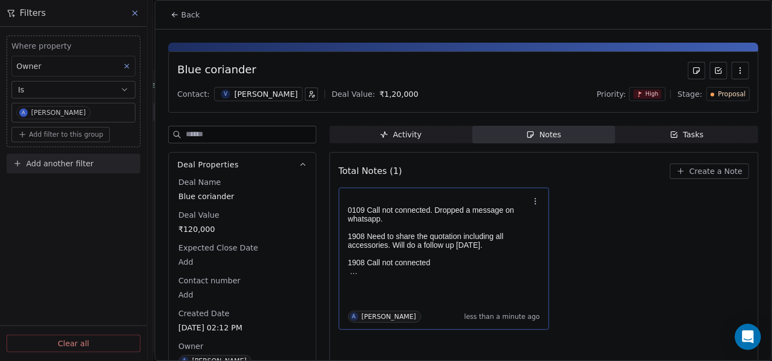
click at [168, 11] on button "Back" at bounding box center [185, 15] width 43 height 20
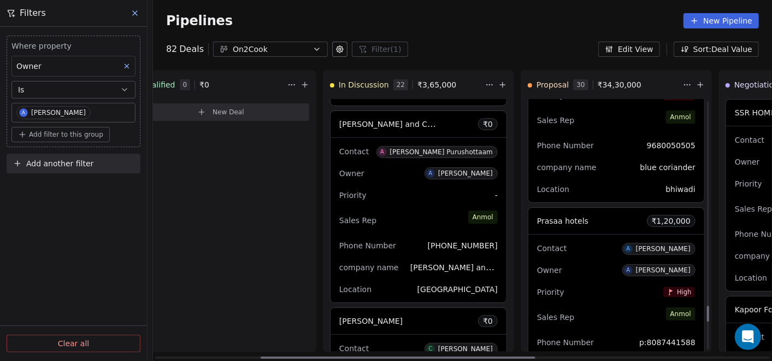
scroll to position [3244, 0]
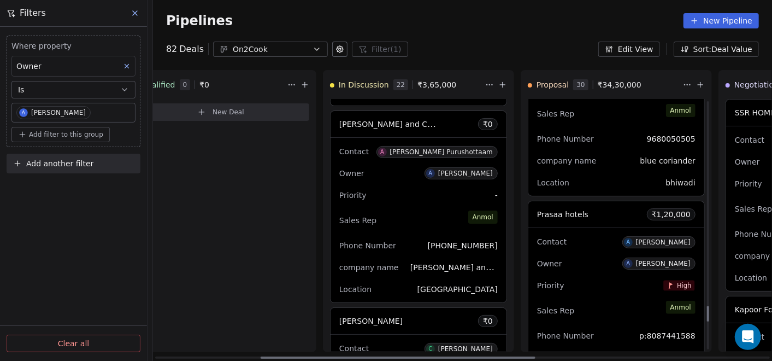
click at [590, 256] on div "Owner A [PERSON_NAME]" at bounding box center [616, 263] width 159 height 17
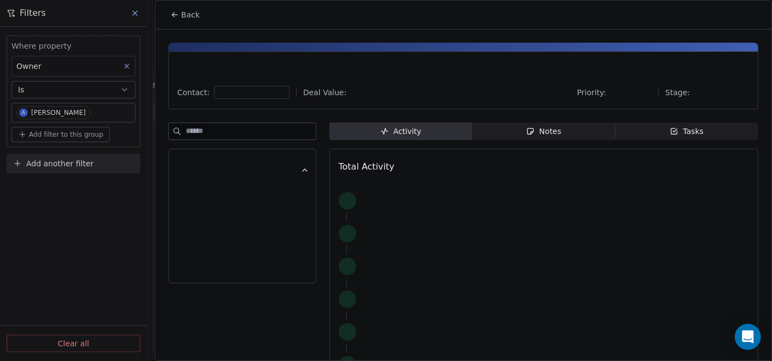
click at [550, 129] on div "Notes" at bounding box center [543, 131] width 35 height 11
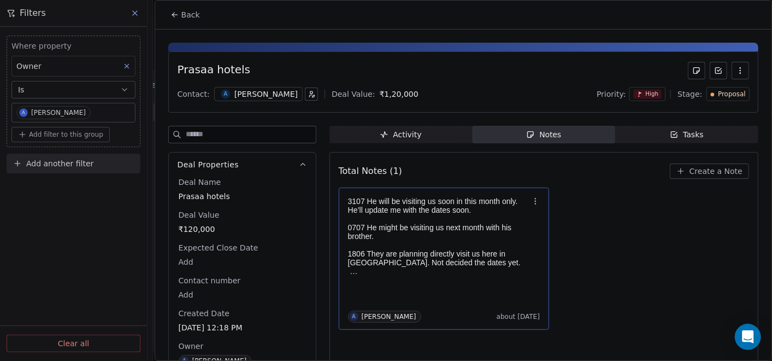
click at [450, 261] on p "1806 They are planning directly visit us here in Ahmedabad. Not decided the dat…" at bounding box center [438, 257] width 181 height 17
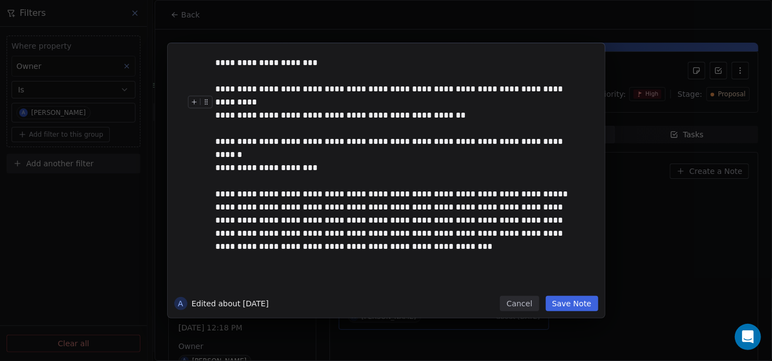
drag, startPoint x: 582, startPoint y: 296, endPoint x: 602, endPoint y: 328, distance: 37.6
click at [576, 304] on button "Save Note" at bounding box center [572, 303] width 52 height 15
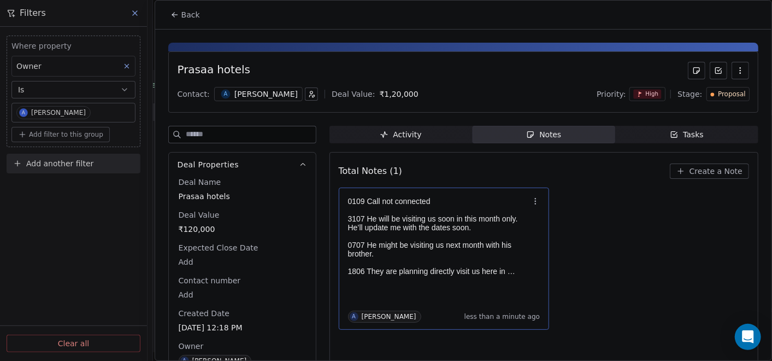
click at [183, 15] on span "Back" at bounding box center [190, 14] width 19 height 11
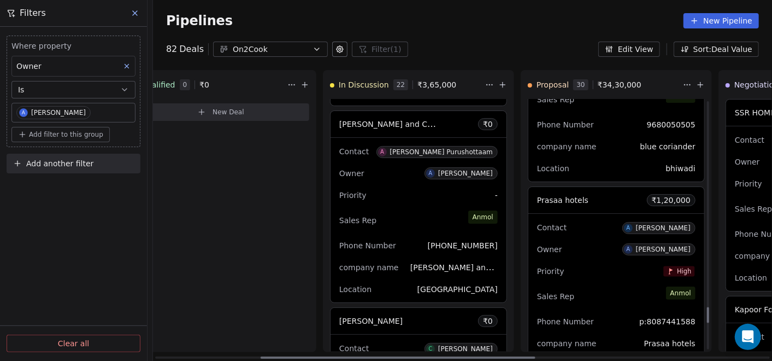
scroll to position [3264, 0]
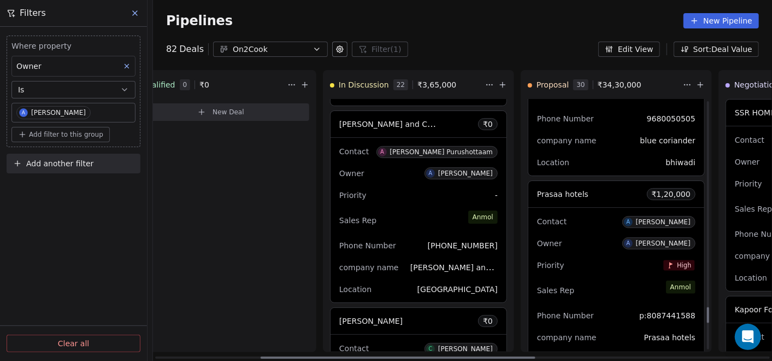
click at [603, 246] on div "Contact A Abhijeet Navgune Owner A Anmol Soni Priority High Sales Rep Anmol Pho…" at bounding box center [617, 290] width 176 height 165
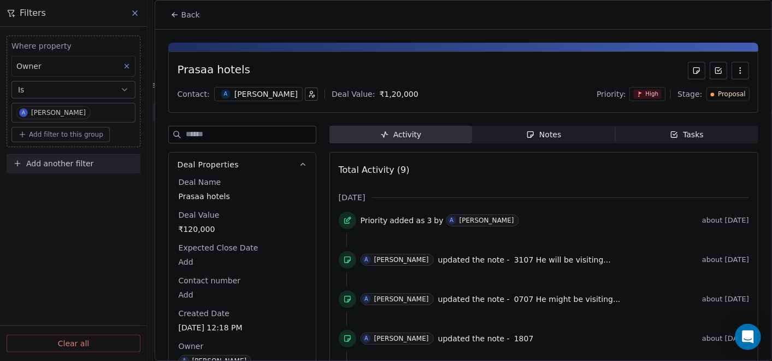
click at [507, 129] on span "Notes Notes" at bounding box center [543, 134] width 143 height 17
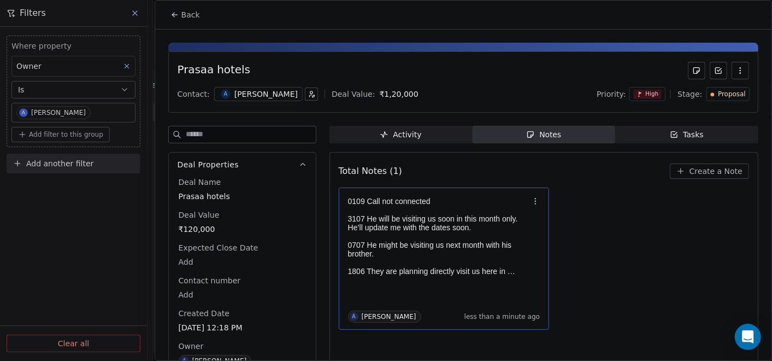
click at [465, 202] on p "0109 Call not connected" at bounding box center [438, 201] width 181 height 9
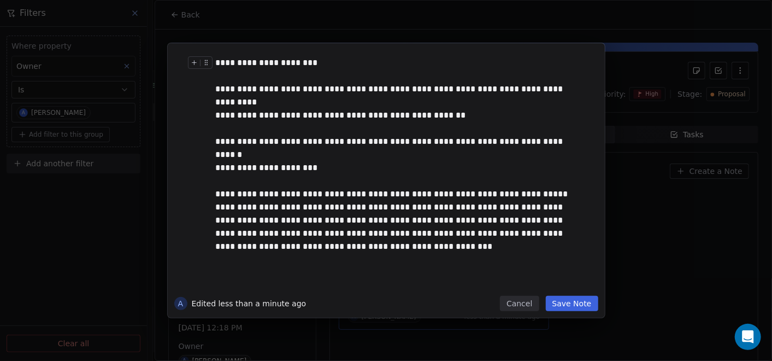
click at [342, 64] on div "**********" at bounding box center [398, 62] width 365 height 13
click at [590, 300] on button "Save Note" at bounding box center [572, 303] width 52 height 15
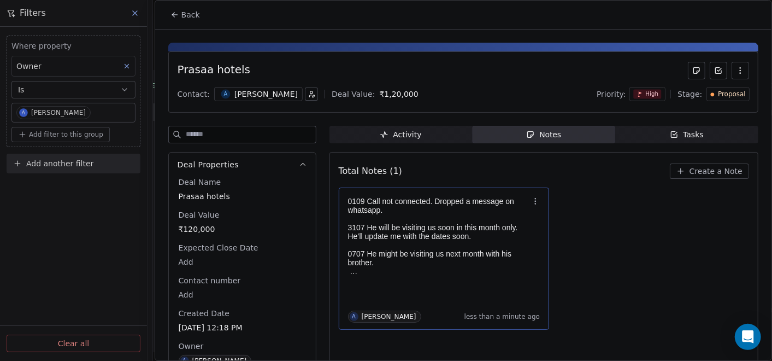
click at [174, 24] on button "Back" at bounding box center [185, 15] width 43 height 20
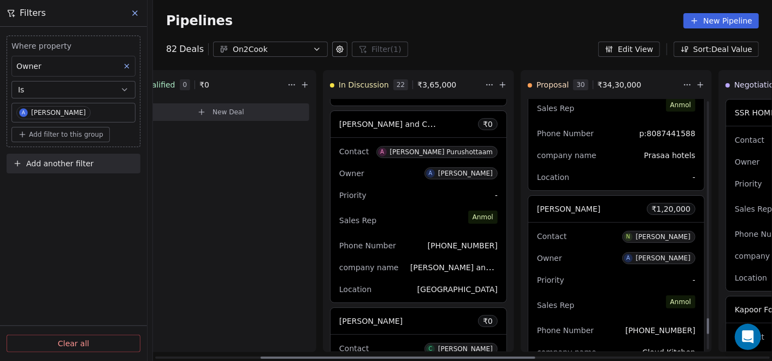
scroll to position [3446, 0]
drag, startPoint x: 601, startPoint y: 268, endPoint x: 593, endPoint y: 261, distance: 10.4
click at [533, 268] on div "New Lead 0 ₹ 0 New Deal Qualified 0 ₹ 0 New Deal In Discussion 22 ₹ 3,65,000 AP…" at bounding box center [223, 215] width 619 height 291
click at [612, 255] on div "Owner A [PERSON_NAME]" at bounding box center [616, 257] width 159 height 17
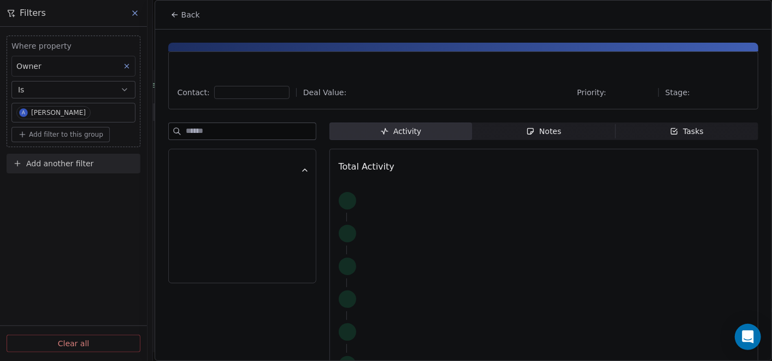
click at [565, 139] on span "Notes Notes" at bounding box center [543, 130] width 143 height 17
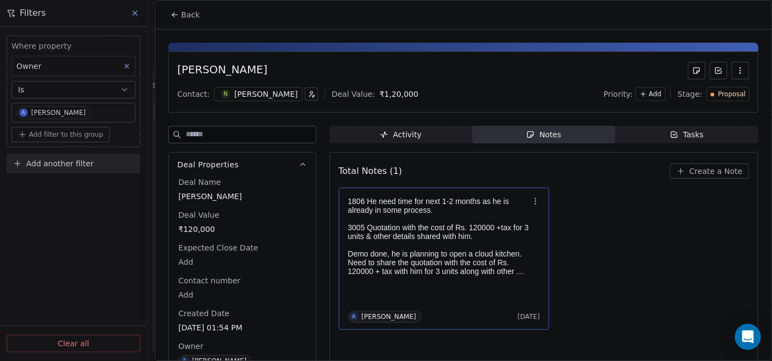
click at [485, 228] on p "3005 Quotation with the cost of Rs. 120000 +tax for 3 units & other details sha…" at bounding box center [438, 231] width 181 height 17
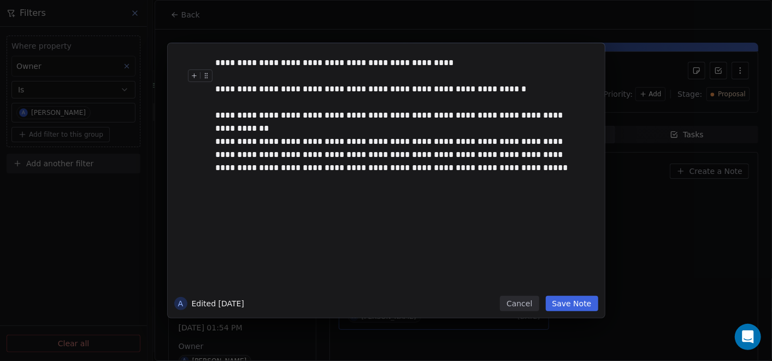
click at [570, 301] on button "Save Note" at bounding box center [572, 303] width 52 height 15
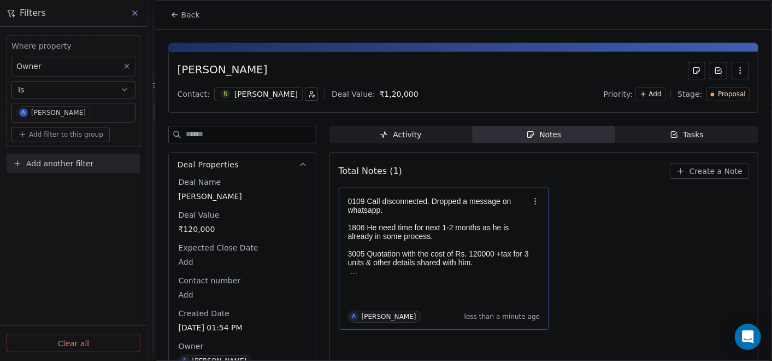
click at [179, 16] on button "Back" at bounding box center [185, 15] width 43 height 20
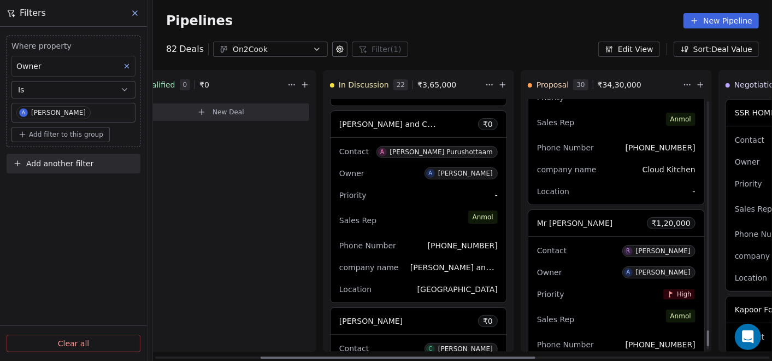
scroll to position [3649, 0]
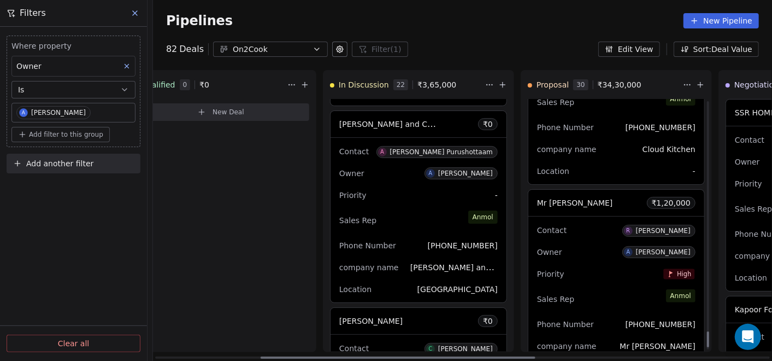
click at [614, 265] on div "Priority High" at bounding box center [616, 273] width 159 height 17
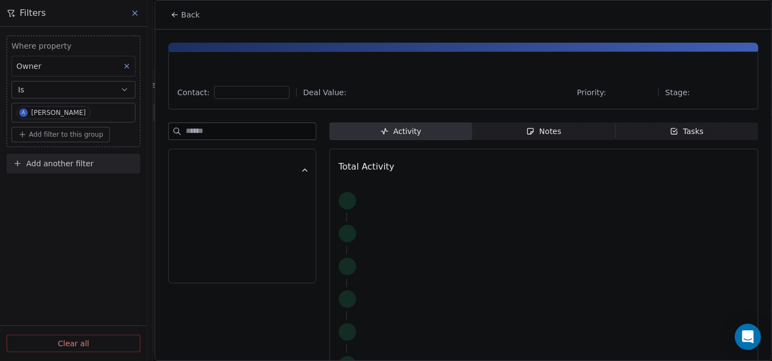
click at [570, 134] on span "Notes Notes" at bounding box center [543, 130] width 143 height 17
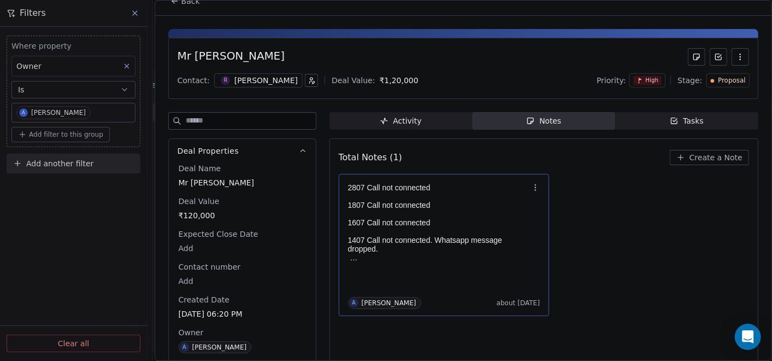
scroll to position [20, 0]
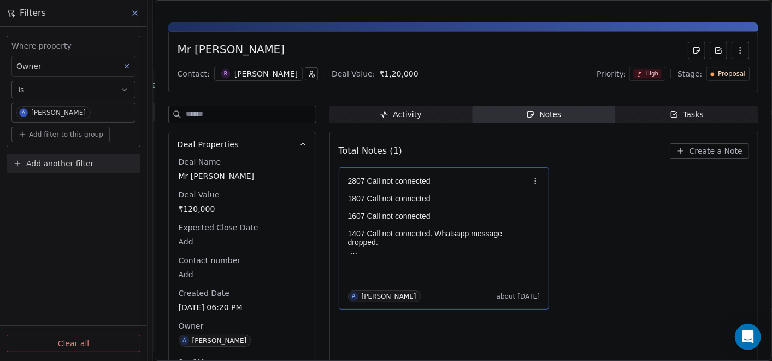
click at [472, 225] on p at bounding box center [438, 224] width 181 height 9
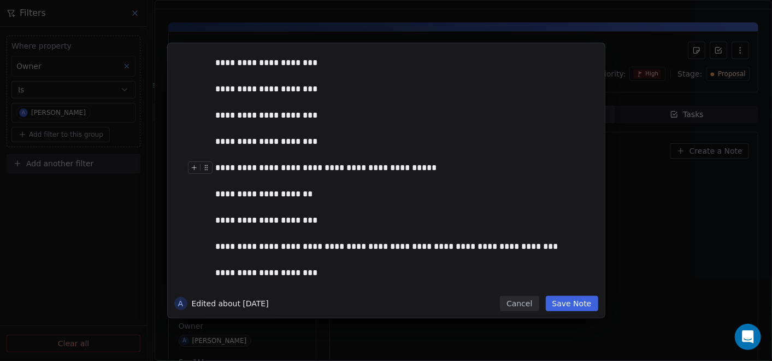
click at [563, 306] on button "Save Note" at bounding box center [572, 303] width 52 height 15
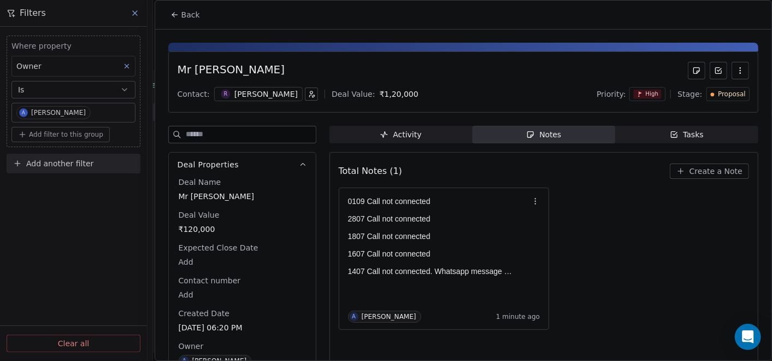
click at [169, 16] on button "Back" at bounding box center [185, 15] width 43 height 20
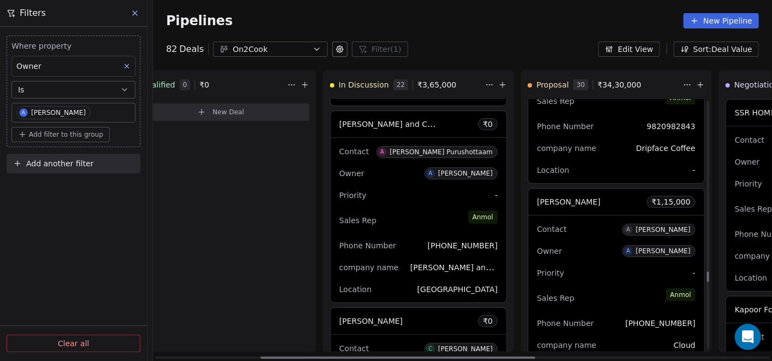
scroll to position [4047, 0]
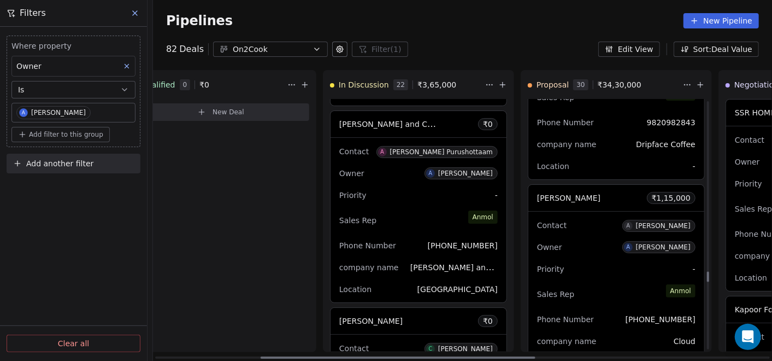
click at [626, 243] on div "Owner A [PERSON_NAME]" at bounding box center [616, 246] width 159 height 17
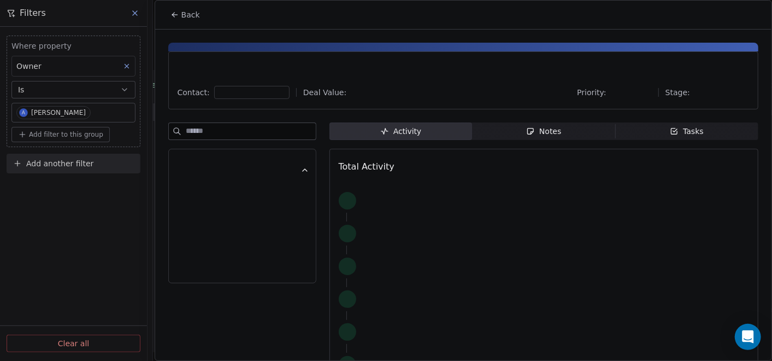
click at [568, 131] on span "Notes Notes" at bounding box center [543, 130] width 143 height 17
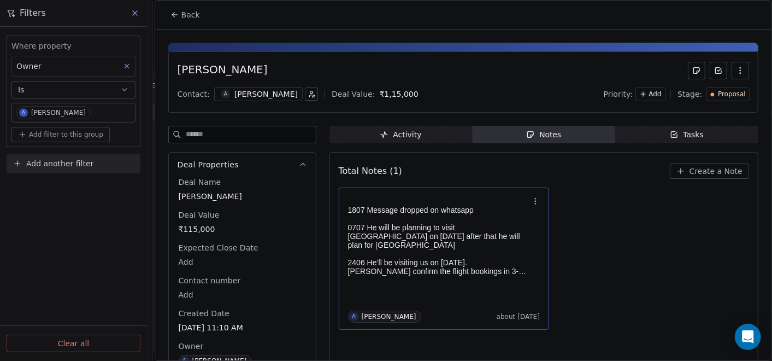
click at [437, 235] on p "0707 He will be planning to visit ujjain on 14th july after that he will plan f…" at bounding box center [438, 236] width 181 height 26
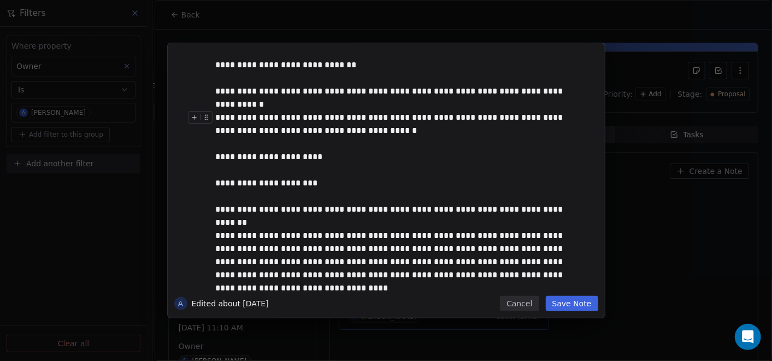
scroll to position [42, 0]
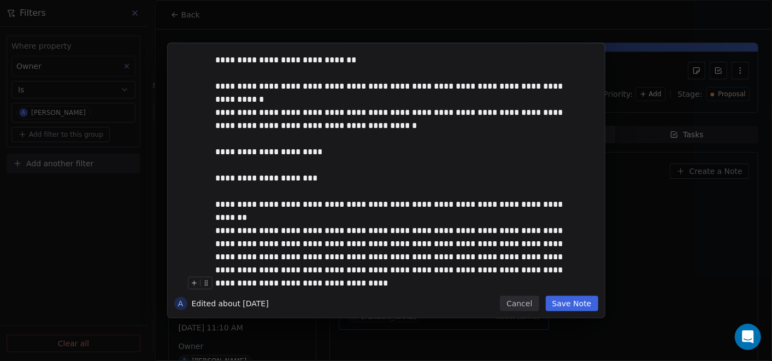
click at [522, 301] on button "Cancel" at bounding box center [519, 303] width 39 height 15
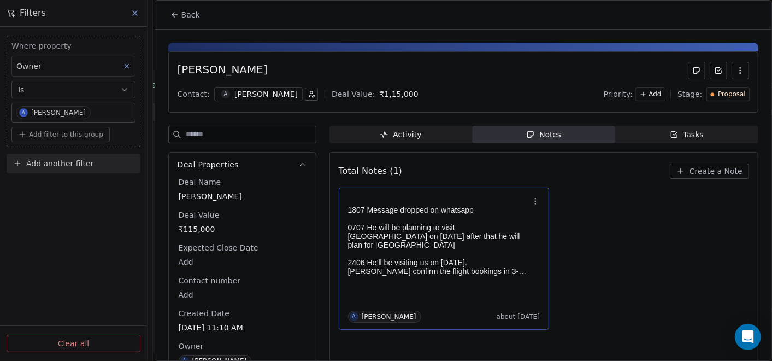
click at [222, 92] on span "A" at bounding box center [225, 94] width 9 height 9
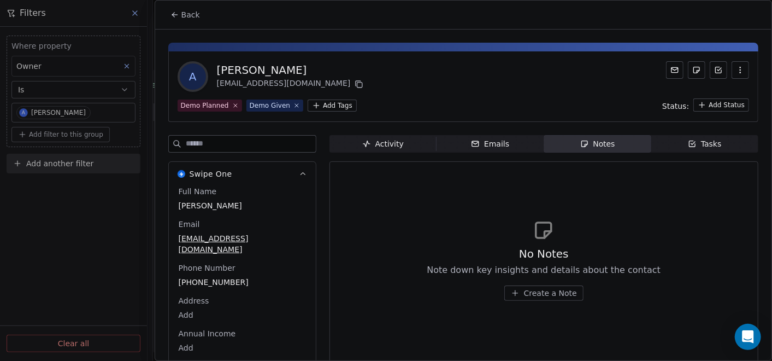
click at [173, 19] on button "Back" at bounding box center [185, 15] width 43 height 20
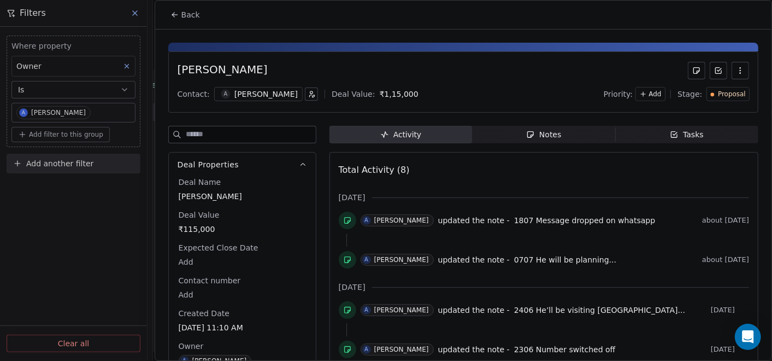
click at [511, 140] on span "Notes Notes" at bounding box center [543, 134] width 143 height 17
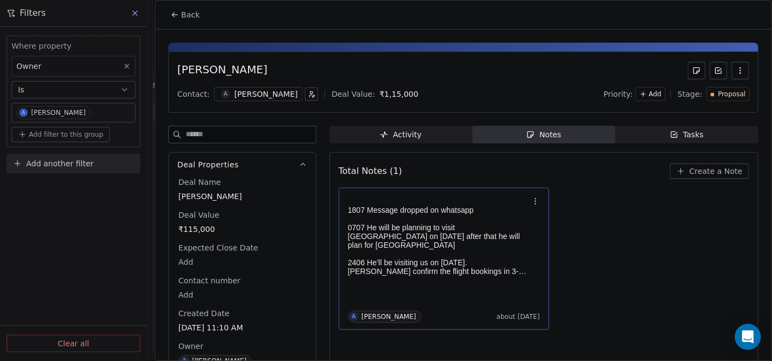
click at [481, 197] on p at bounding box center [438, 201] width 181 height 9
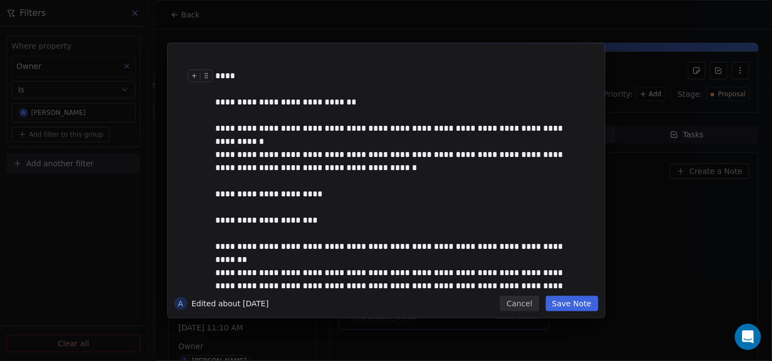
click at [309, 77] on div "****" at bounding box center [398, 75] width 365 height 13
click at [351, 78] on div "****" at bounding box center [398, 75] width 365 height 13
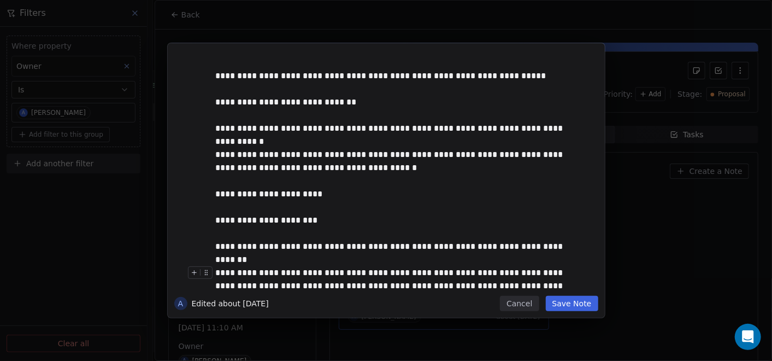
click at [576, 302] on button "Save Note" at bounding box center [572, 303] width 52 height 15
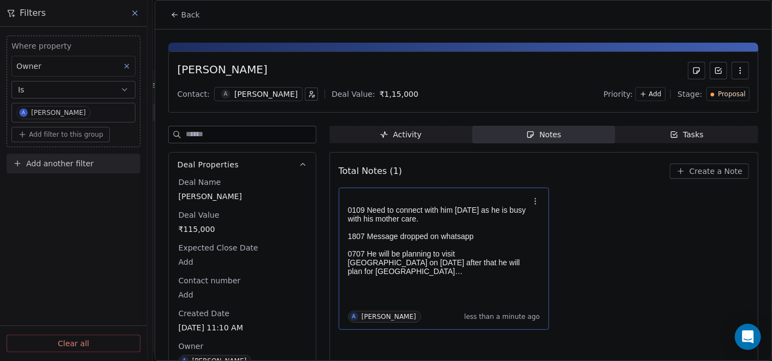
click at [174, 16] on icon at bounding box center [173, 16] width 2 height 2
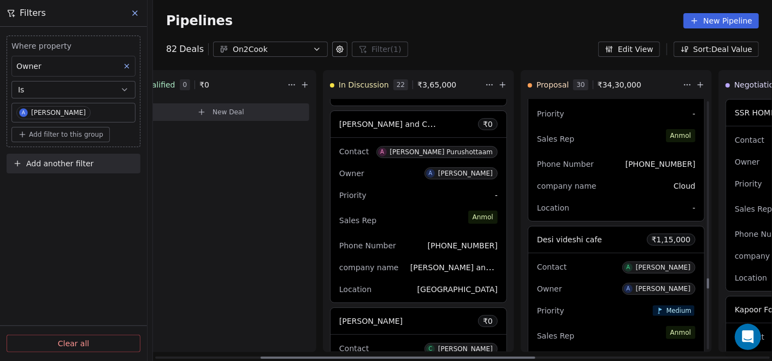
scroll to position [4209, 0]
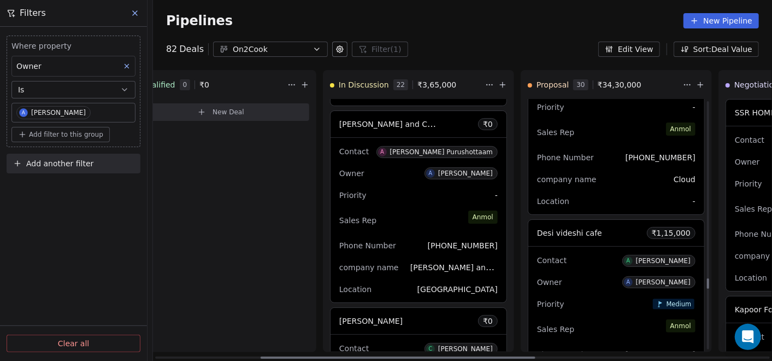
click at [615, 295] on div "Priority Medium" at bounding box center [616, 303] width 159 height 17
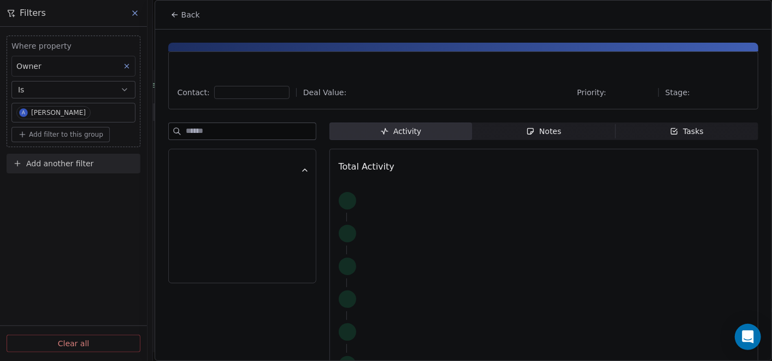
click at [549, 131] on div "Notes" at bounding box center [543, 131] width 35 height 11
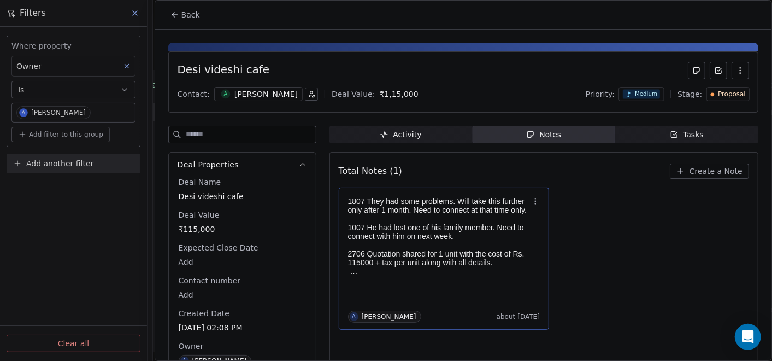
click at [467, 252] on div "1807 They had some problems. Will take this further only after 1 month. Need to…" at bounding box center [438, 236] width 181 height 79
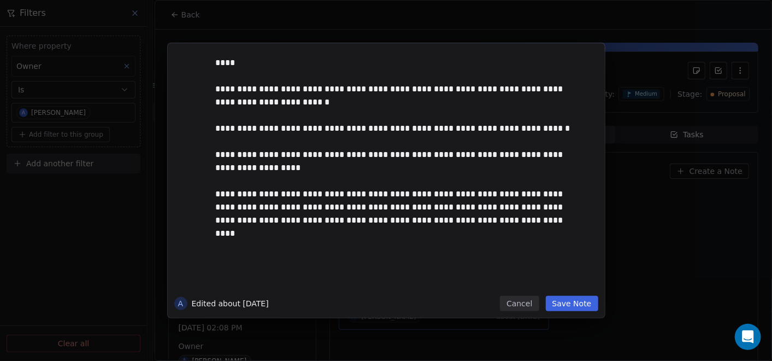
click at [359, 81] on div at bounding box center [398, 75] width 365 height 13
click at [268, 66] on div "****" at bounding box center [398, 62] width 365 height 13
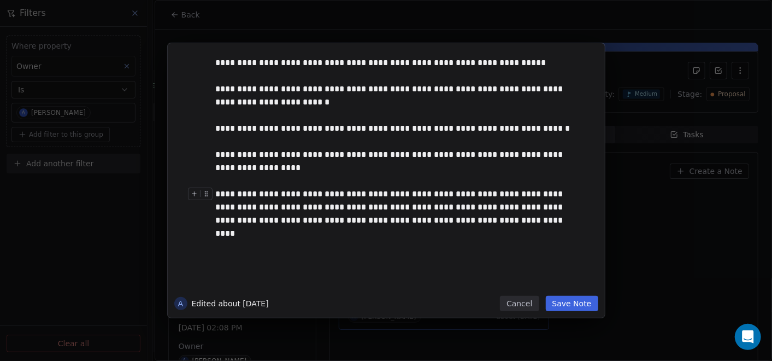
click at [566, 300] on button "Save Note" at bounding box center [572, 303] width 52 height 15
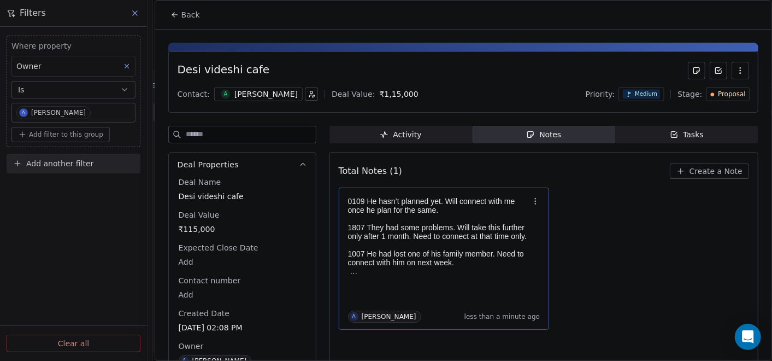
click at [173, 20] on button "Back" at bounding box center [185, 15] width 43 height 20
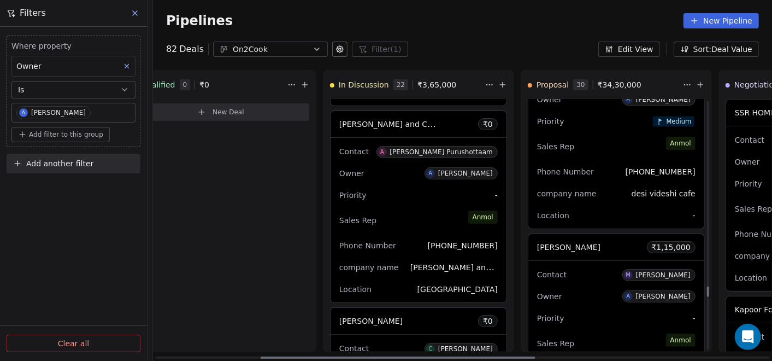
scroll to position [4412, 0]
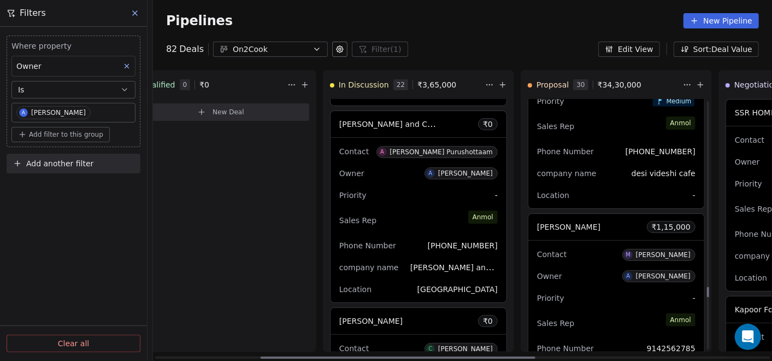
click at [603, 245] on div "Contact M Mahabir Singh" at bounding box center [616, 254] width 159 height 18
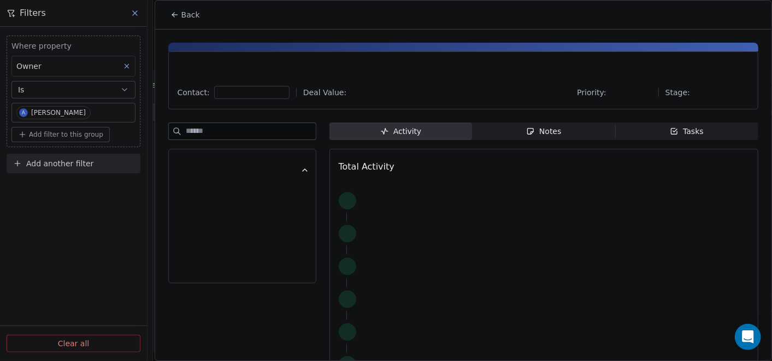
click at [557, 132] on span "Notes Notes" at bounding box center [543, 130] width 143 height 17
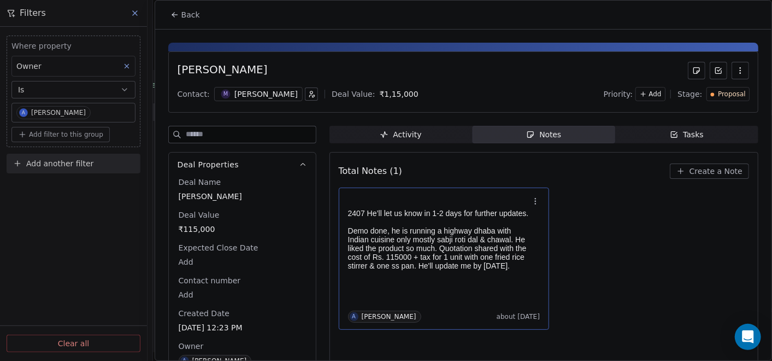
click at [445, 191] on div "2407 He’ll let us know in 1-2 days for further updates. Demo done, he is runnin…" at bounding box center [444, 258] width 211 height 142
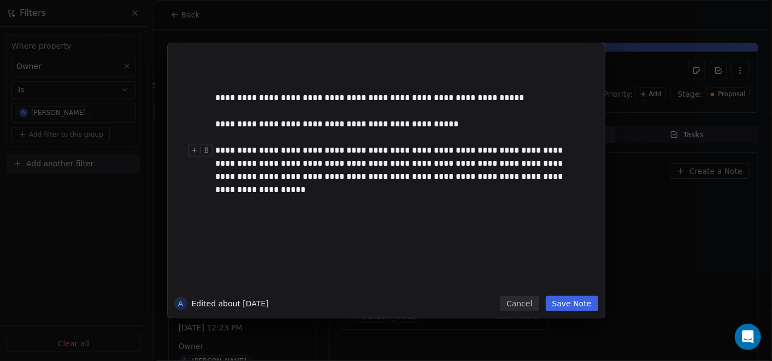
click at [579, 308] on button "Save Note" at bounding box center [572, 303] width 52 height 15
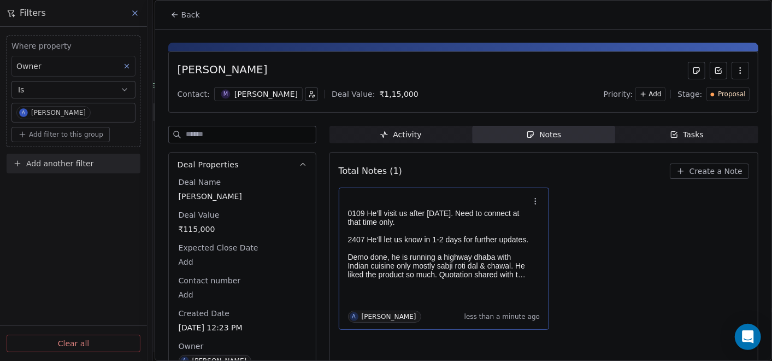
click at [171, 12] on icon at bounding box center [175, 14] width 9 height 9
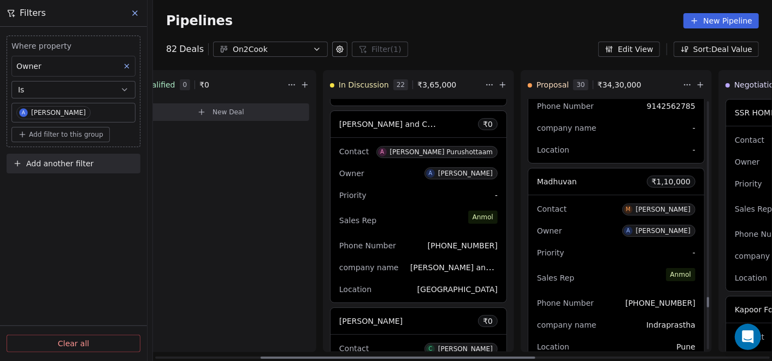
scroll to position [4654, 0]
click at [602, 276] on div "Sales Rep [PERSON_NAME]" at bounding box center [616, 277] width 159 height 24
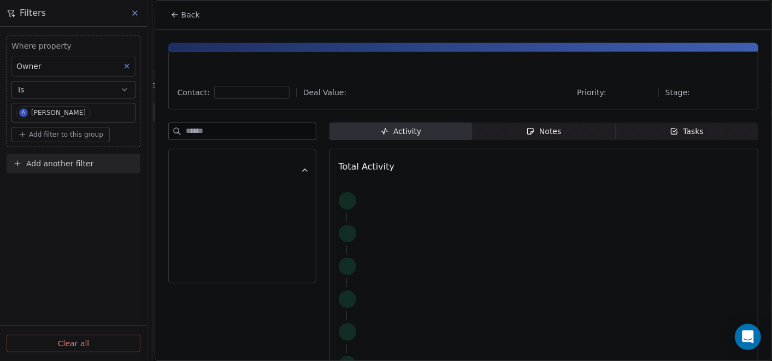
click at [568, 130] on span "Notes Notes" at bounding box center [543, 130] width 143 height 17
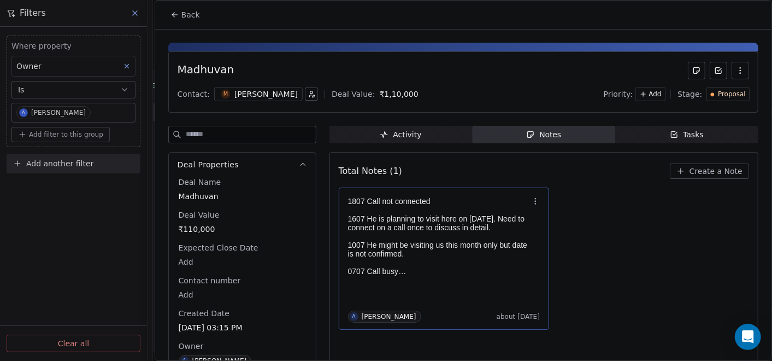
click at [417, 285] on div "1807 Call not connected 1607 He is planning to visit here on 25th July. Need to…" at bounding box center [444, 259] width 192 height 128
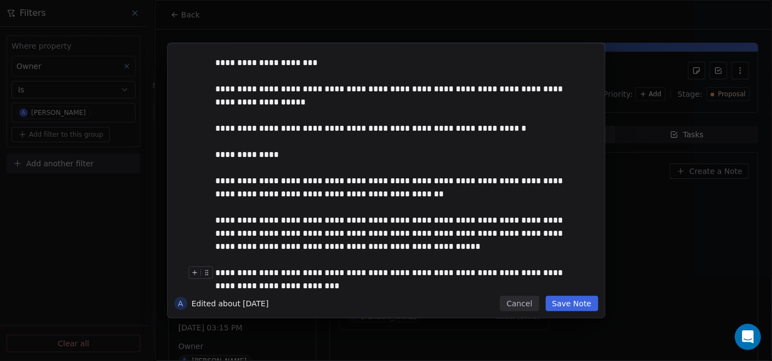
click at [527, 304] on button "Cancel" at bounding box center [519, 303] width 39 height 15
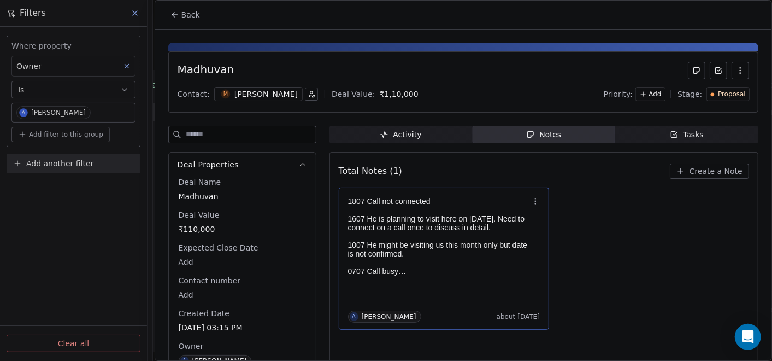
click at [447, 236] on p at bounding box center [438, 236] width 181 height 9
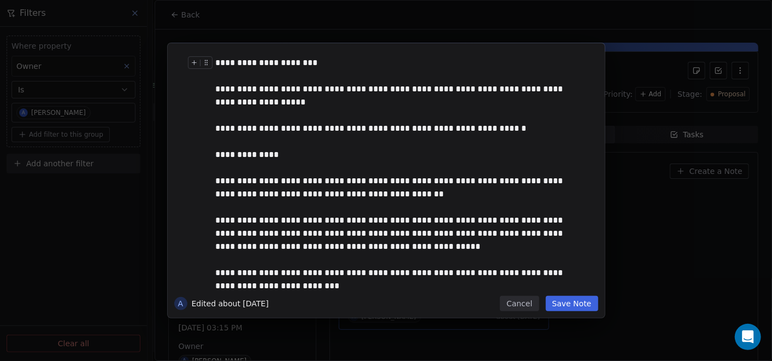
click at [217, 60] on div "**********" at bounding box center [398, 62] width 365 height 13
click at [518, 303] on button "Cancel" at bounding box center [519, 303] width 39 height 15
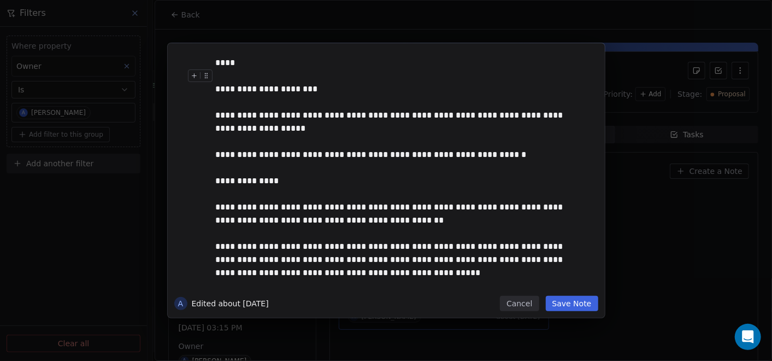
click at [273, 56] on div "****" at bounding box center [398, 62] width 365 height 13
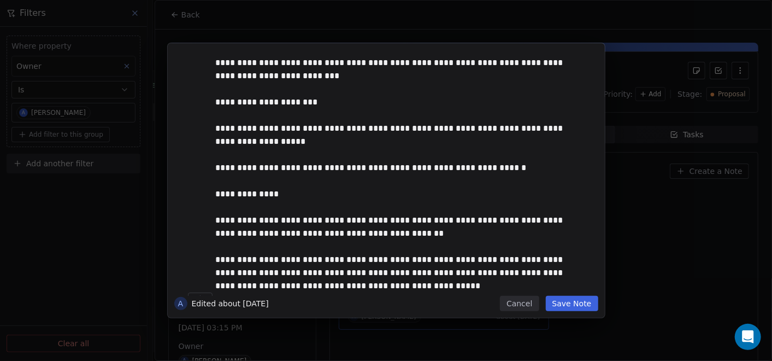
click at [565, 298] on button "Save Note" at bounding box center [572, 303] width 52 height 15
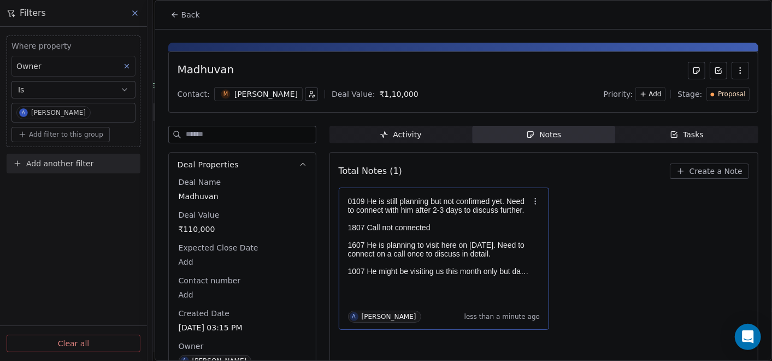
click at [186, 19] on span "Back" at bounding box center [190, 14] width 19 height 11
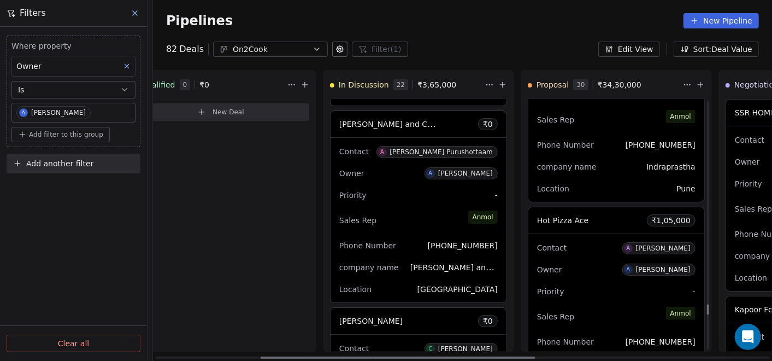
scroll to position [4836, 0]
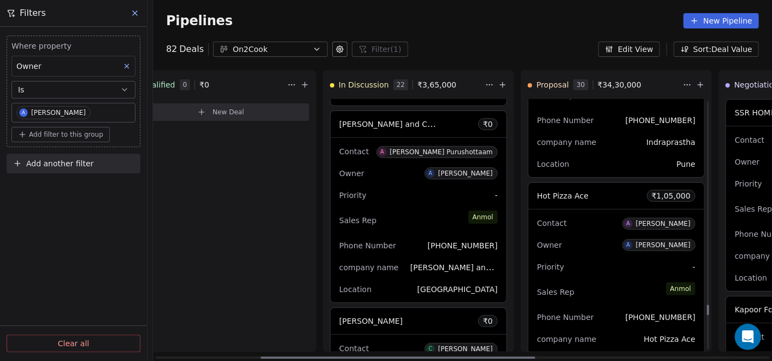
click at [611, 280] on div "Sales Rep [PERSON_NAME]" at bounding box center [616, 292] width 159 height 24
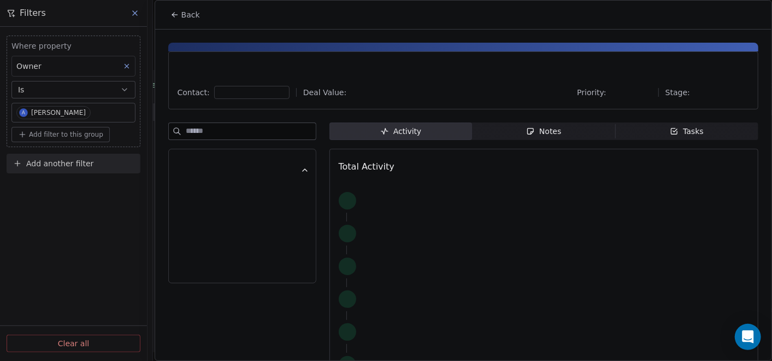
click at [541, 126] on div "Notes" at bounding box center [543, 131] width 35 height 11
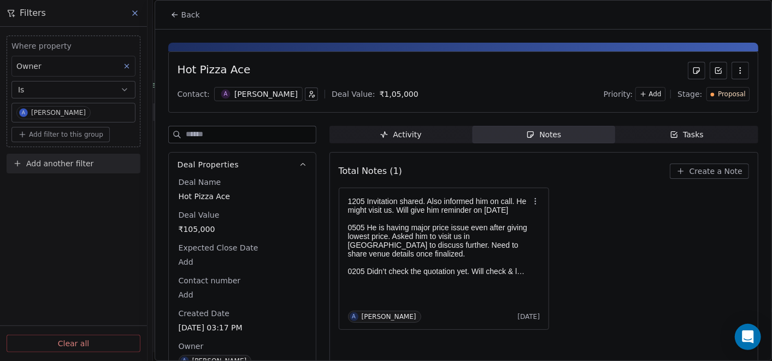
click at [179, 15] on button "Back" at bounding box center [185, 15] width 43 height 20
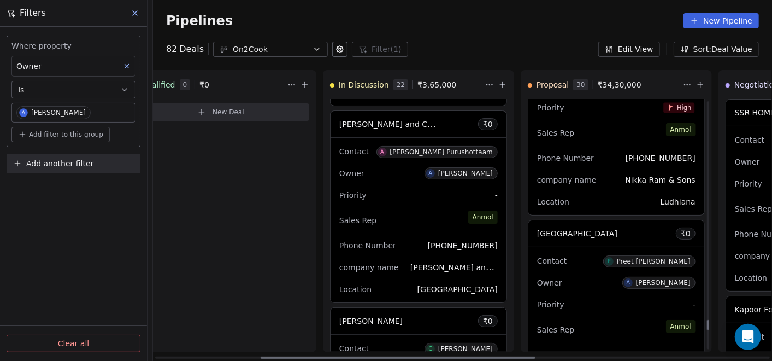
scroll to position [5201, 0]
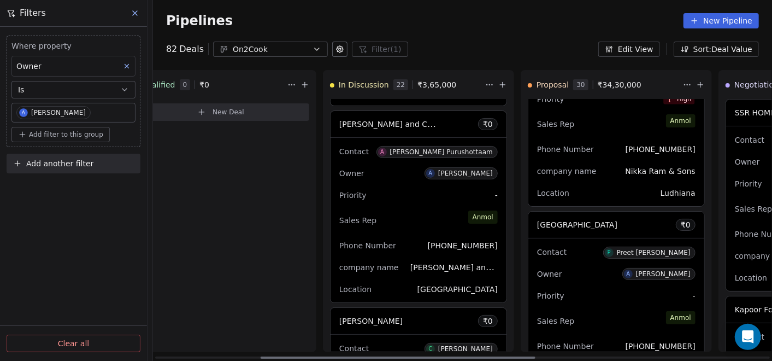
click at [609, 287] on div "Priority -" at bounding box center [616, 295] width 159 height 17
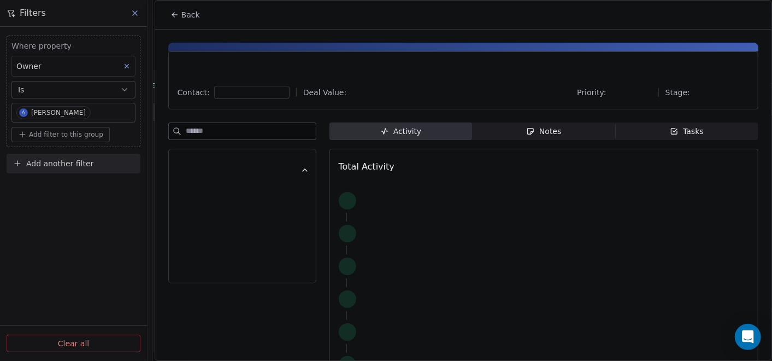
click at [538, 126] on span "Notes Notes" at bounding box center [543, 130] width 143 height 17
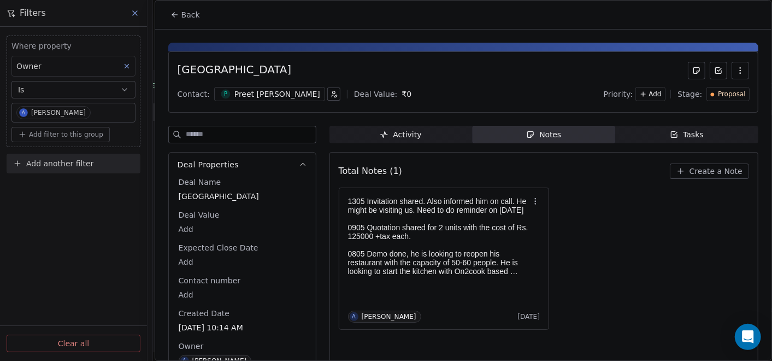
click at [175, 17] on icon at bounding box center [175, 14] width 9 height 9
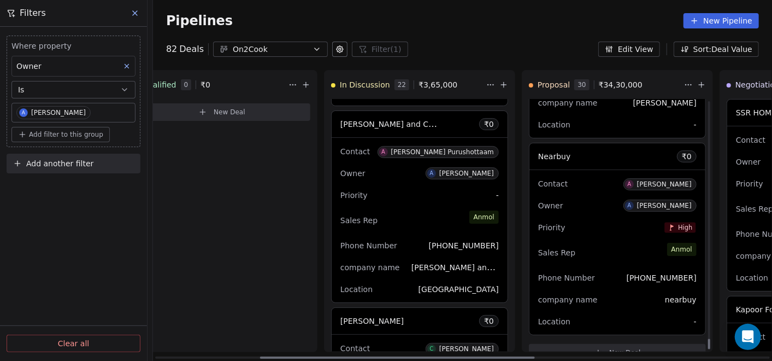
scroll to position [5668, 0]
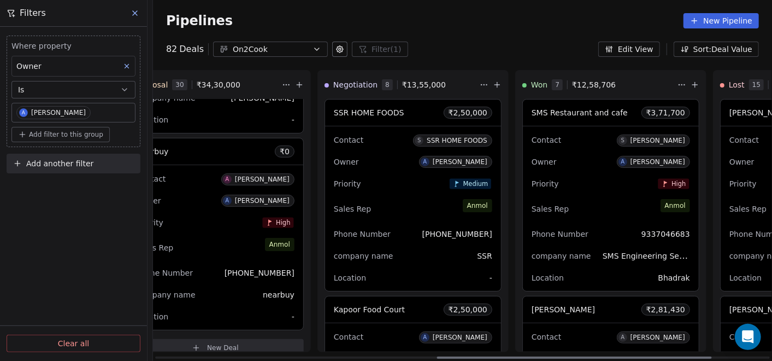
drag, startPoint x: 485, startPoint y: 357, endPoint x: 465, endPoint y: 301, distance: 59.8
click at [656, 359] on div at bounding box center [574, 357] width 275 height 2
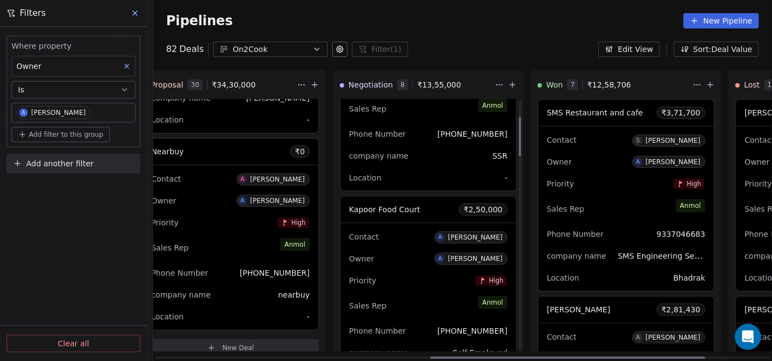
scroll to position [101, 0]
click at [410, 271] on div "Priority High" at bounding box center [428, 279] width 159 height 17
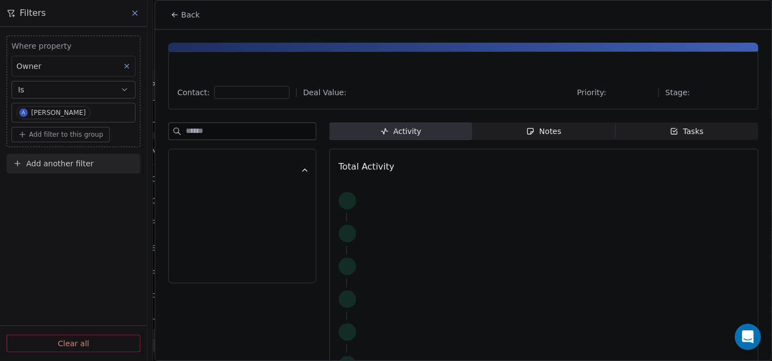
click at [564, 133] on span "Notes Notes" at bounding box center [543, 130] width 143 height 17
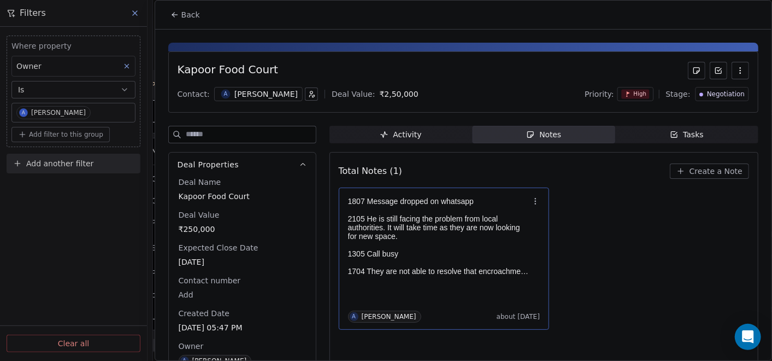
click at [465, 274] on p "1704 They are not able to resolve that encroachment issue. Need further at leas…" at bounding box center [438, 271] width 181 height 9
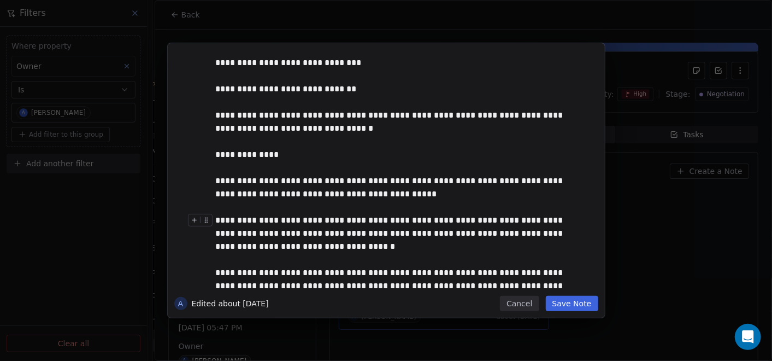
click at [571, 308] on button "Save Note" at bounding box center [572, 303] width 52 height 15
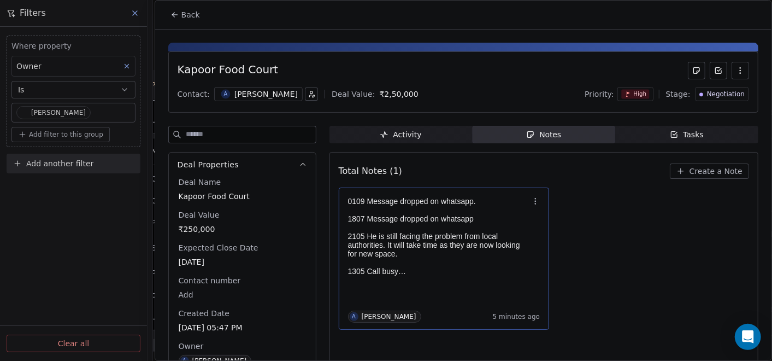
click at [173, 15] on icon at bounding box center [175, 14] width 9 height 9
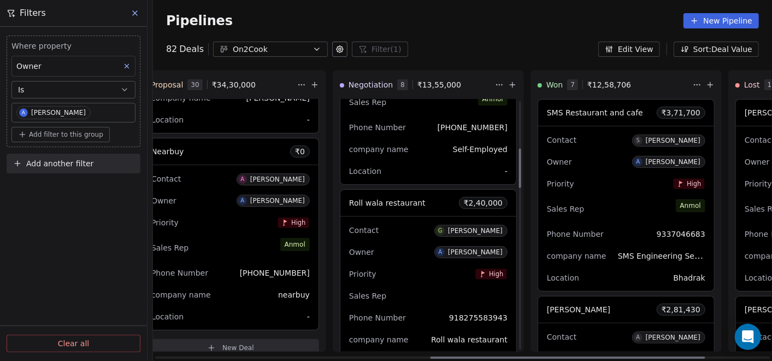
scroll to position [324, 0]
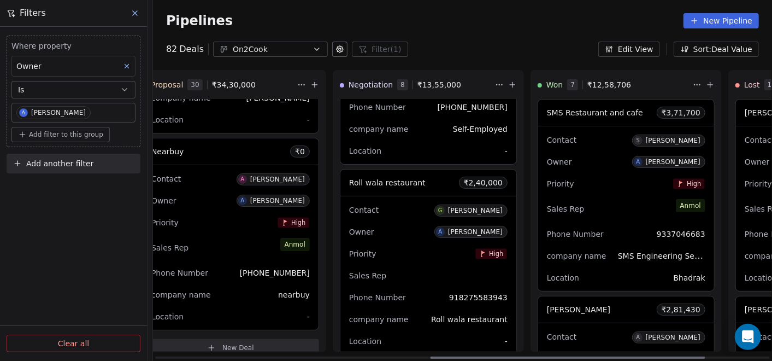
click at [409, 260] on div "Priority High" at bounding box center [428, 253] width 159 height 17
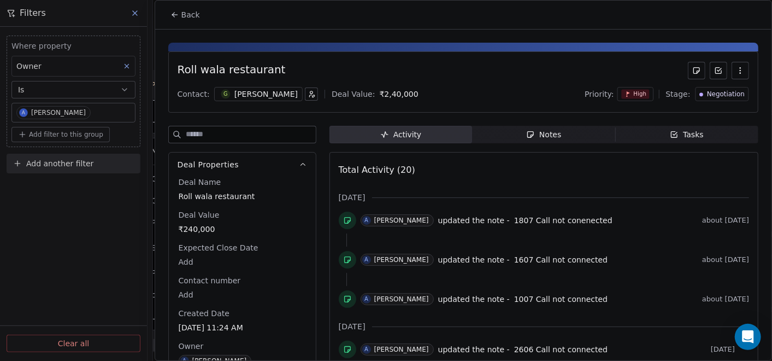
drag, startPoint x: 512, startPoint y: 141, endPoint x: 519, endPoint y: 144, distance: 7.1
click at [517, 137] on span "Notes Notes" at bounding box center [543, 134] width 143 height 17
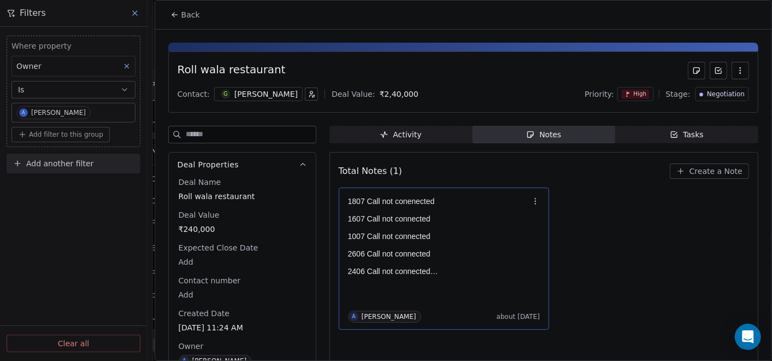
click at [474, 242] on p at bounding box center [438, 245] width 181 height 9
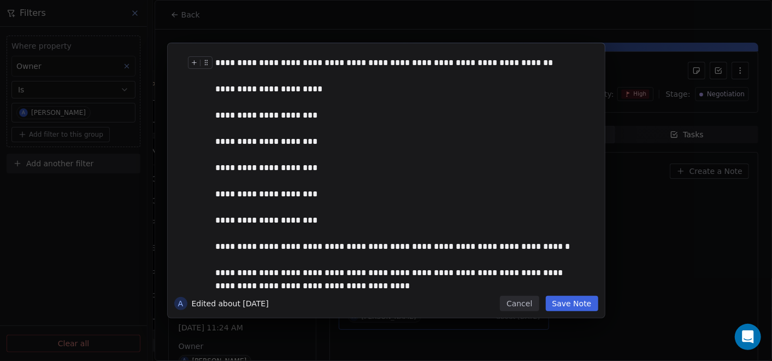
drag, startPoint x: 362, startPoint y: 51, endPoint x: 348, endPoint y: 63, distance: 18.3
click at [572, 307] on button "Save Note" at bounding box center [572, 303] width 52 height 15
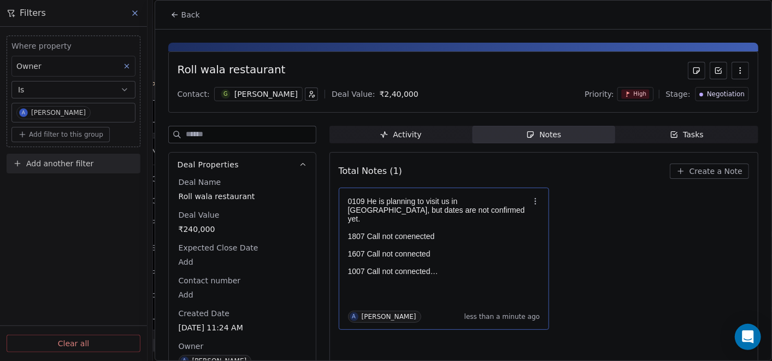
click at [166, 17] on button "Back" at bounding box center [185, 15] width 43 height 20
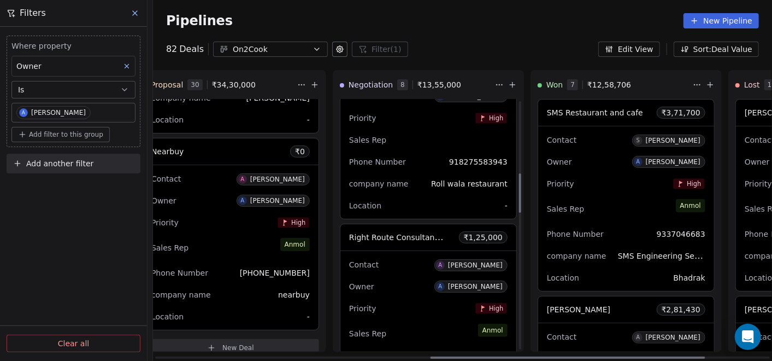
scroll to position [465, 0]
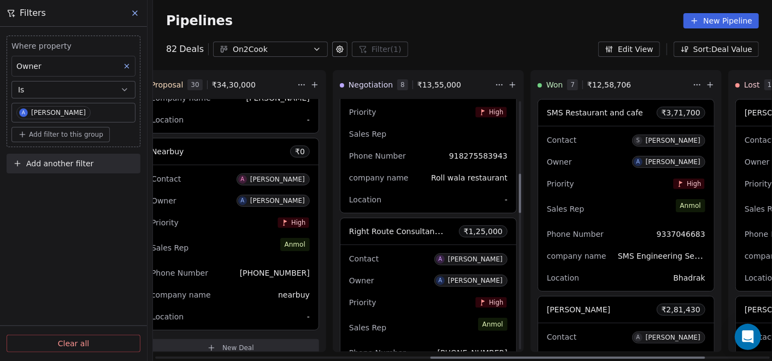
click at [408, 296] on div "Priority High" at bounding box center [428, 302] width 159 height 17
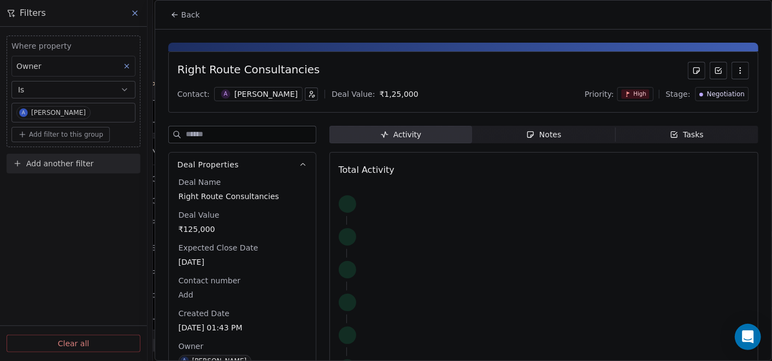
click at [544, 134] on div "Notes" at bounding box center [543, 134] width 35 height 11
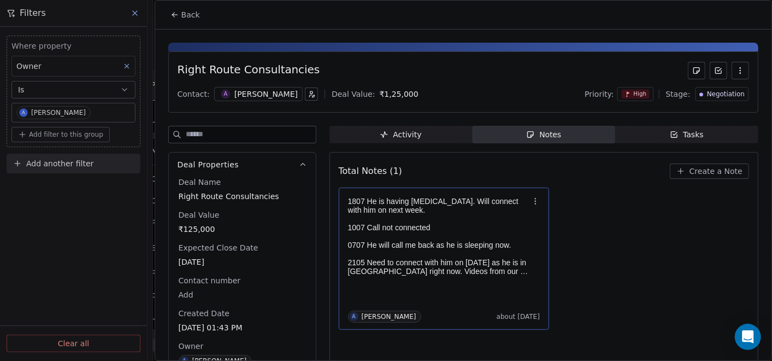
click at [513, 206] on p "1807 He is having jaundice. Will connect with him on next week." at bounding box center [438, 205] width 181 height 17
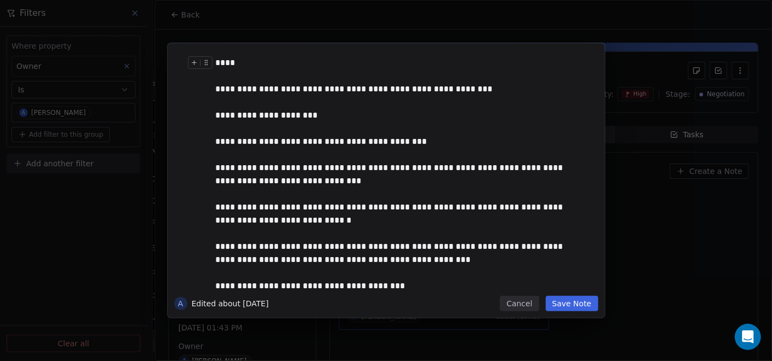
click at [423, 61] on div "****" at bounding box center [398, 62] width 365 height 13
click at [296, 55] on div "**********" at bounding box center [399, 233] width 380 height 367
click at [291, 56] on div "**********" at bounding box center [399, 233] width 380 height 367
click at [579, 300] on button "Save Note" at bounding box center [572, 303] width 52 height 15
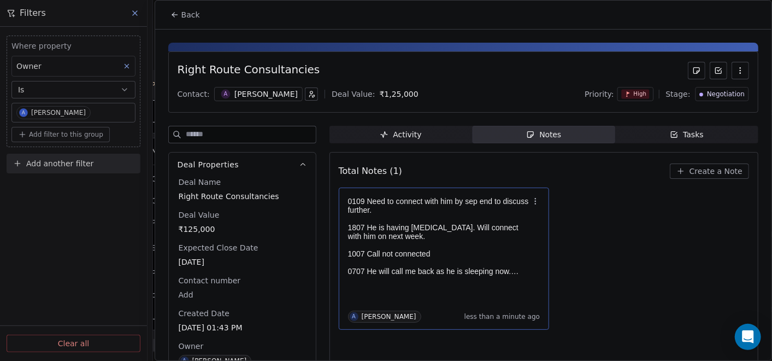
click at [181, 21] on button "Back" at bounding box center [185, 15] width 43 height 20
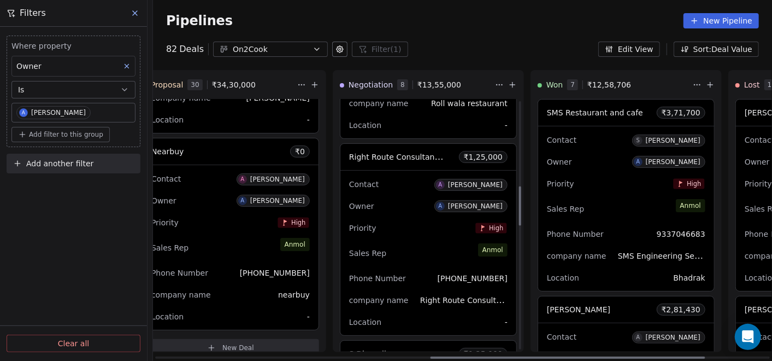
scroll to position [547, 0]
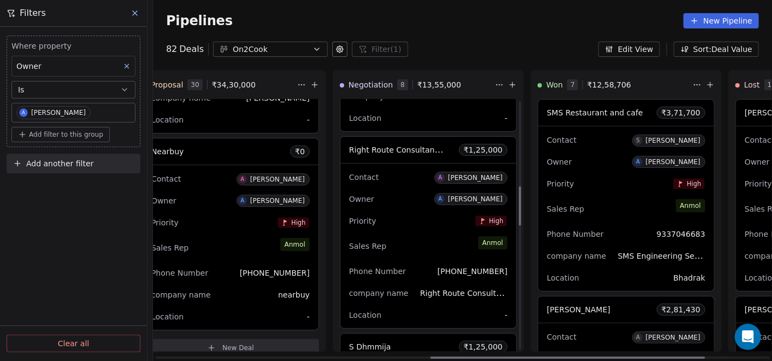
click at [437, 246] on div "Sales Rep [PERSON_NAME]" at bounding box center [428, 246] width 159 height 24
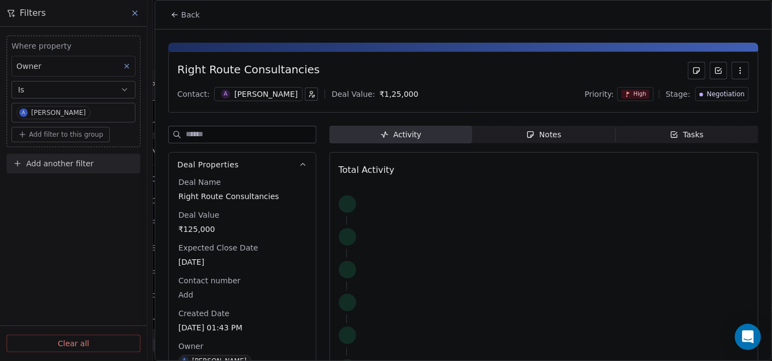
click at [528, 136] on icon "button" at bounding box center [531, 135] width 6 height 6
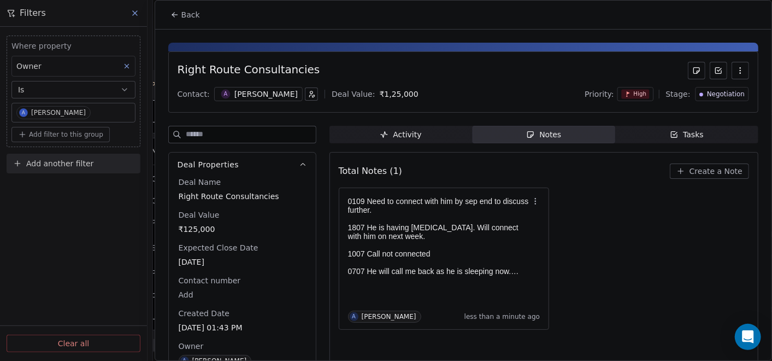
click at [178, 23] on button "Back" at bounding box center [185, 15] width 43 height 20
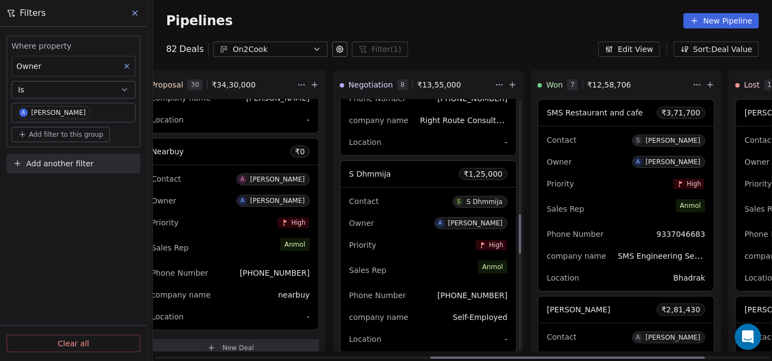
scroll to position [729, 0]
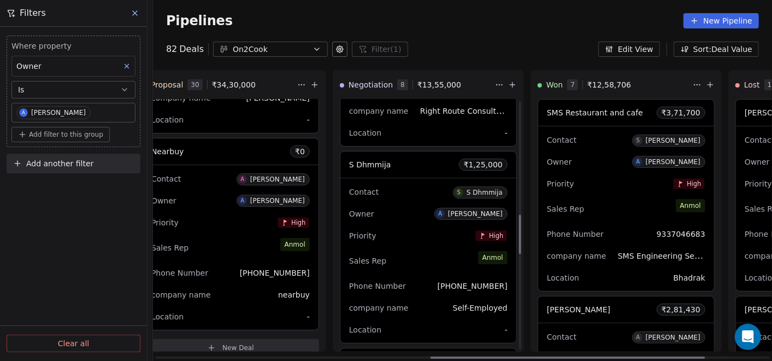
click at [446, 249] on div "Sales Rep [PERSON_NAME]" at bounding box center [428, 261] width 159 height 24
click at [445, 249] on div "Sales Rep [PERSON_NAME]" at bounding box center [428, 261] width 159 height 24
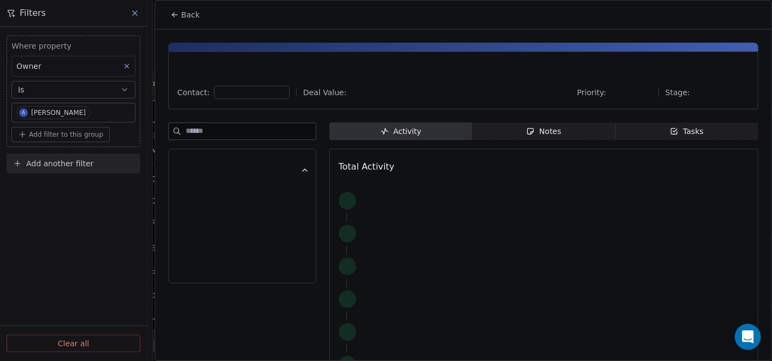
click at [552, 122] on div "Contact: Deal Value: Priority: Stage: Activity Activity Notes Notes Tasks Tasks…" at bounding box center [463, 215] width 617 height 370
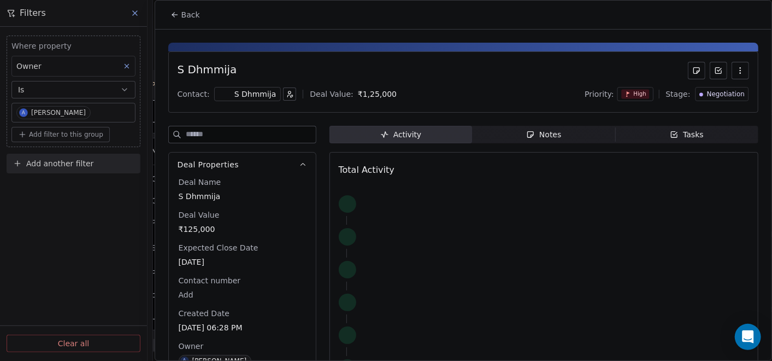
click at [549, 137] on div "Notes" at bounding box center [543, 134] width 35 height 11
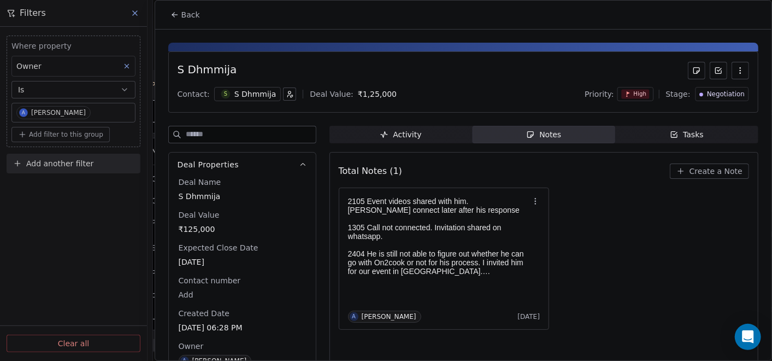
click at [170, 7] on button "Back" at bounding box center [185, 15] width 43 height 20
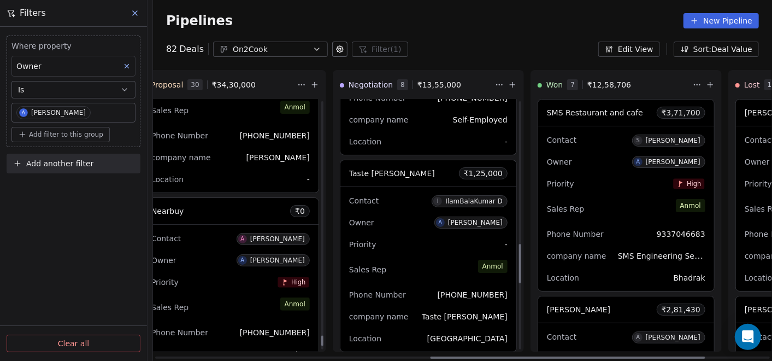
scroll to position [5587, 0]
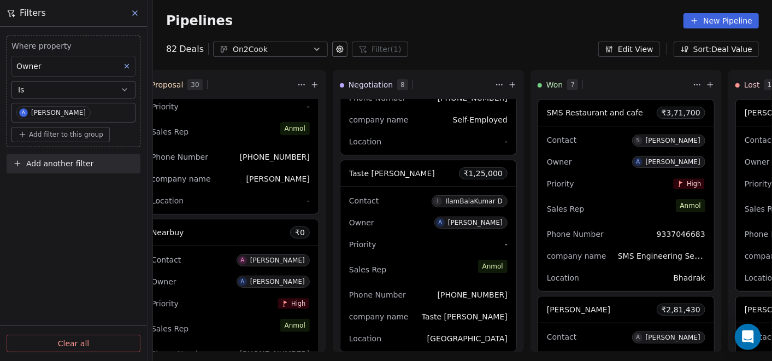
click at [478, 32] on div "Pipelines New Pipeline" at bounding box center [462, 21] width 619 height 42
